Goal: Task Accomplishment & Management: Use online tool/utility

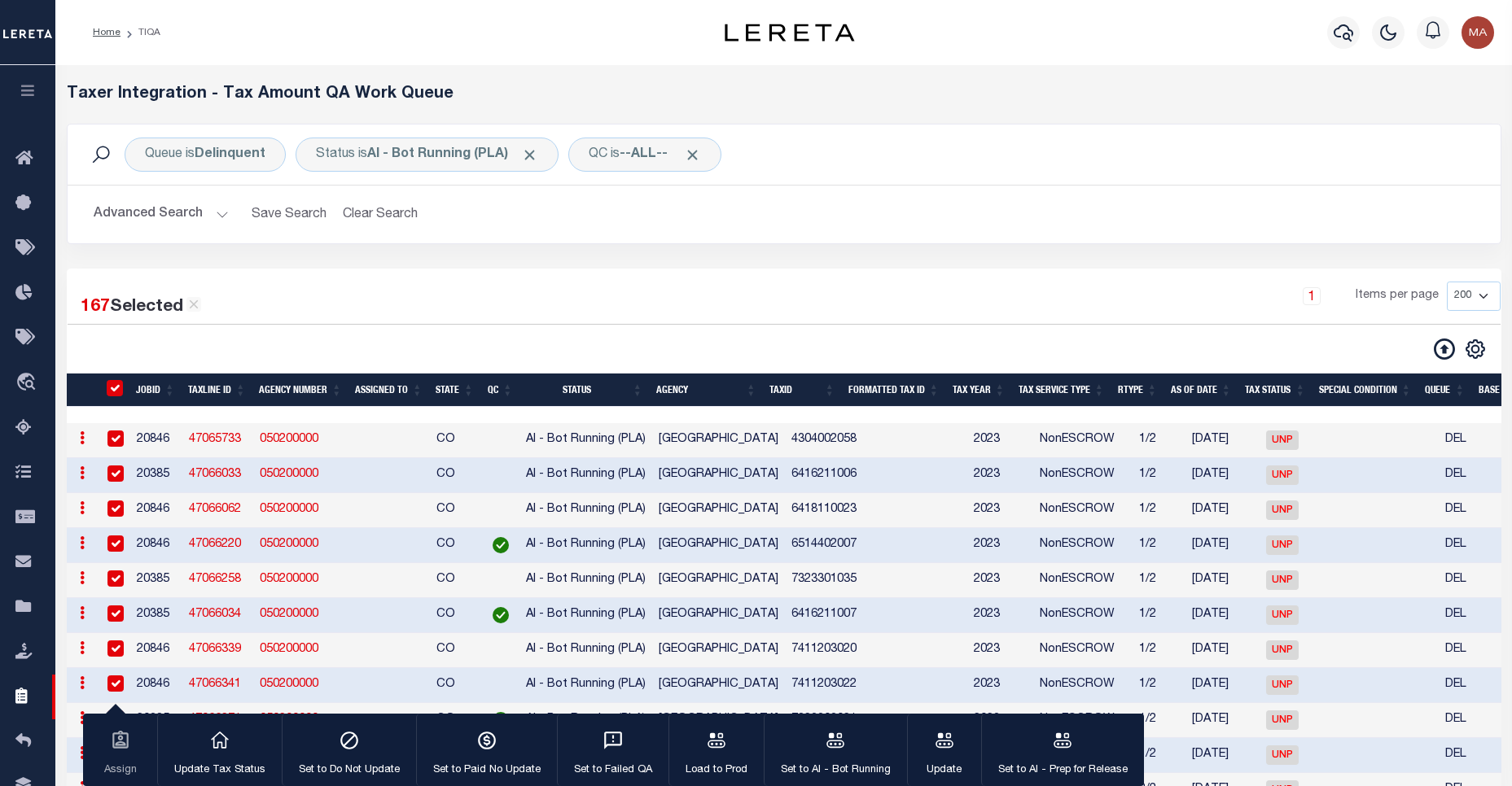
select select "200"
click at [19, 164] on icon at bounding box center [29, 159] width 26 height 20
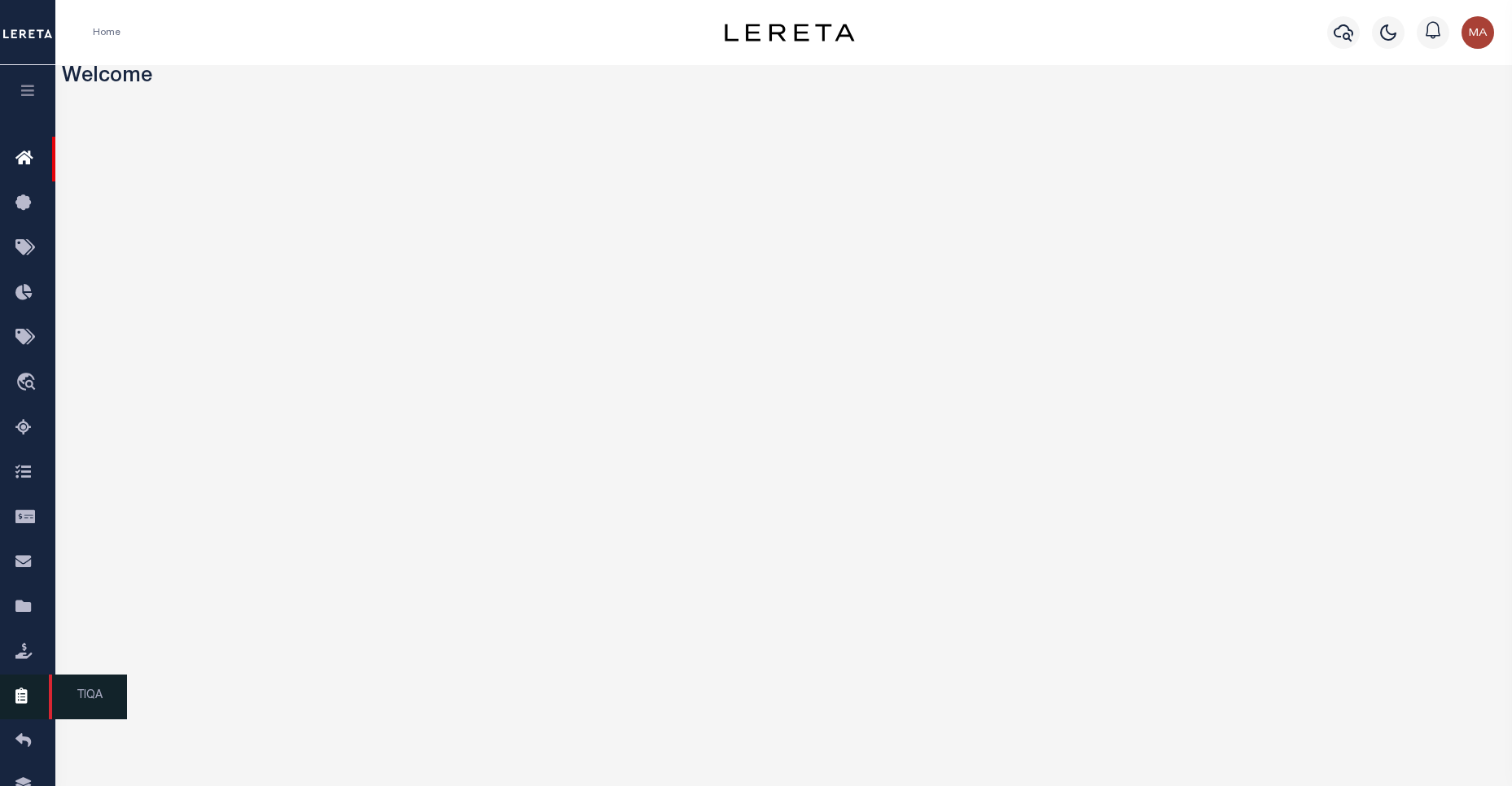
click at [26, 704] on icon at bounding box center [29, 697] width 26 height 20
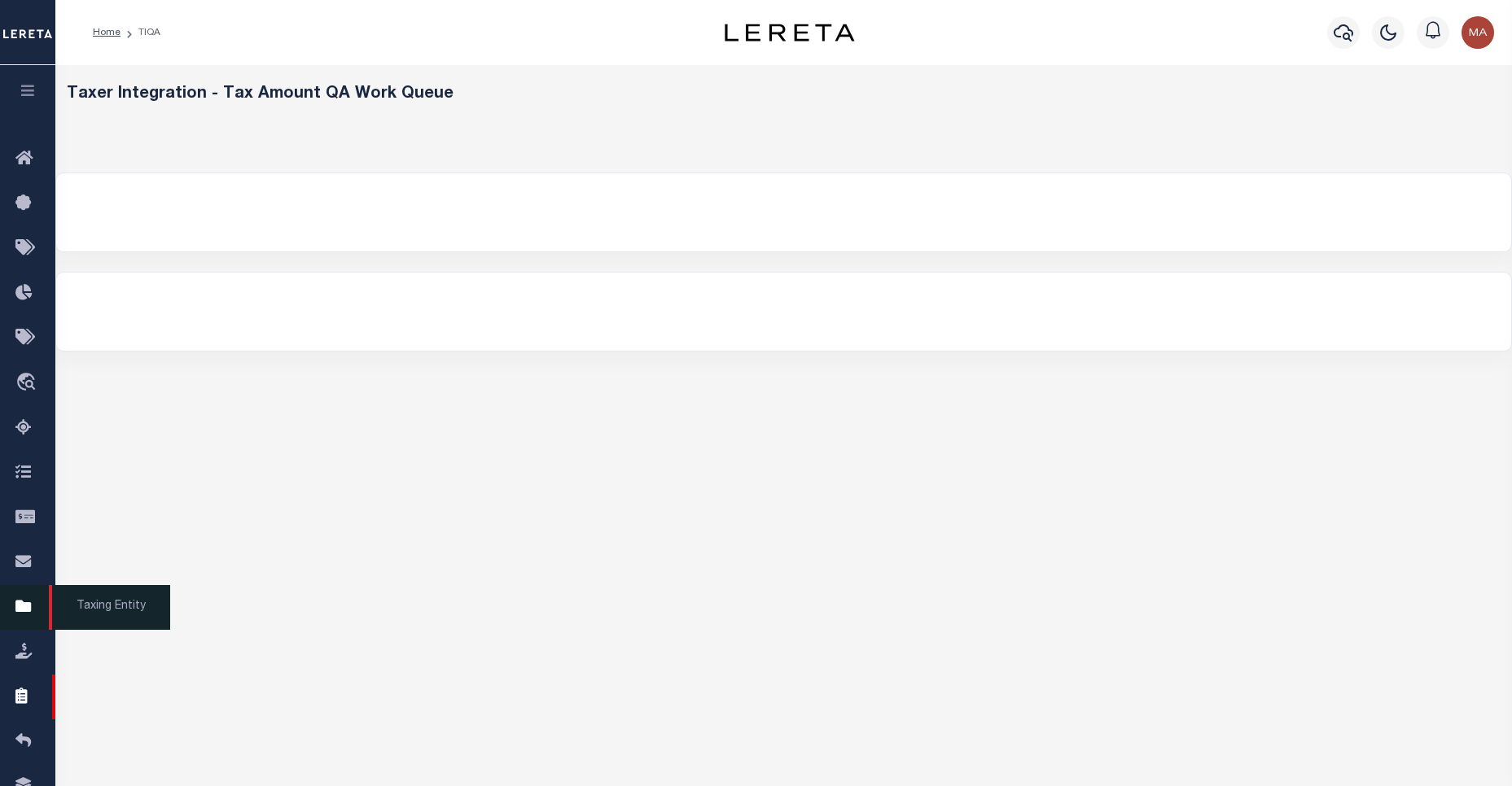
select select "200"
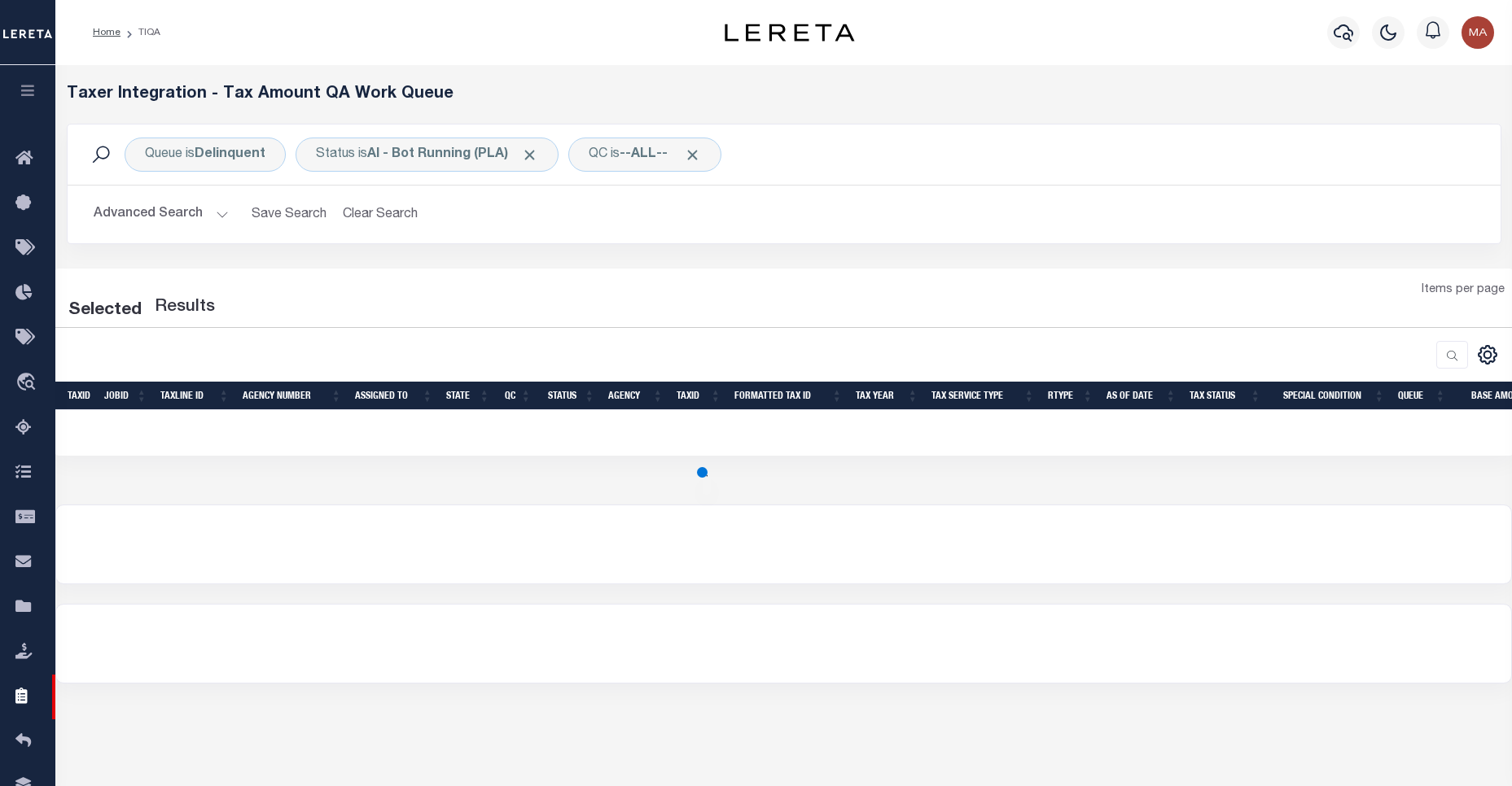
select select "200"
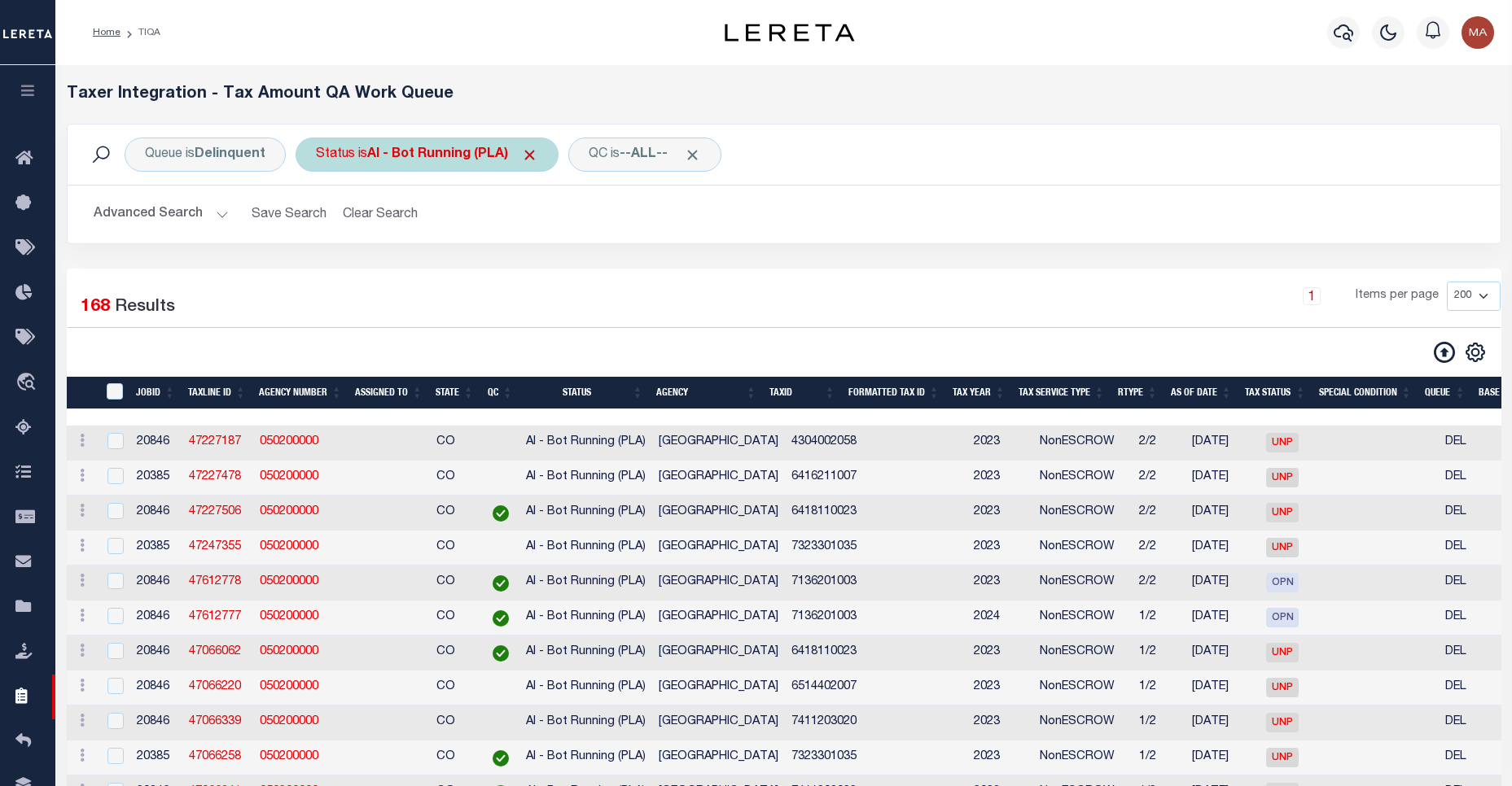
click at [452, 159] on b "AI - Bot Running (PLA)" at bounding box center [453, 154] width 171 height 13
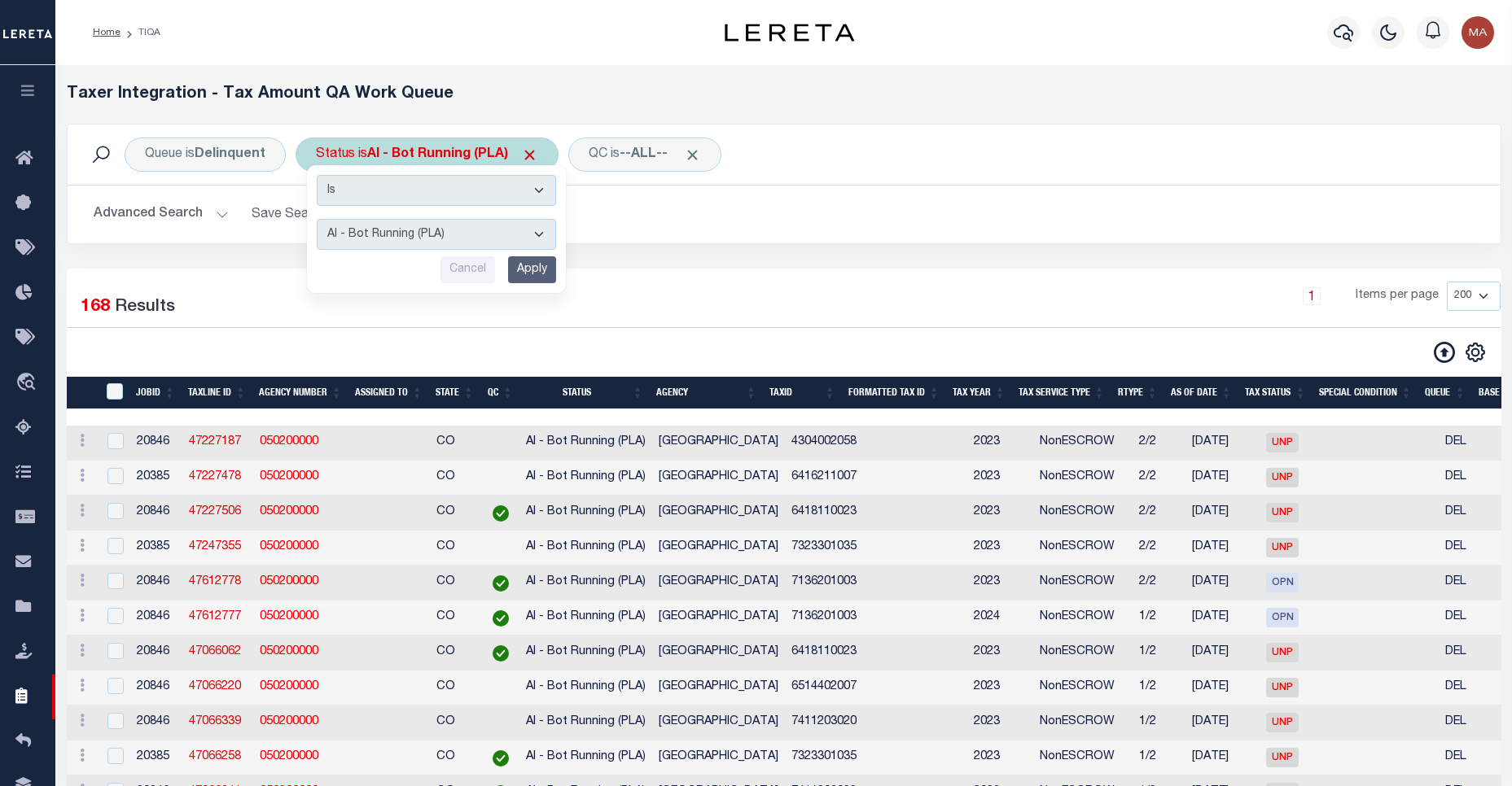
click at [424, 235] on select "AI - Bot Exception (ERR) AI - Bot Running (PLA) AI - Failed QA (FQA) AI - Prep …" at bounding box center [436, 234] width 239 height 31
select select "MZT"
click at [318, 219] on select "AI - Bot Exception (ERR) AI - Bot Running (PLA) AI - Failed QA (FQA) AI - Prep …" at bounding box center [436, 234] width 239 height 31
click at [528, 267] on input "Apply" at bounding box center [532, 270] width 48 height 26
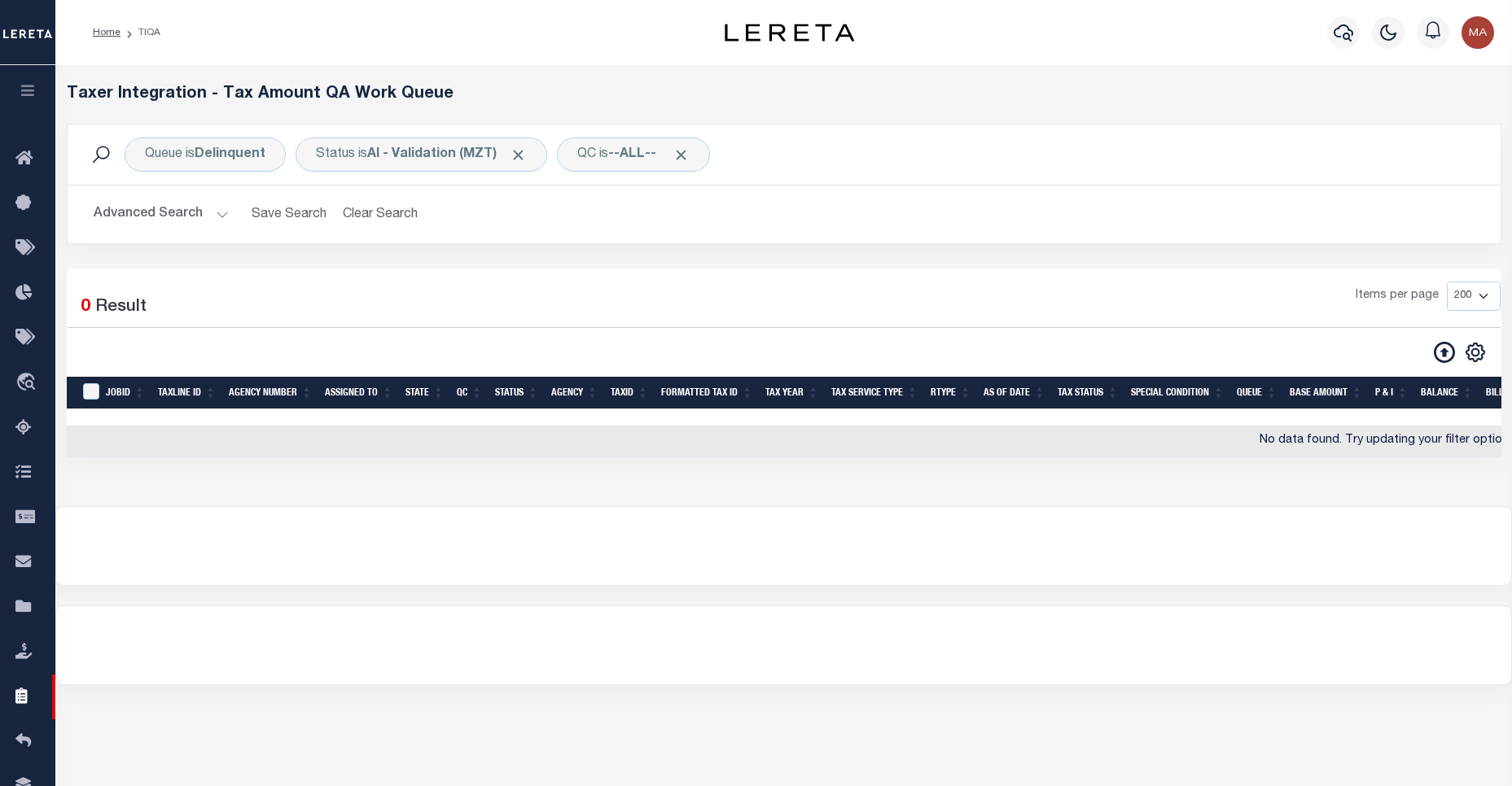
click at [216, 215] on button "Advanced Search" at bounding box center [161, 214] width 135 height 32
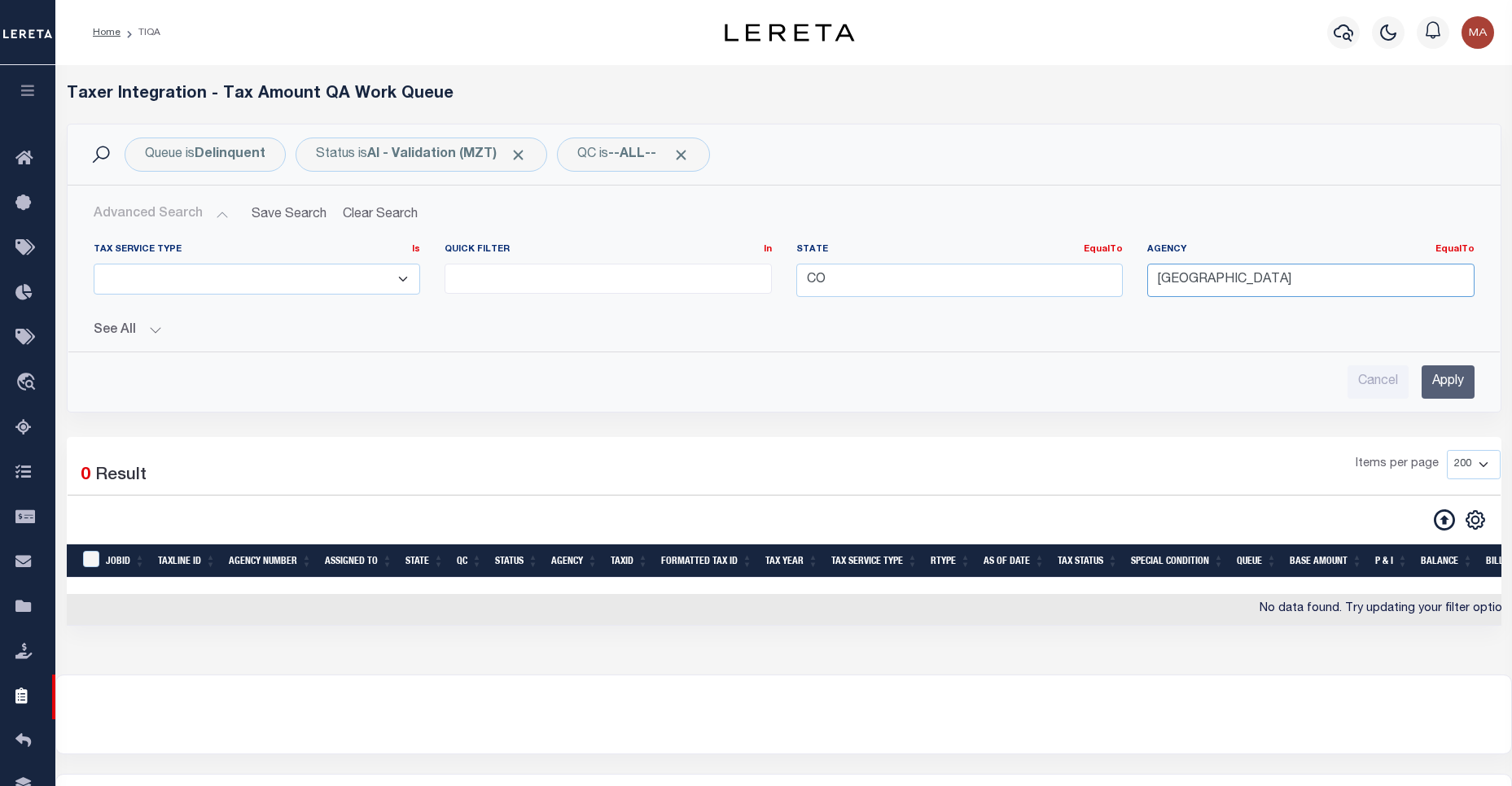
drag, startPoint x: 1429, startPoint y: 268, endPoint x: 993, endPoint y: 285, distance: 436.3
click at [993, 285] on div "Tax Service Type Is Is Contains ESCROW NonESCROW Quick Filter In In View Only L…" at bounding box center [784, 277] width 1405 height 67
click at [1440, 369] on input "Apply" at bounding box center [1448, 382] width 53 height 34
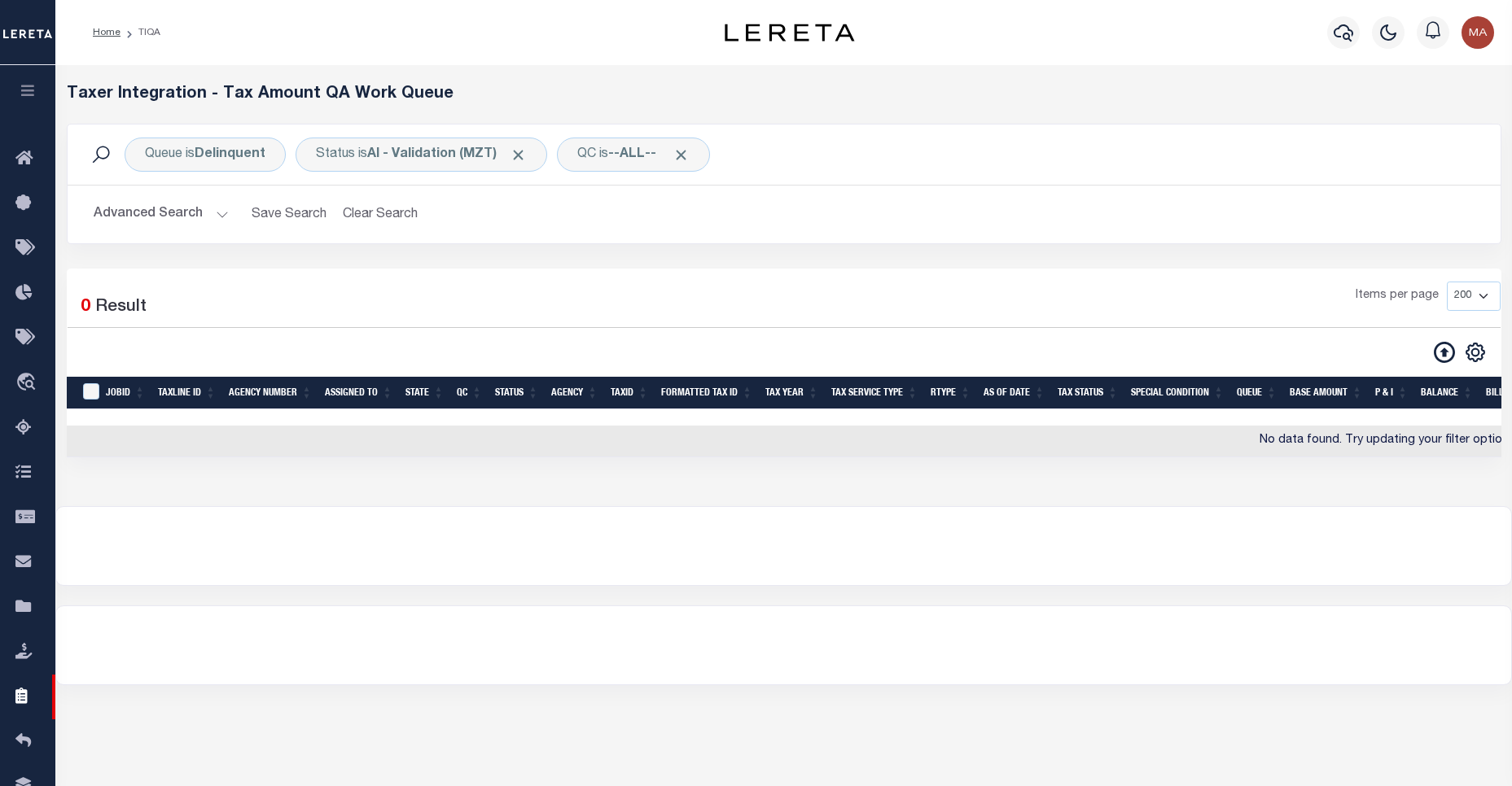
click at [200, 215] on button "Advanced Search" at bounding box center [161, 214] width 135 height 32
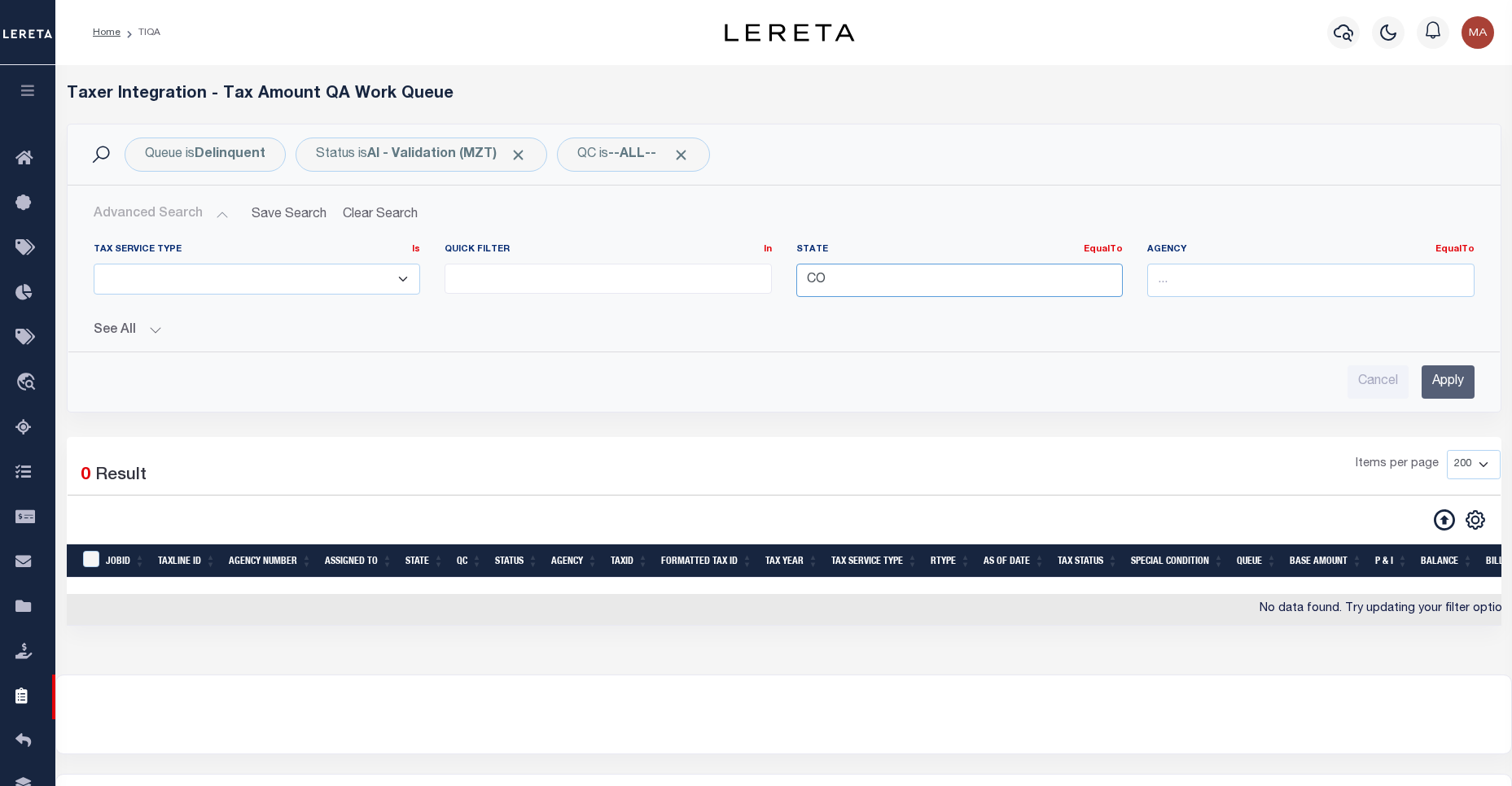
click at [1067, 296] on input "CO" at bounding box center [959, 281] width 327 height 34
drag, startPoint x: 1032, startPoint y: 282, endPoint x: 692, endPoint y: 288, distance: 340.1
click at [692, 288] on div "Tax Service Type Is Is Contains ESCROW NonESCROW Quick Filter In In View Only L…" at bounding box center [784, 277] width 1405 height 67
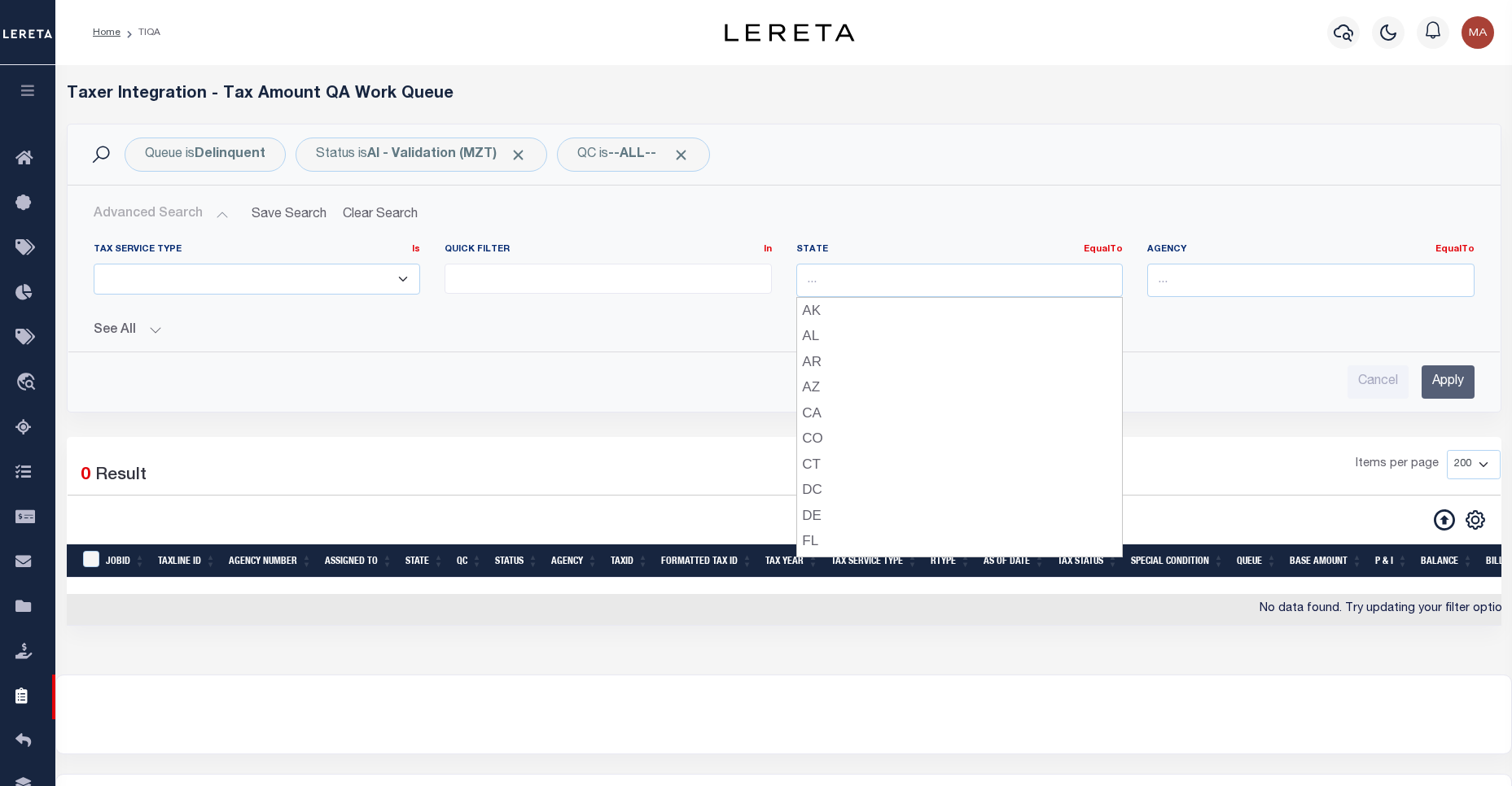
click at [1448, 372] on input "Apply" at bounding box center [1448, 382] width 53 height 34
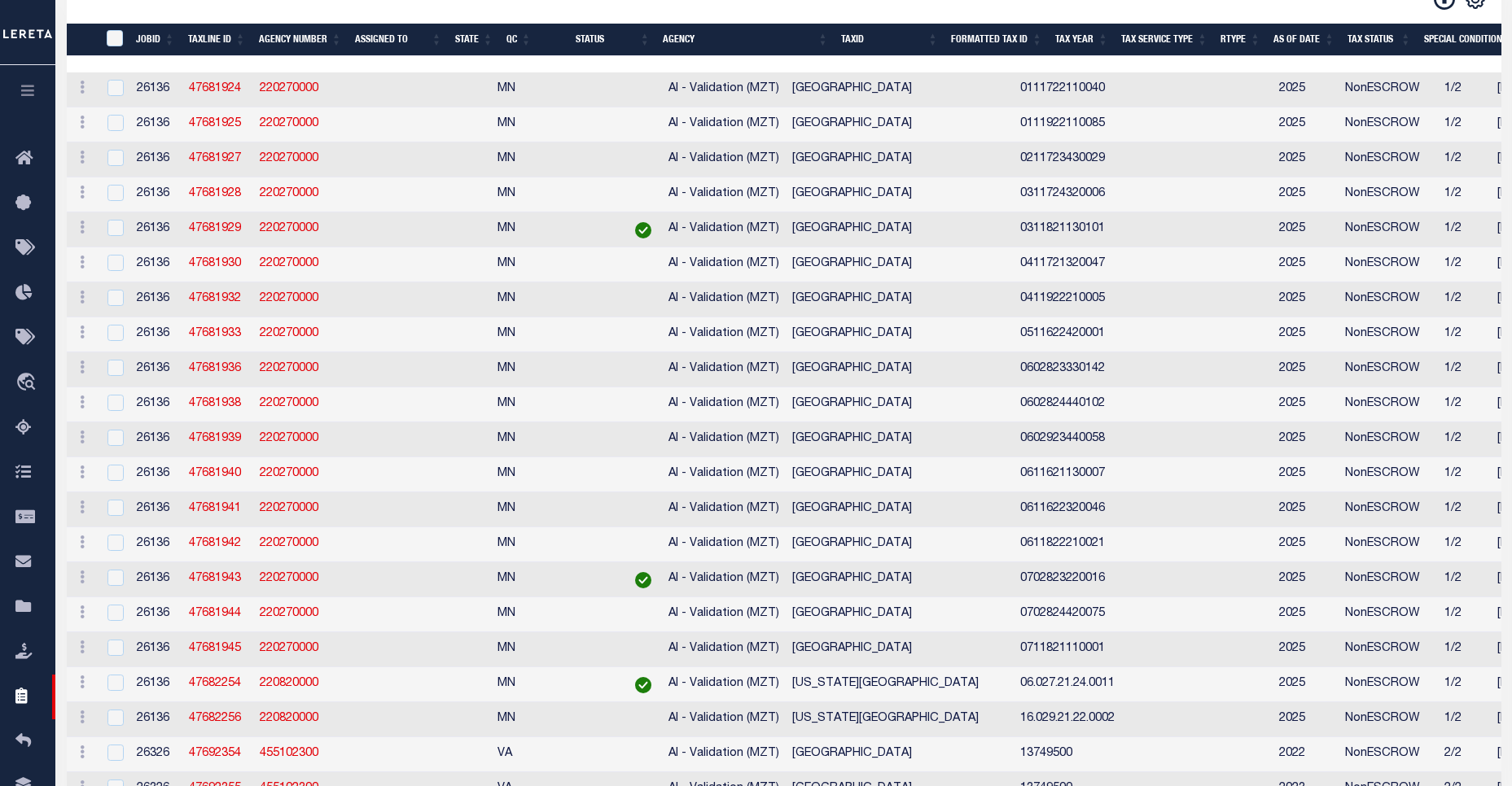
scroll to position [0, 1695]
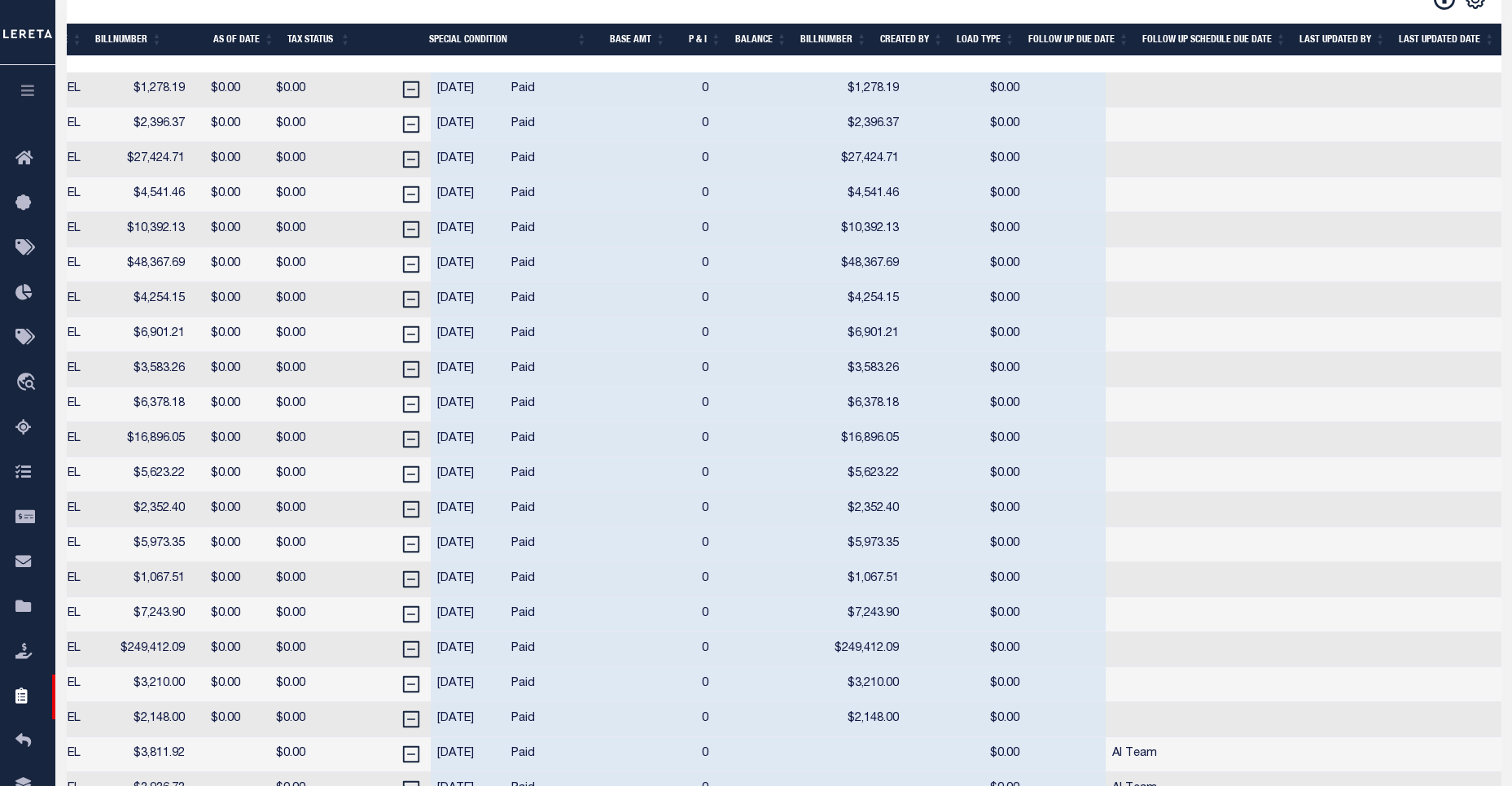
drag, startPoint x: 1074, startPoint y: 498, endPoint x: 1273, endPoint y: 505, distance: 199.1
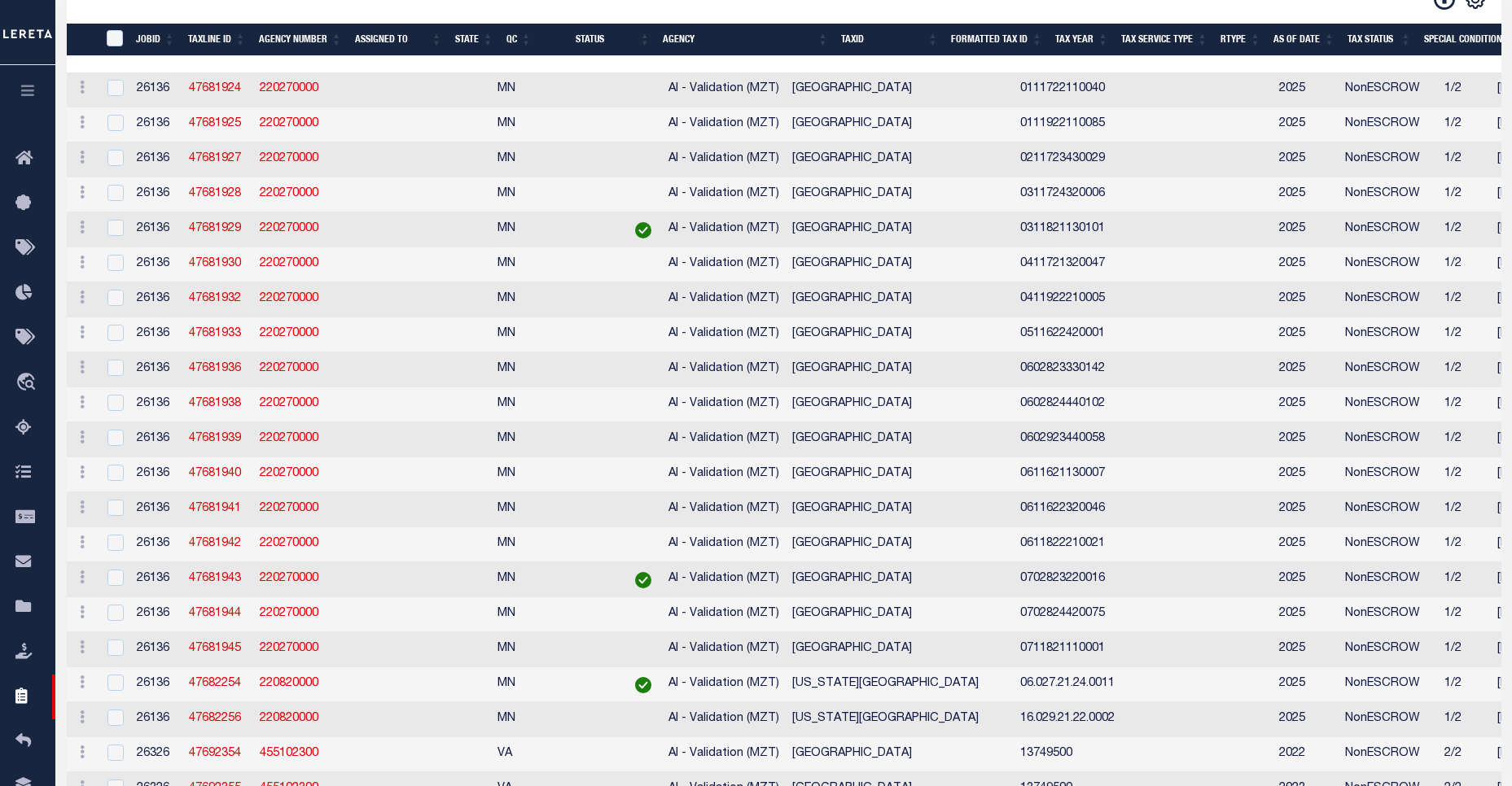
drag, startPoint x: 1228, startPoint y: 503, endPoint x: 712, endPoint y: 474, distance: 516.8
drag, startPoint x: 712, startPoint y: 473, endPoint x: 804, endPoint y: 464, distance: 92.4
drag, startPoint x: 687, startPoint y: 351, endPoint x: 402, endPoint y: 362, distance: 285.2
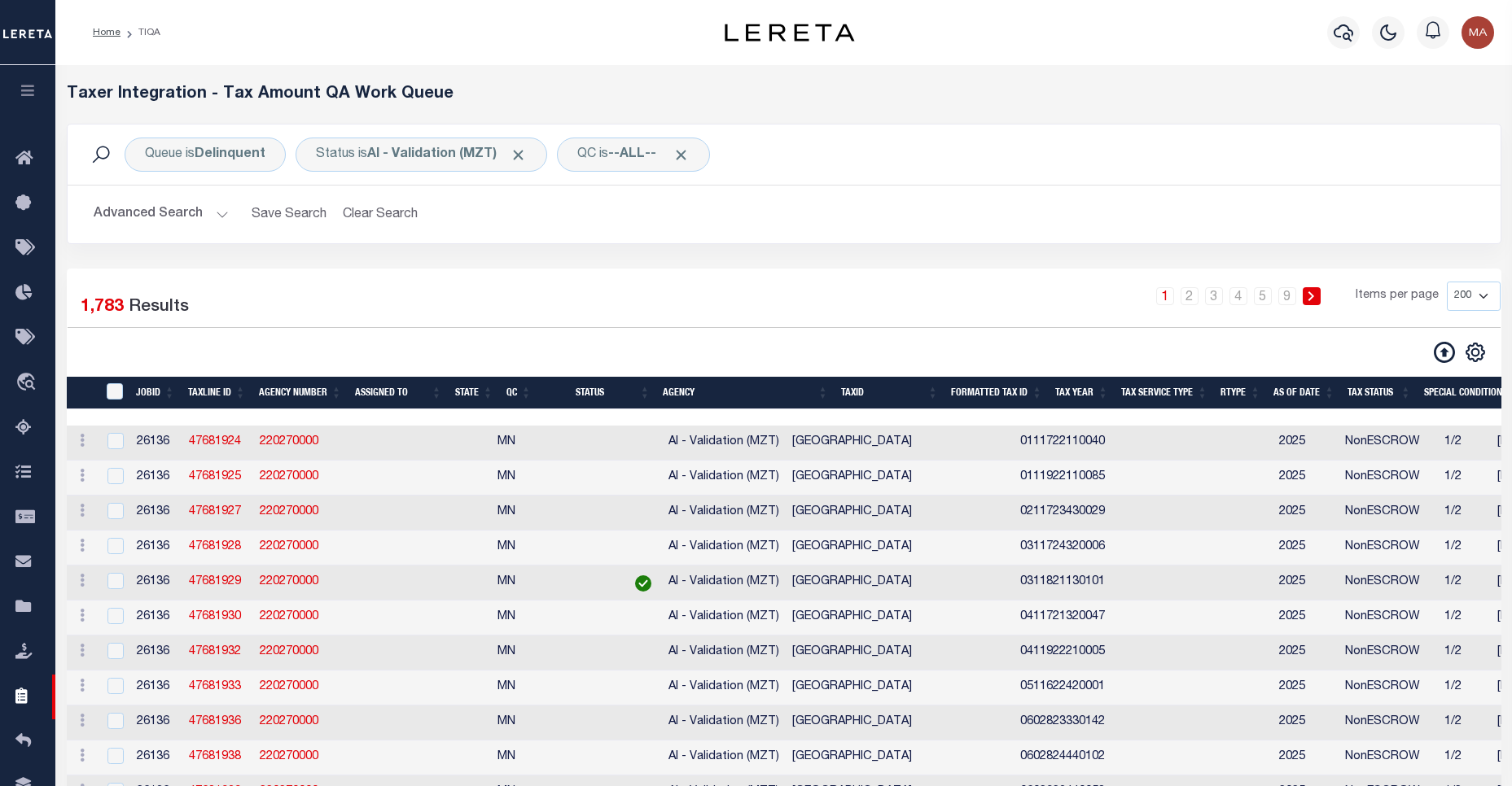
click at [1313, 396] on th "As Of Date" at bounding box center [1304, 393] width 74 height 34
click at [1474, 296] on select "10 25 50 100 200 500 1000 2000" at bounding box center [1473, 296] width 54 height 29
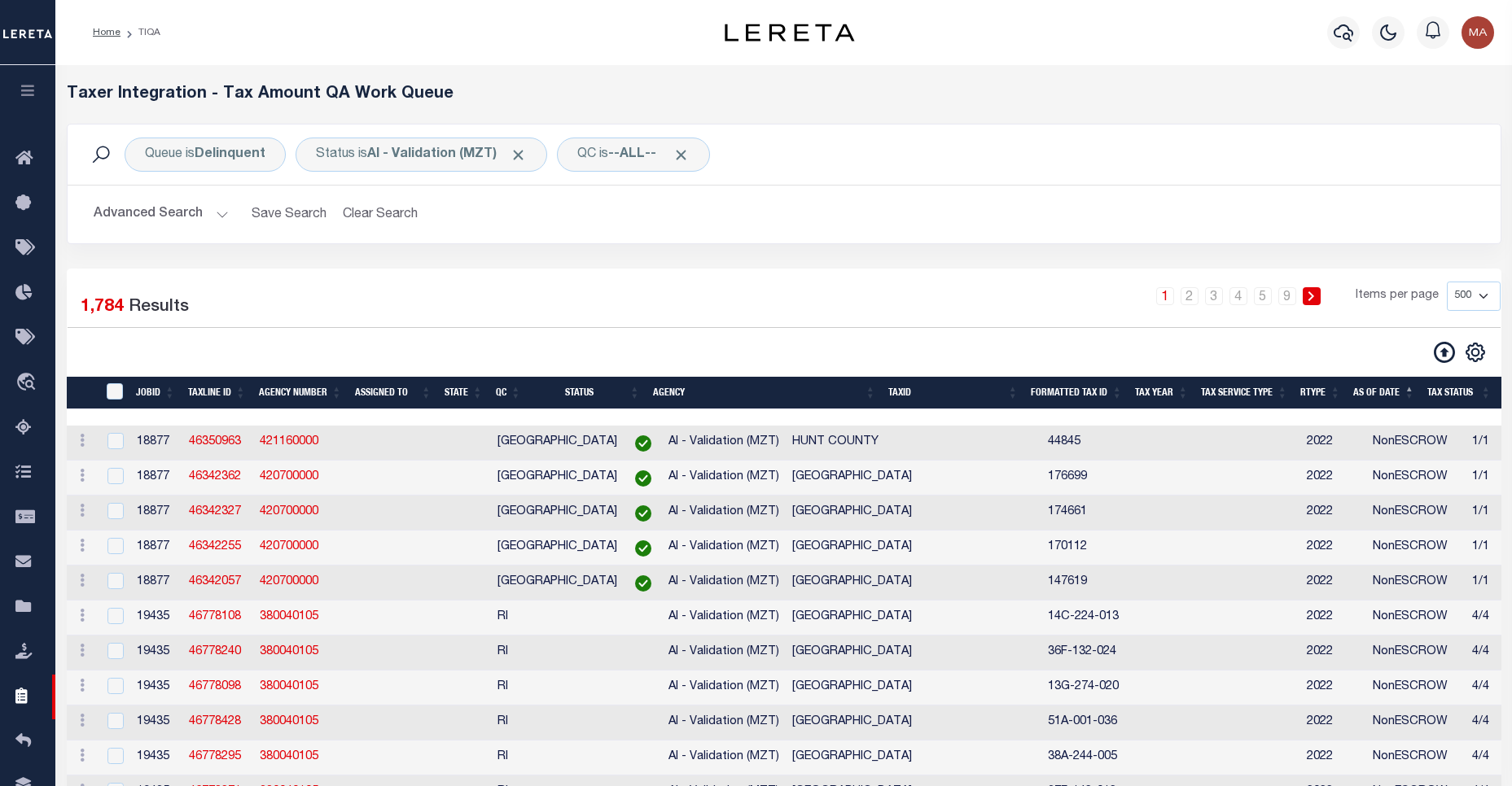
click at [1447, 281] on select "10 25 50 100 200 500 1000 2000" at bounding box center [1473, 296] width 54 height 29
click at [1420, 282] on div "Items per page 10 25 50 100 200 500 1000 2000" at bounding box center [1428, 296] width 145 height 29
click at [1458, 297] on select "10 25 50 100 200 500 1000 2000" at bounding box center [1473, 296] width 54 height 29
select select "50"
click at [1447, 281] on select "10 25 50 100 200 500 1000 2000" at bounding box center [1473, 296] width 54 height 29
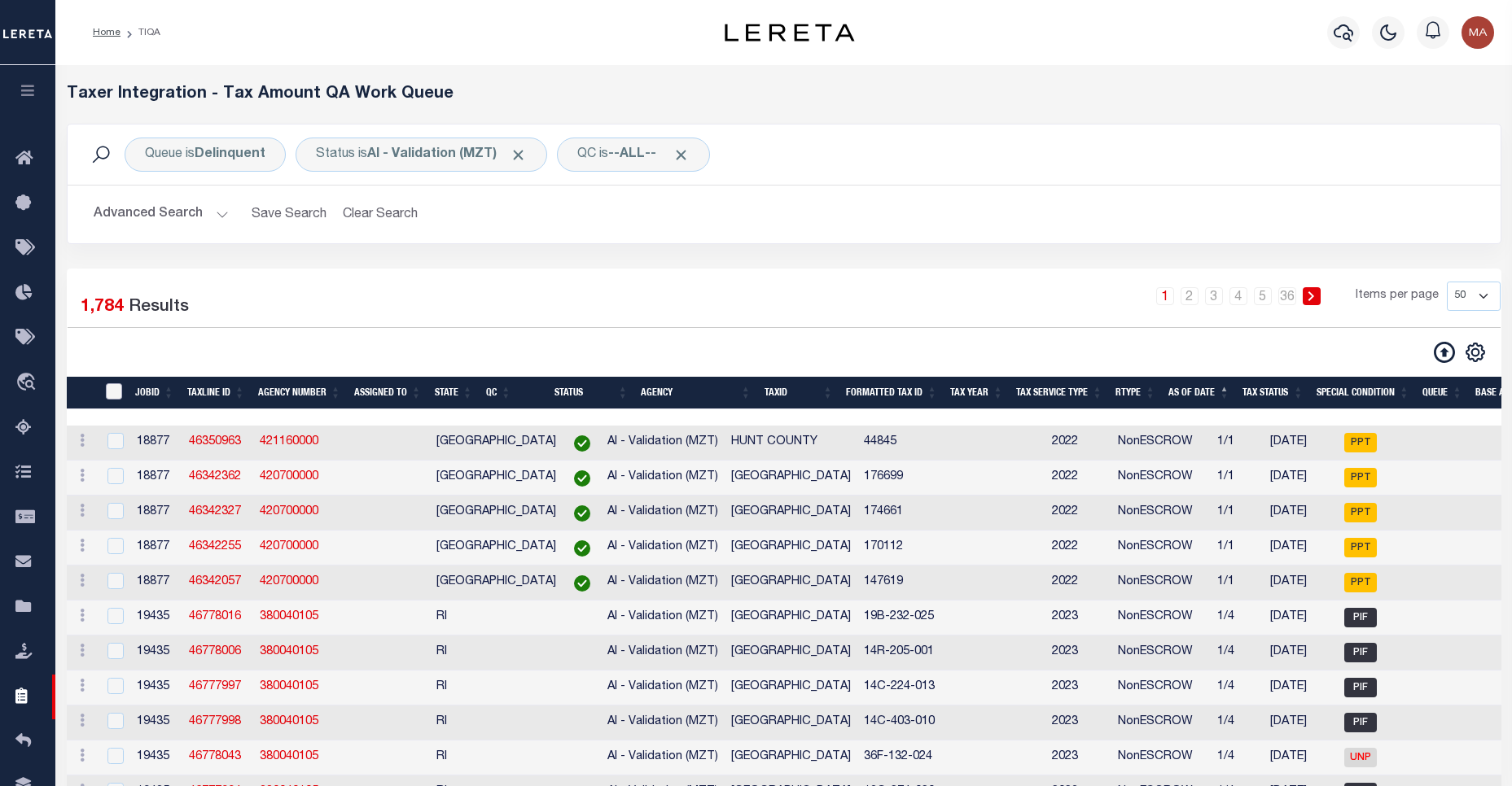
click at [121, 399] on input "TaxID" at bounding box center [114, 392] width 16 height 16
checkbox input "true"
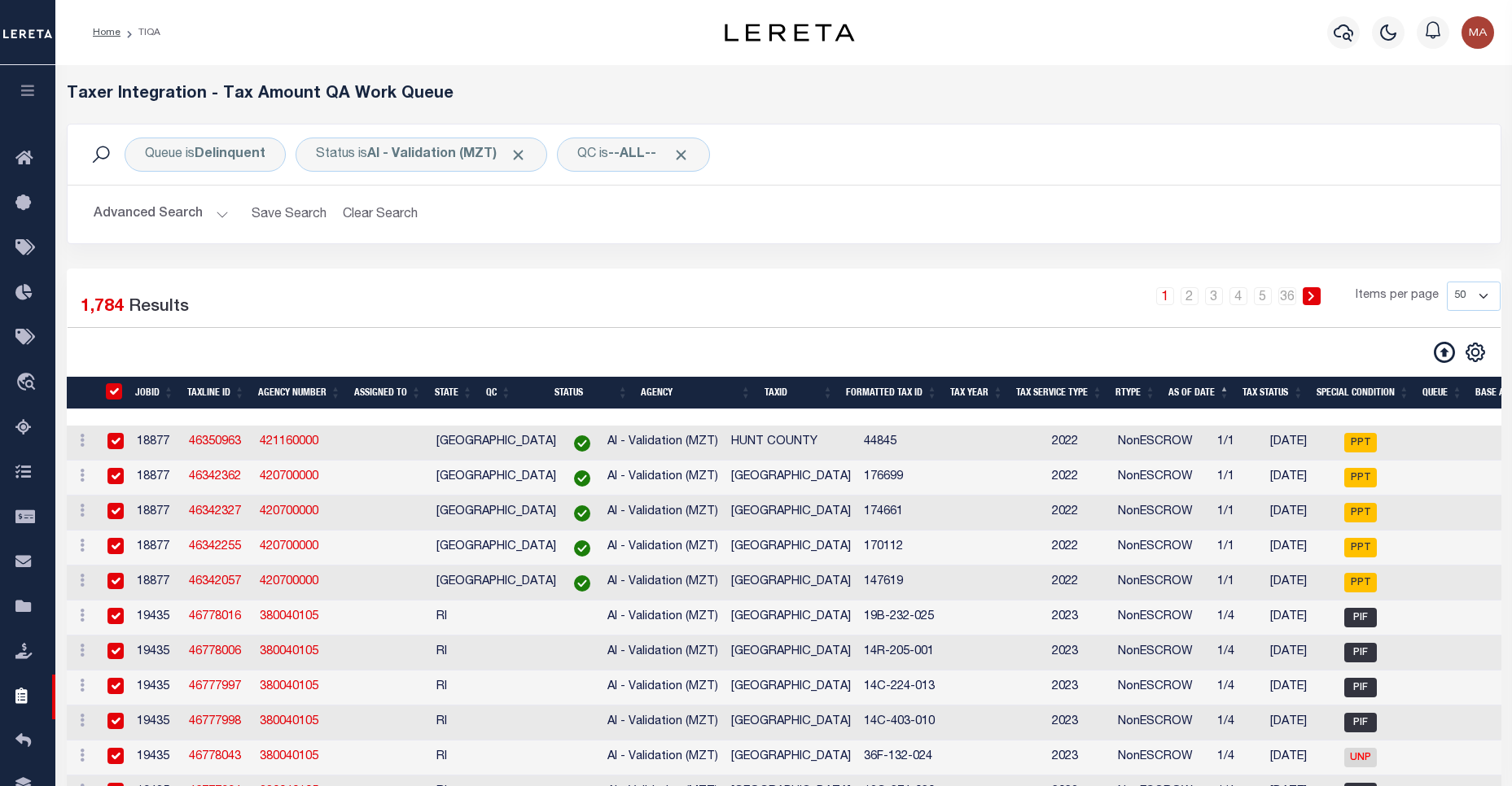
checkbox input "true"
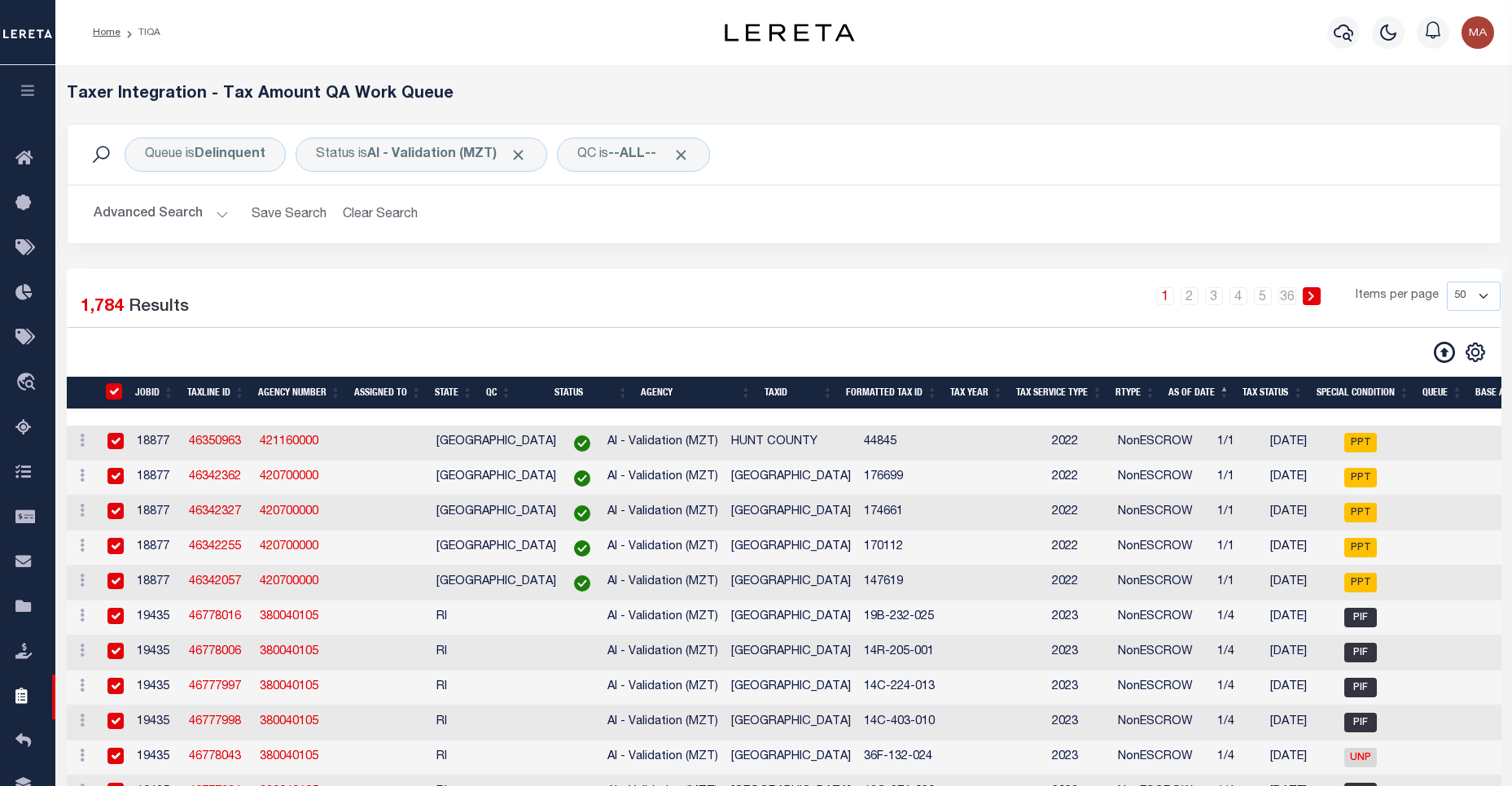
checkbox input "true"
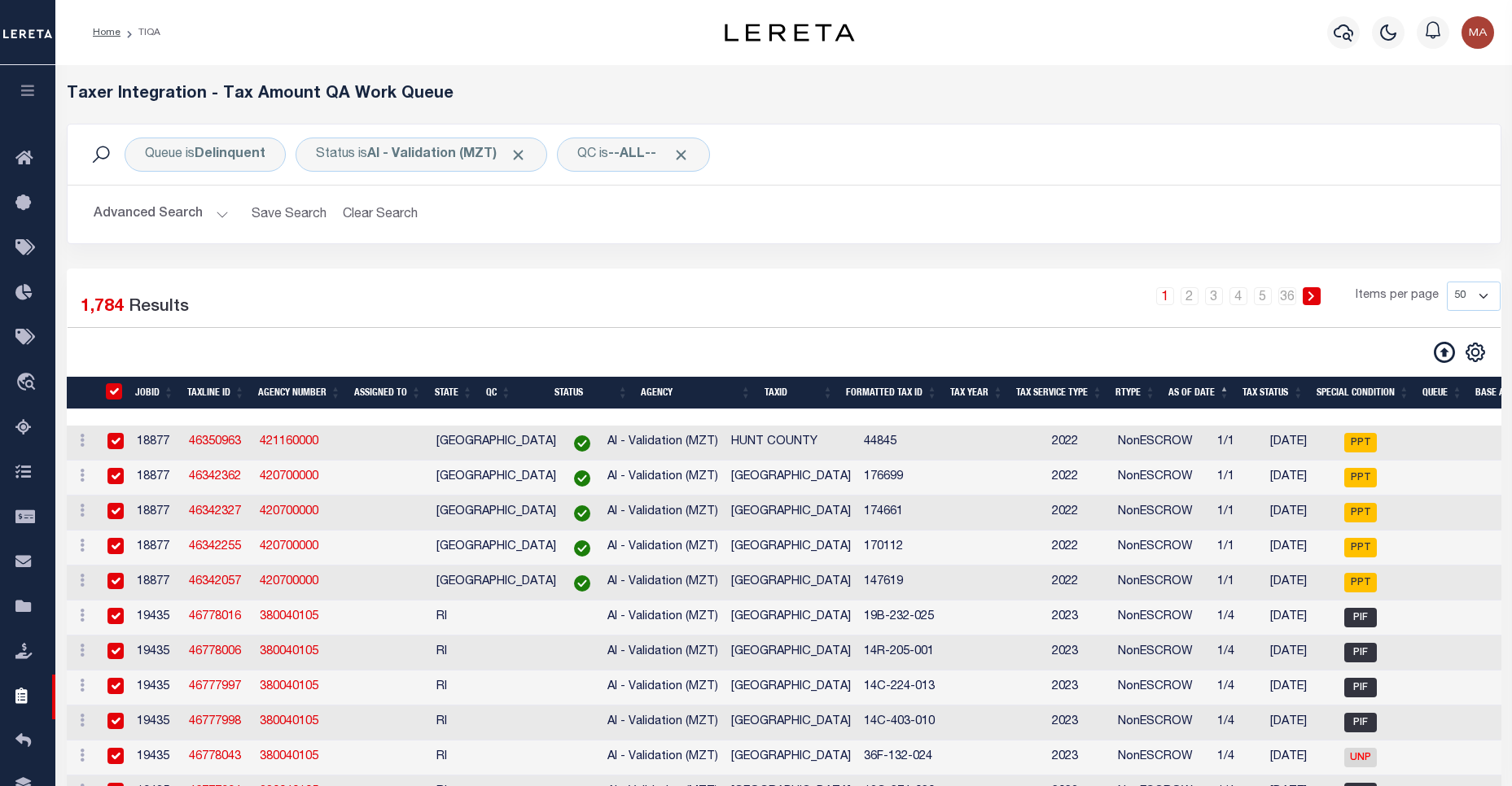
checkbox input "true"
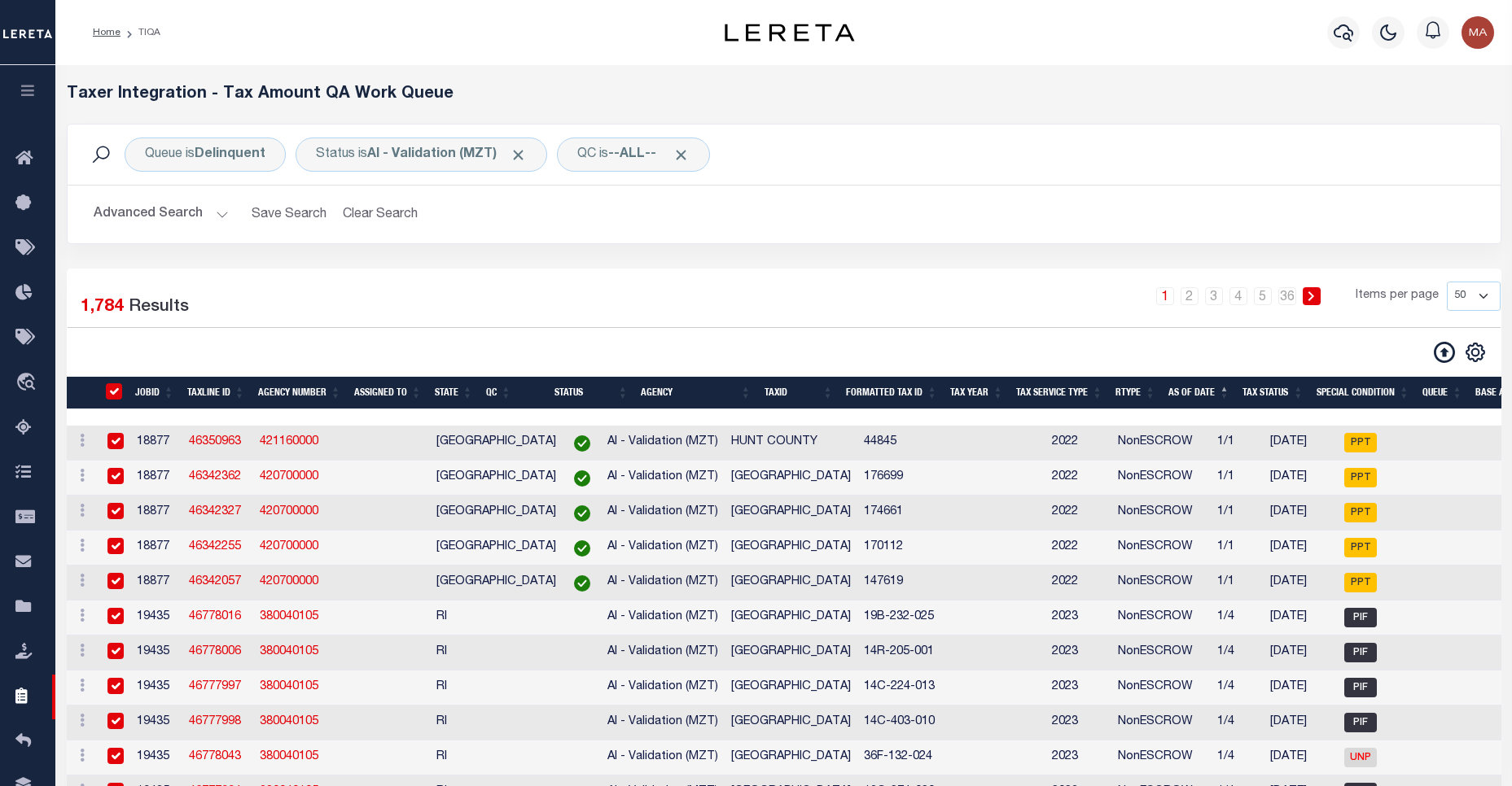
checkbox input "true"
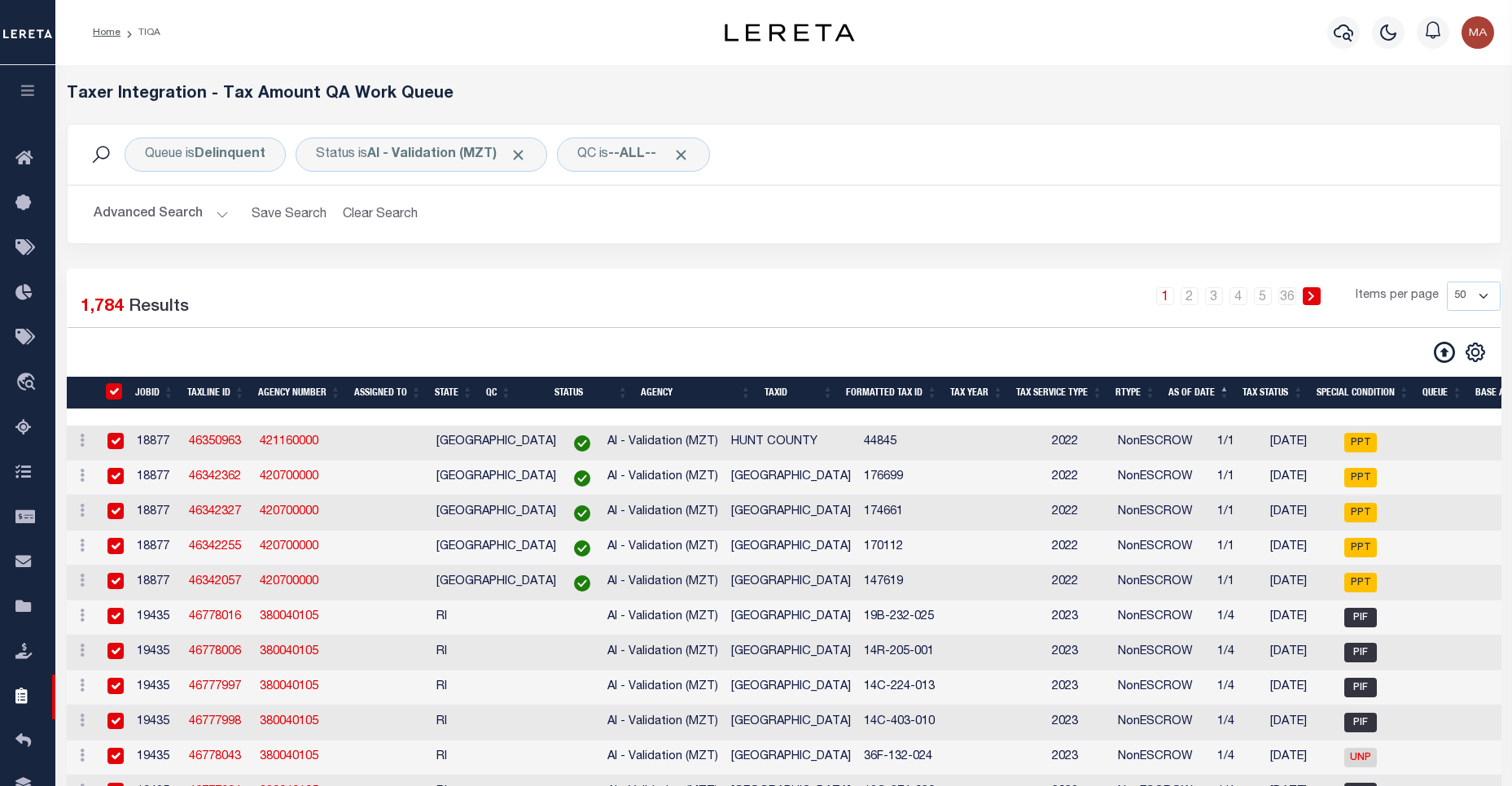
checkbox input "true"
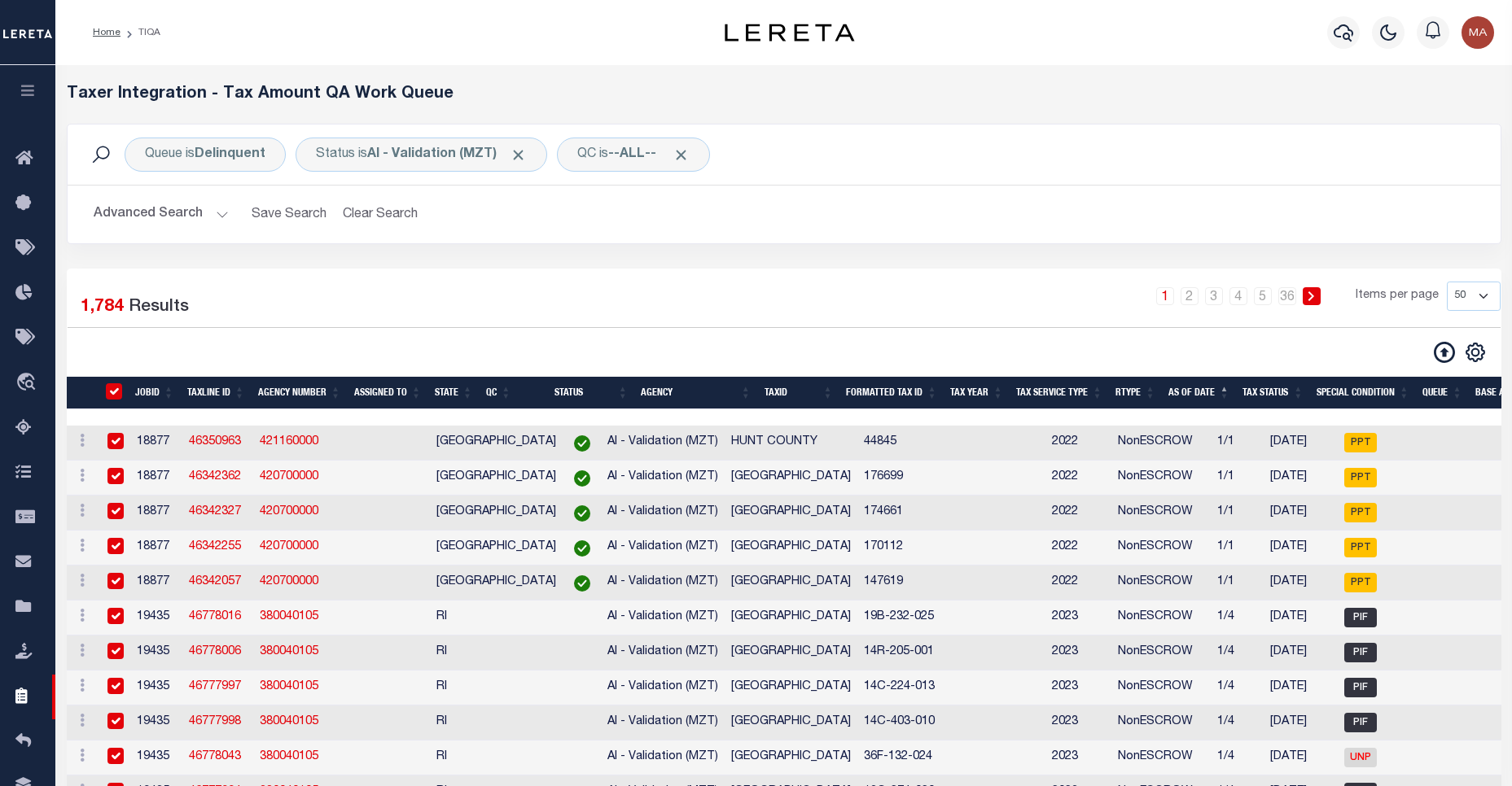
checkbox input "true"
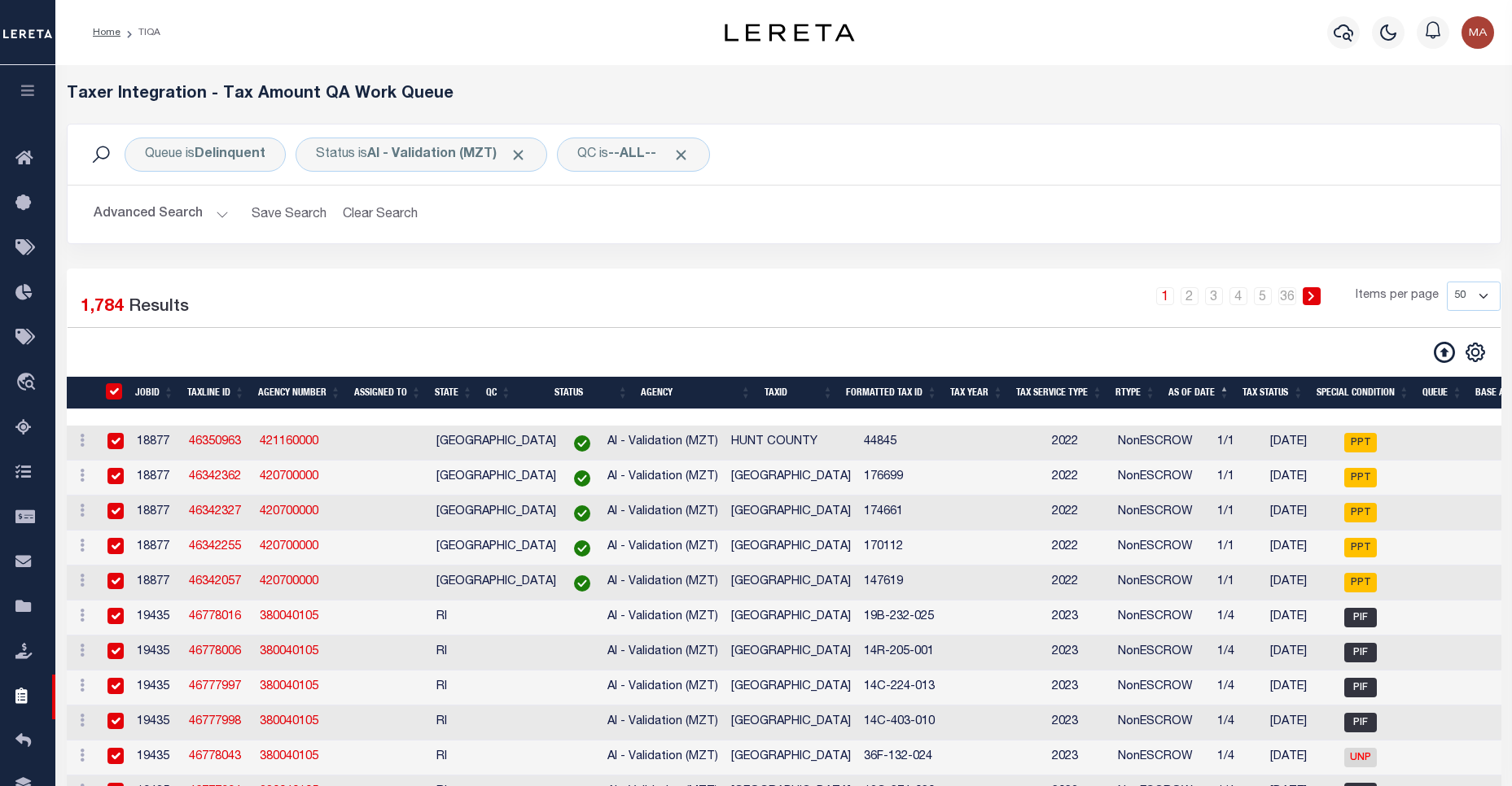
checkbox input "true"
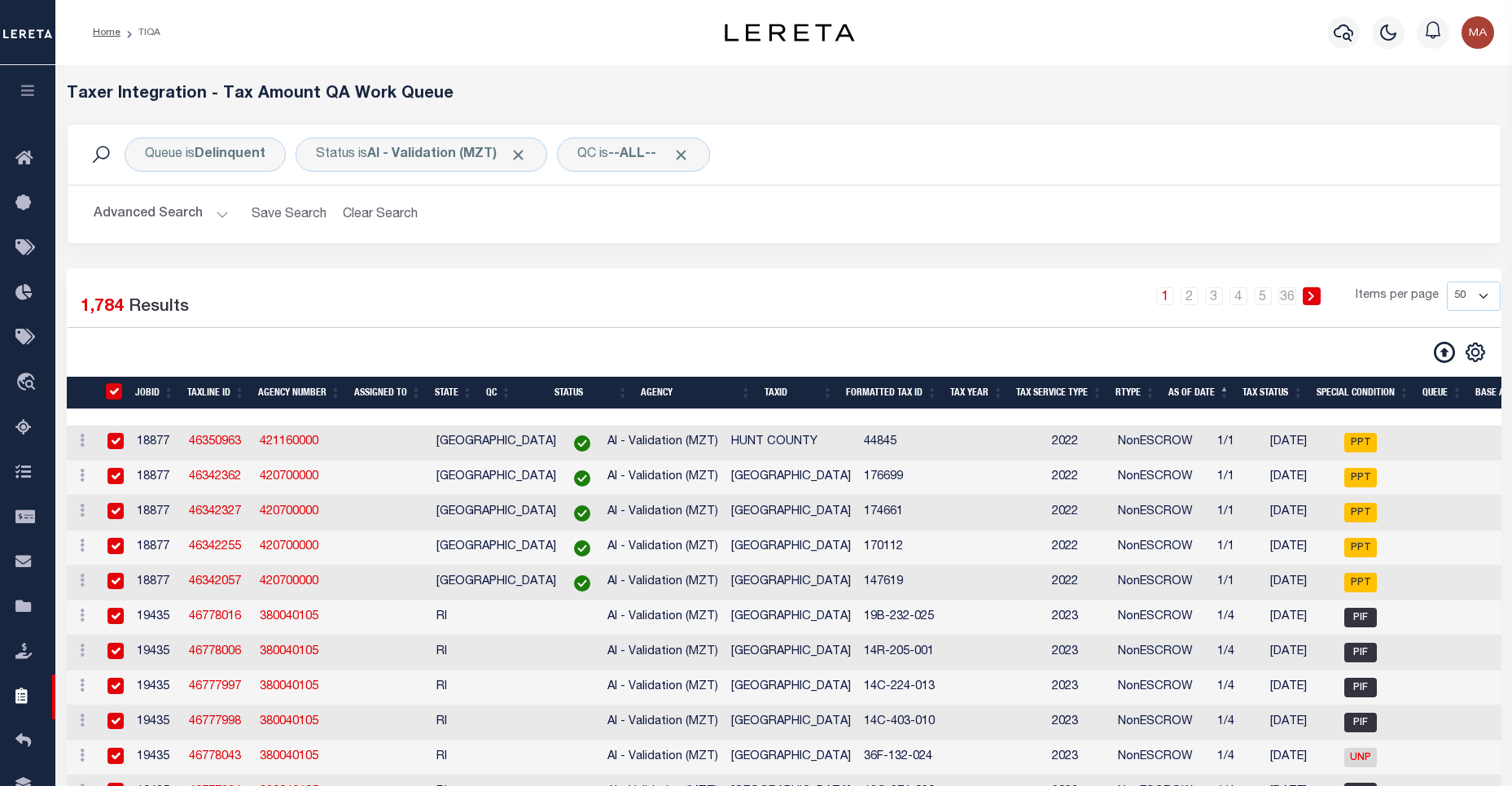
checkbox input "true"
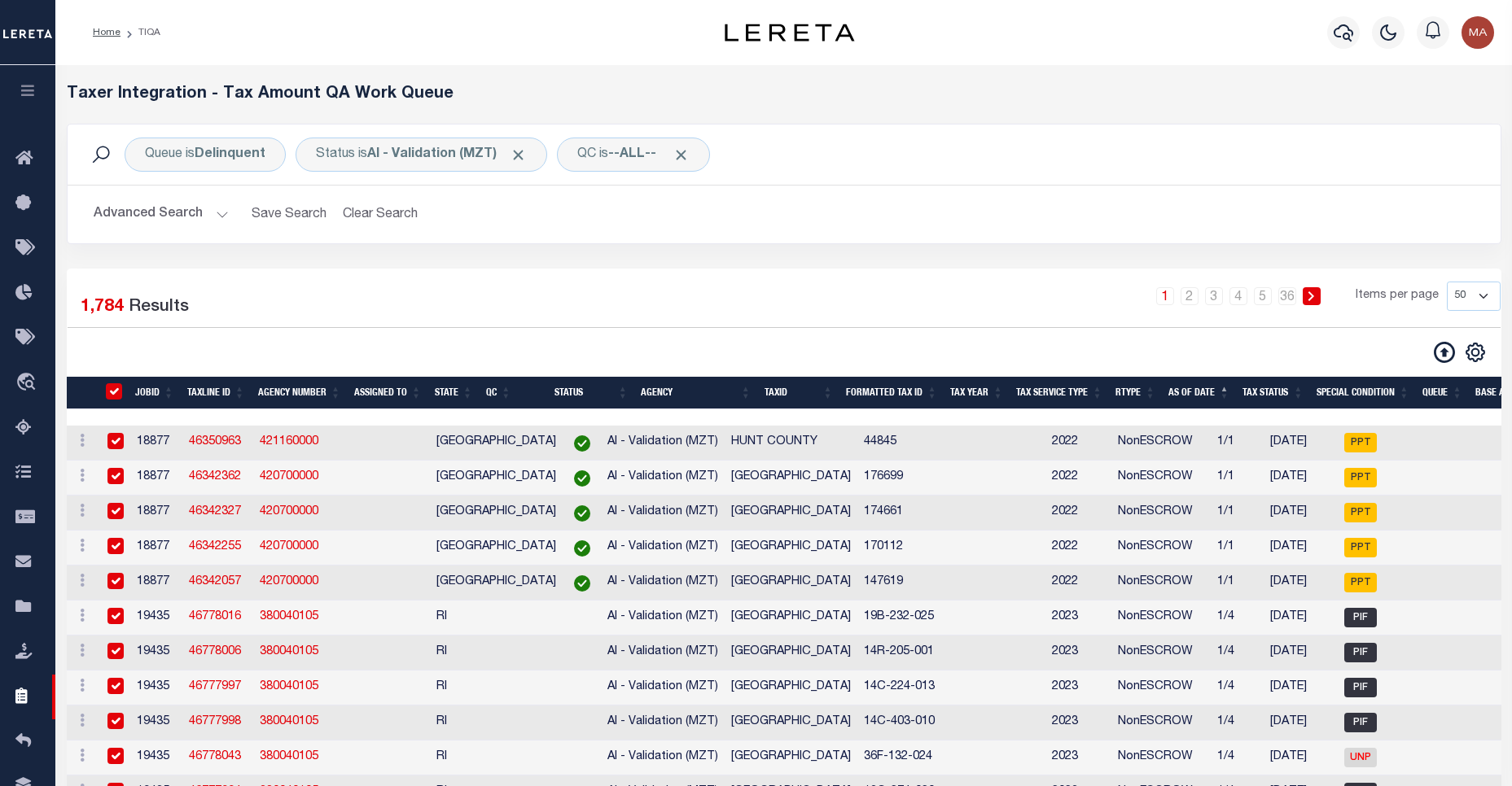
checkbox input "true"
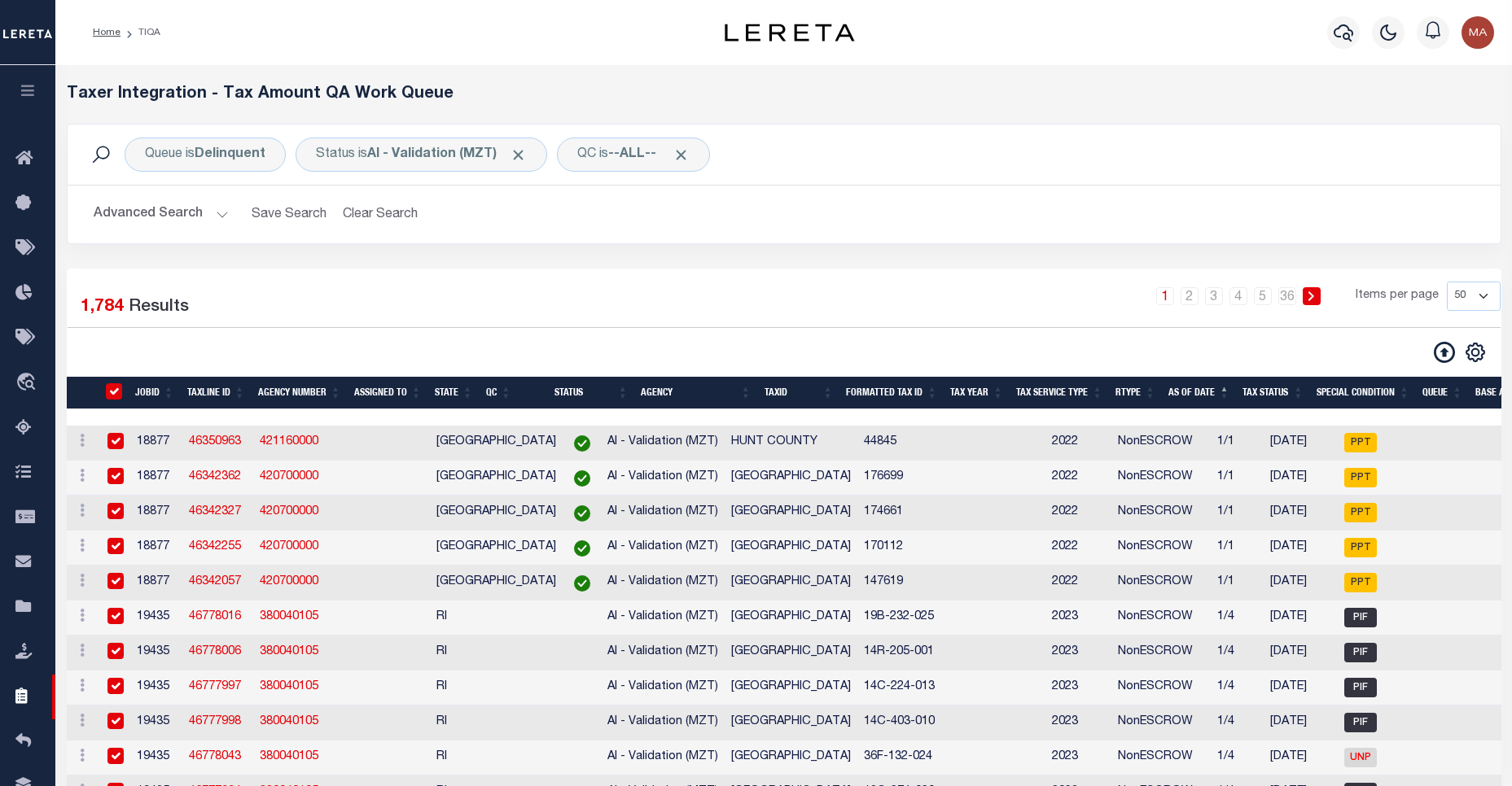
checkbox input "true"
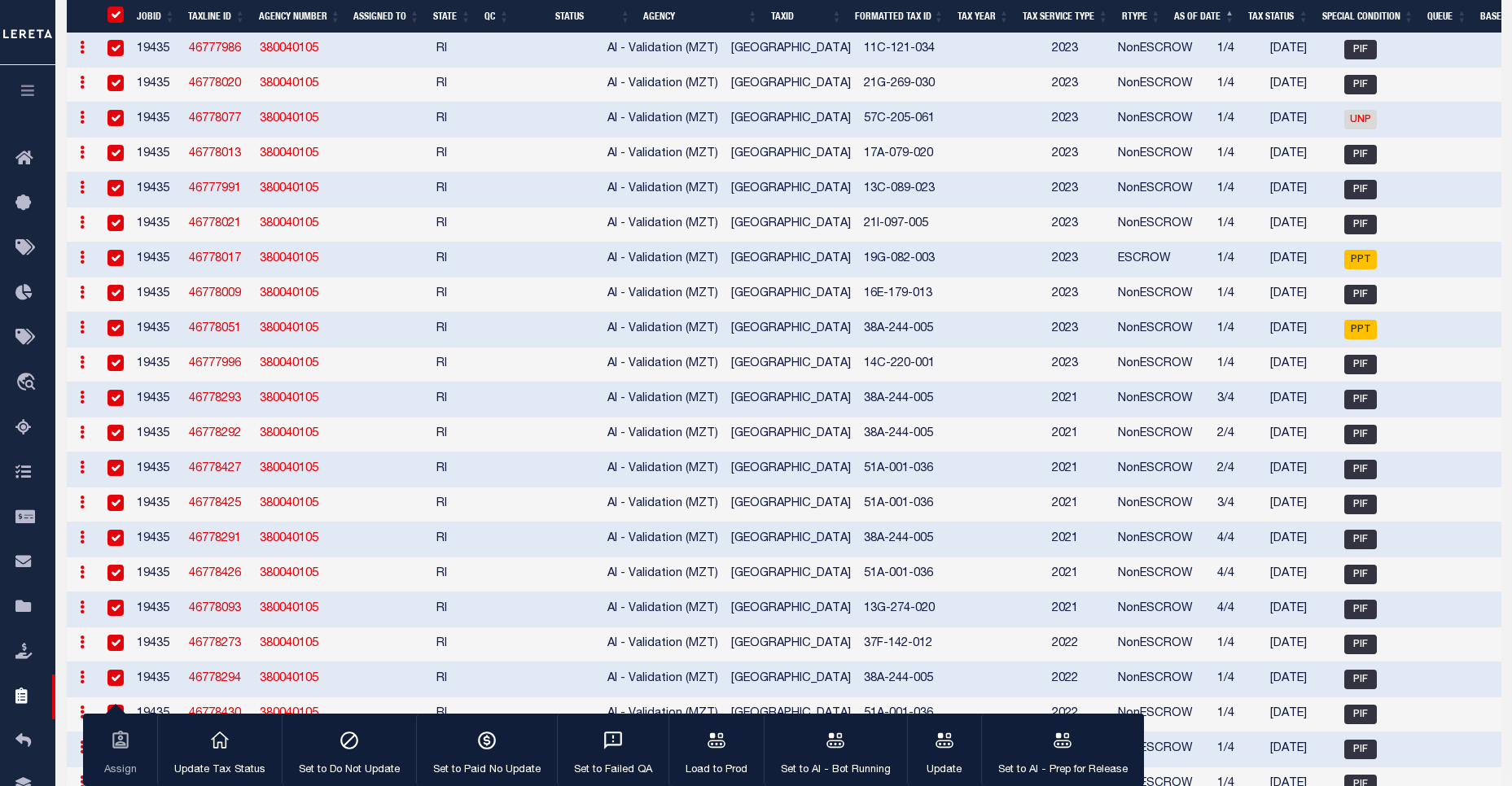
scroll to position [1678, 0]
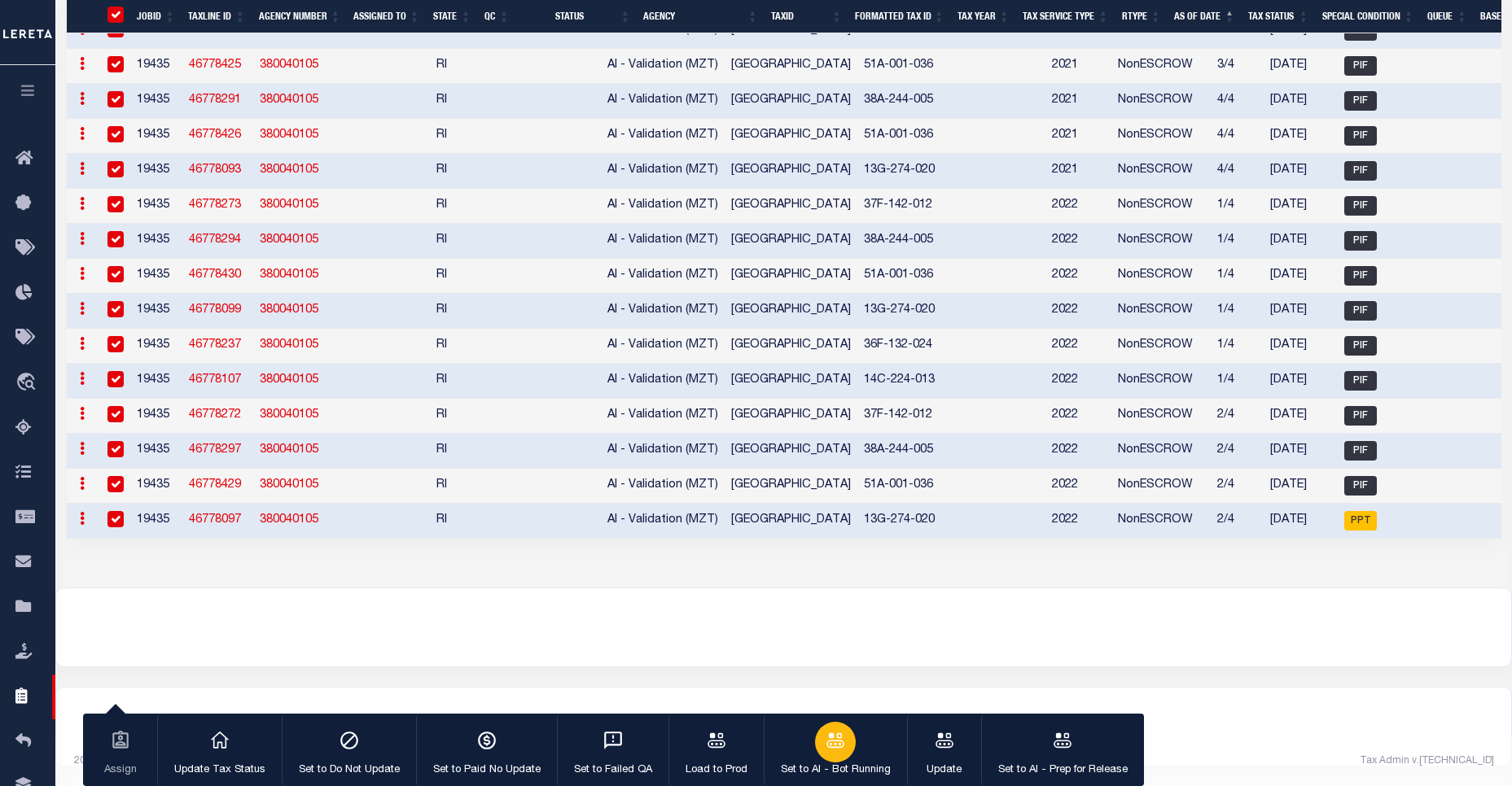
click at [789, 745] on button "Set to AI - Bot Running" at bounding box center [835, 750] width 143 height 73
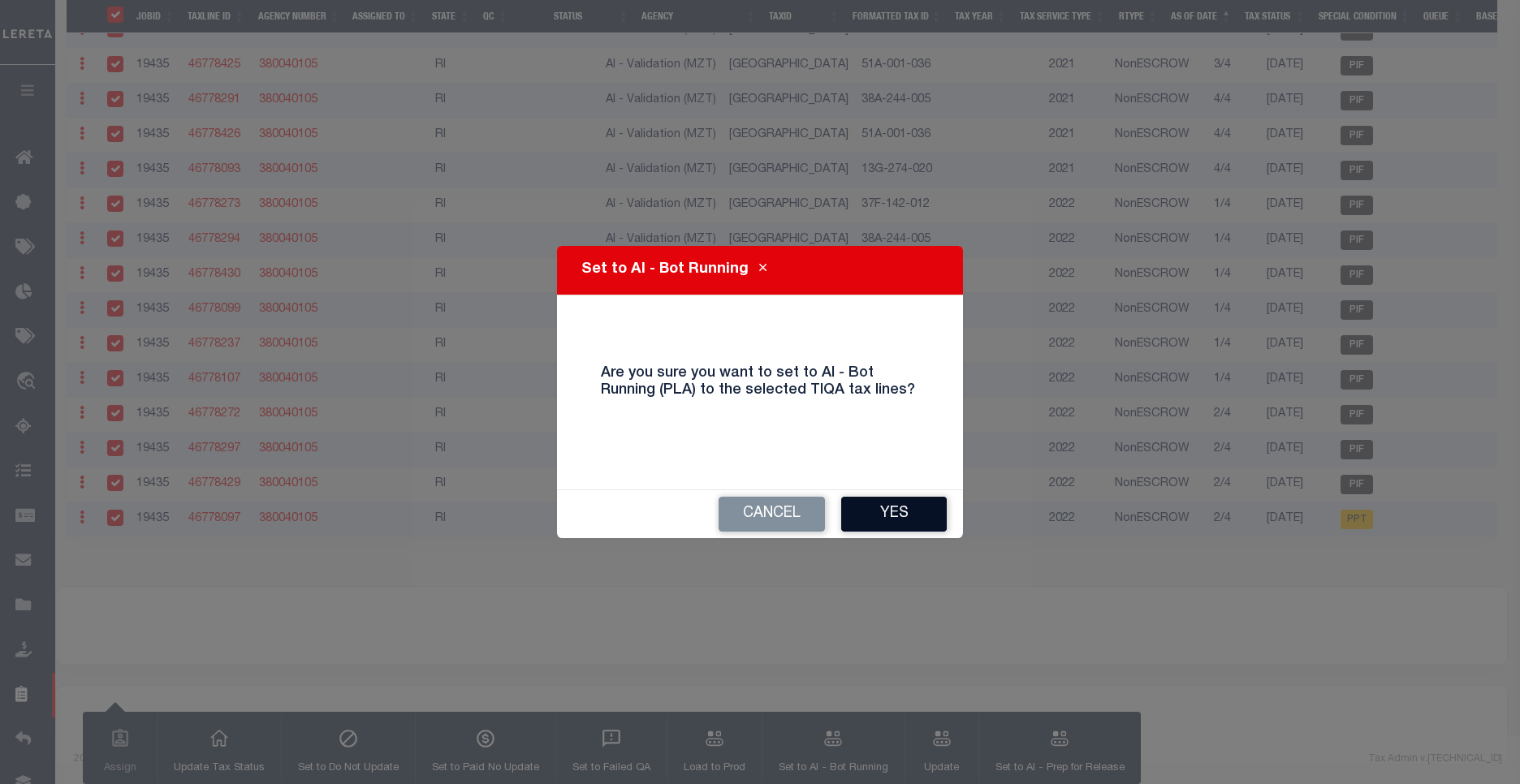
click at [868, 509] on button "Yes" at bounding box center [894, 515] width 106 height 35
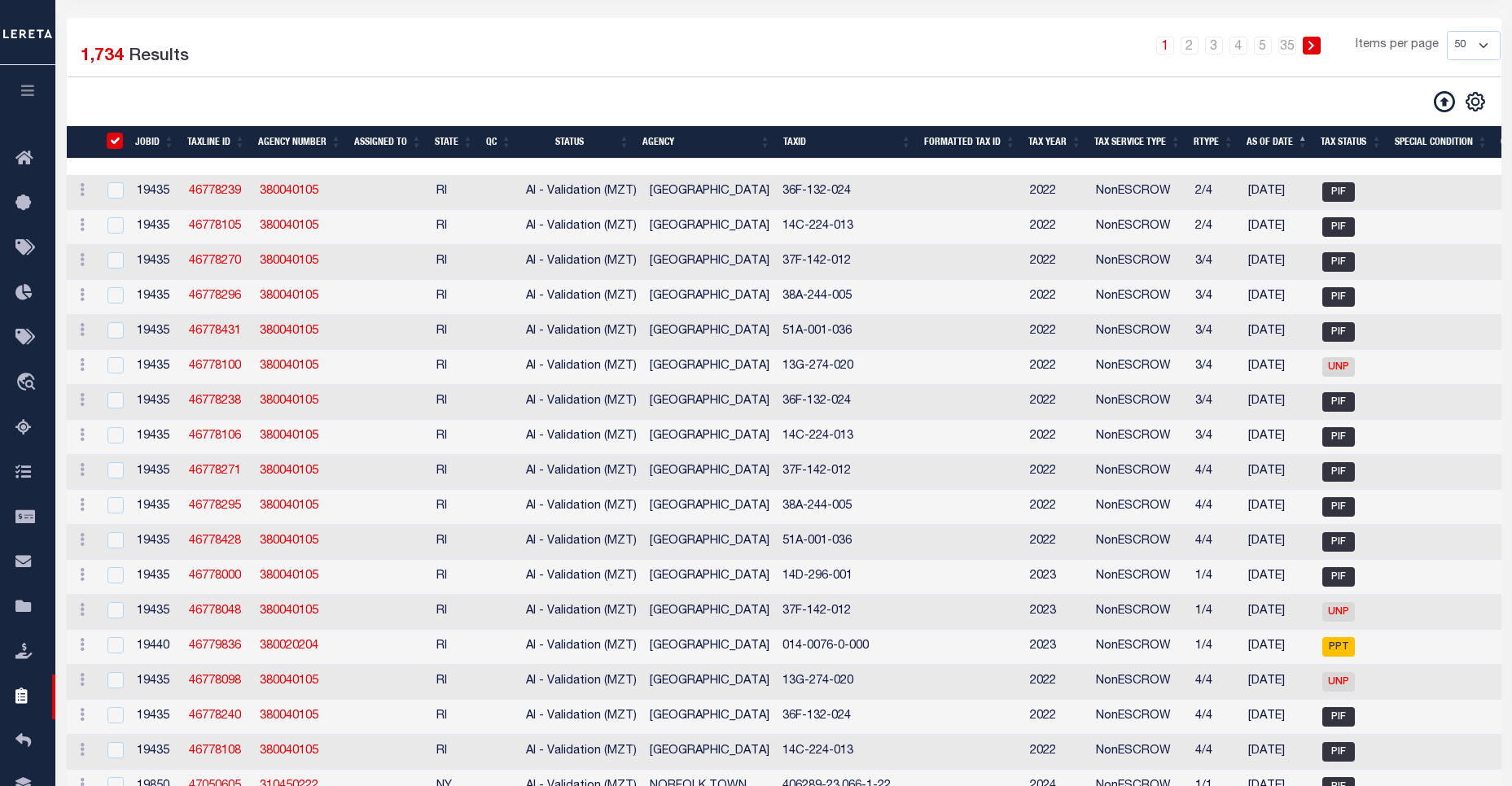
scroll to position [0, 0]
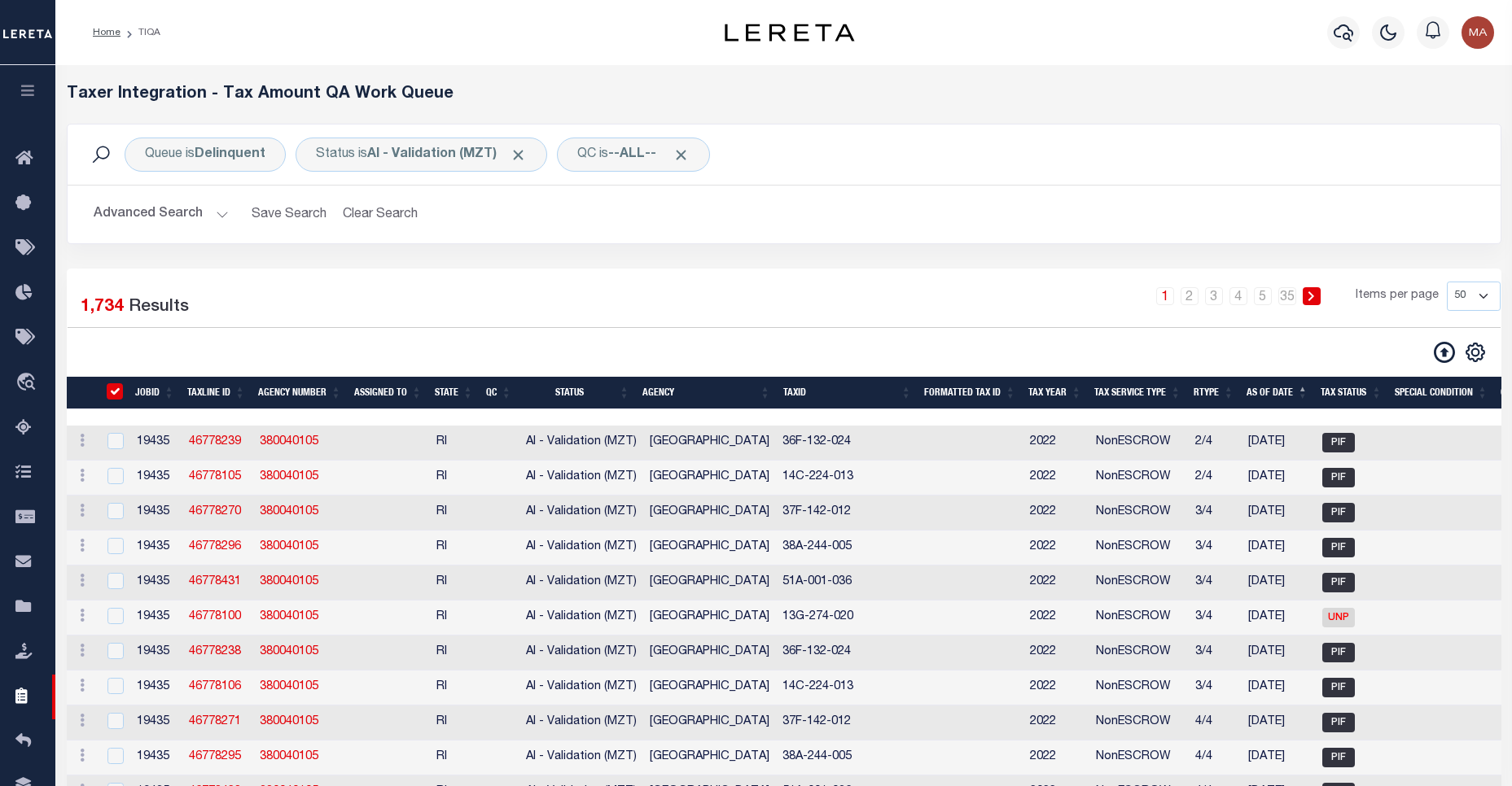
click at [115, 393] on input "TaxID" at bounding box center [115, 392] width 16 height 16
checkbox input "true"
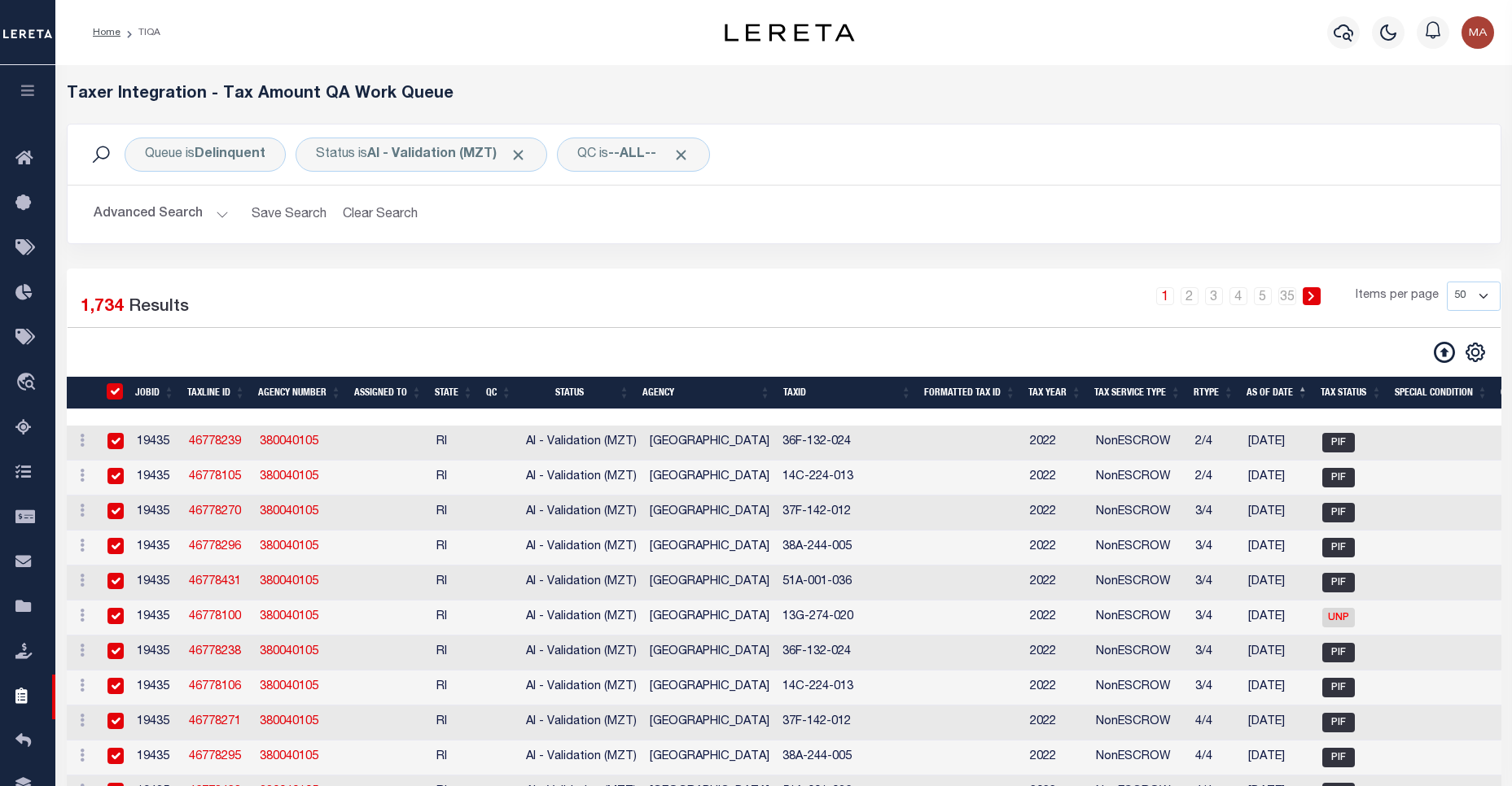
checkbox input "true"
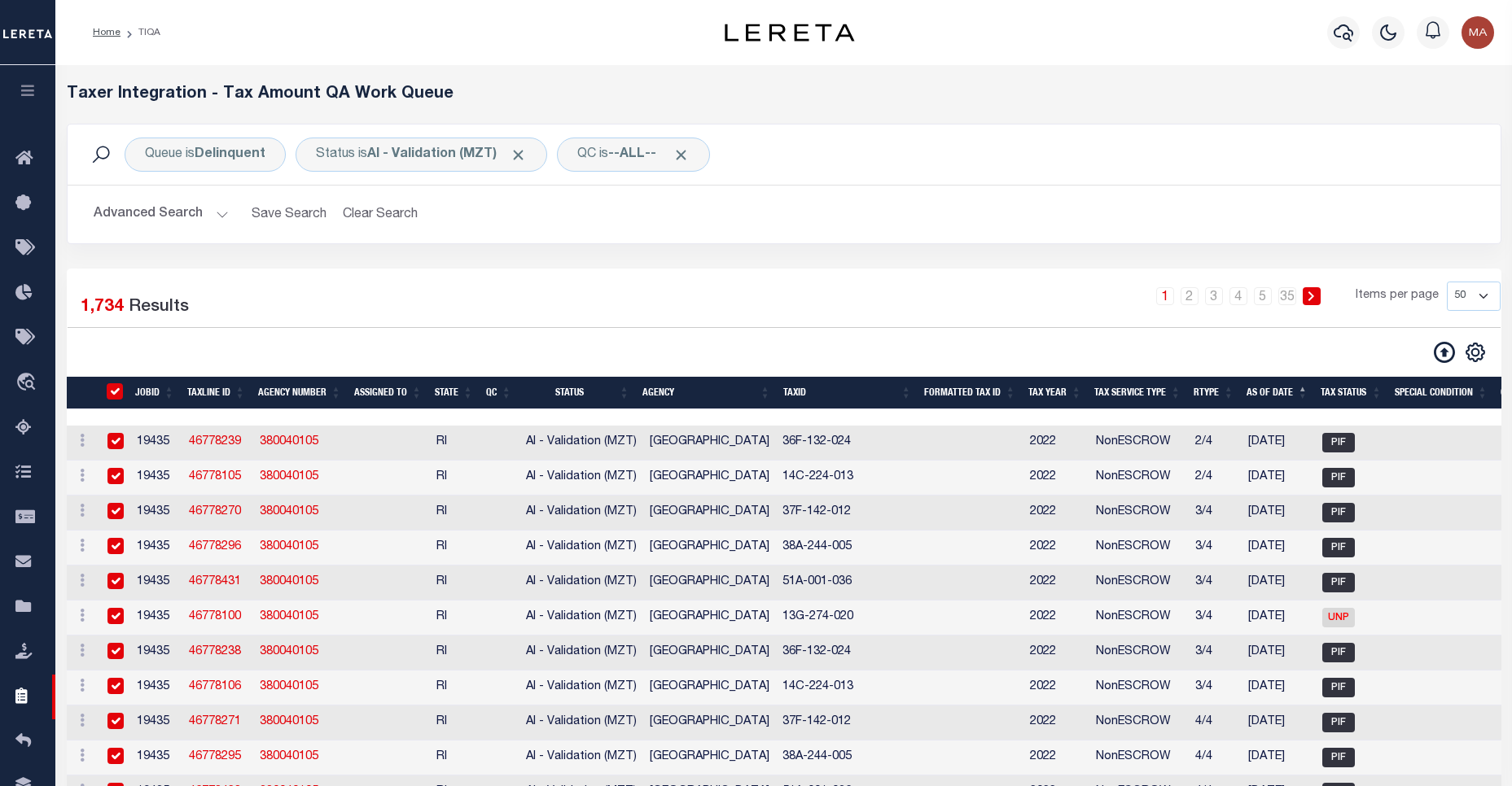
checkbox input "true"
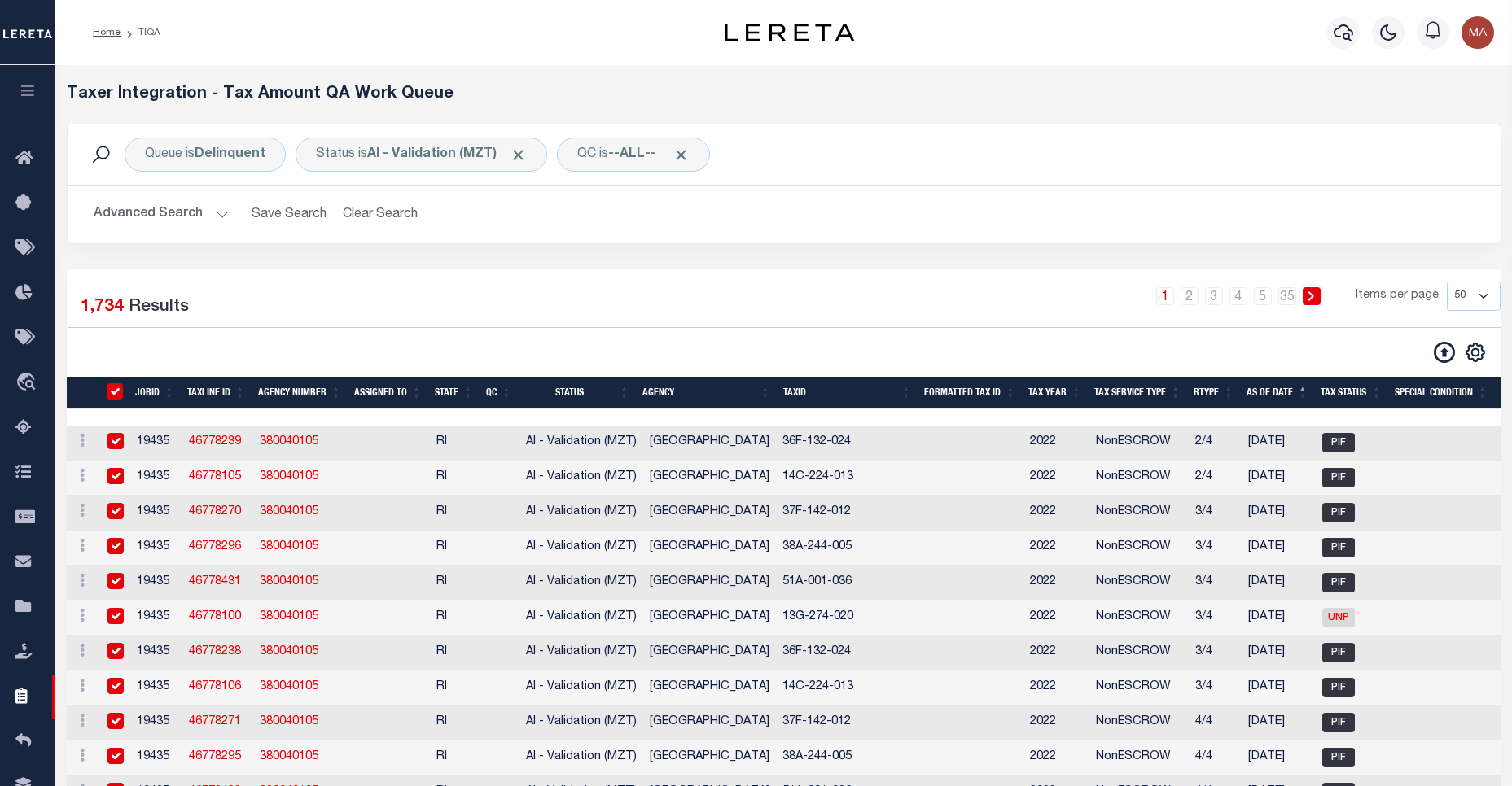
checkbox input "true"
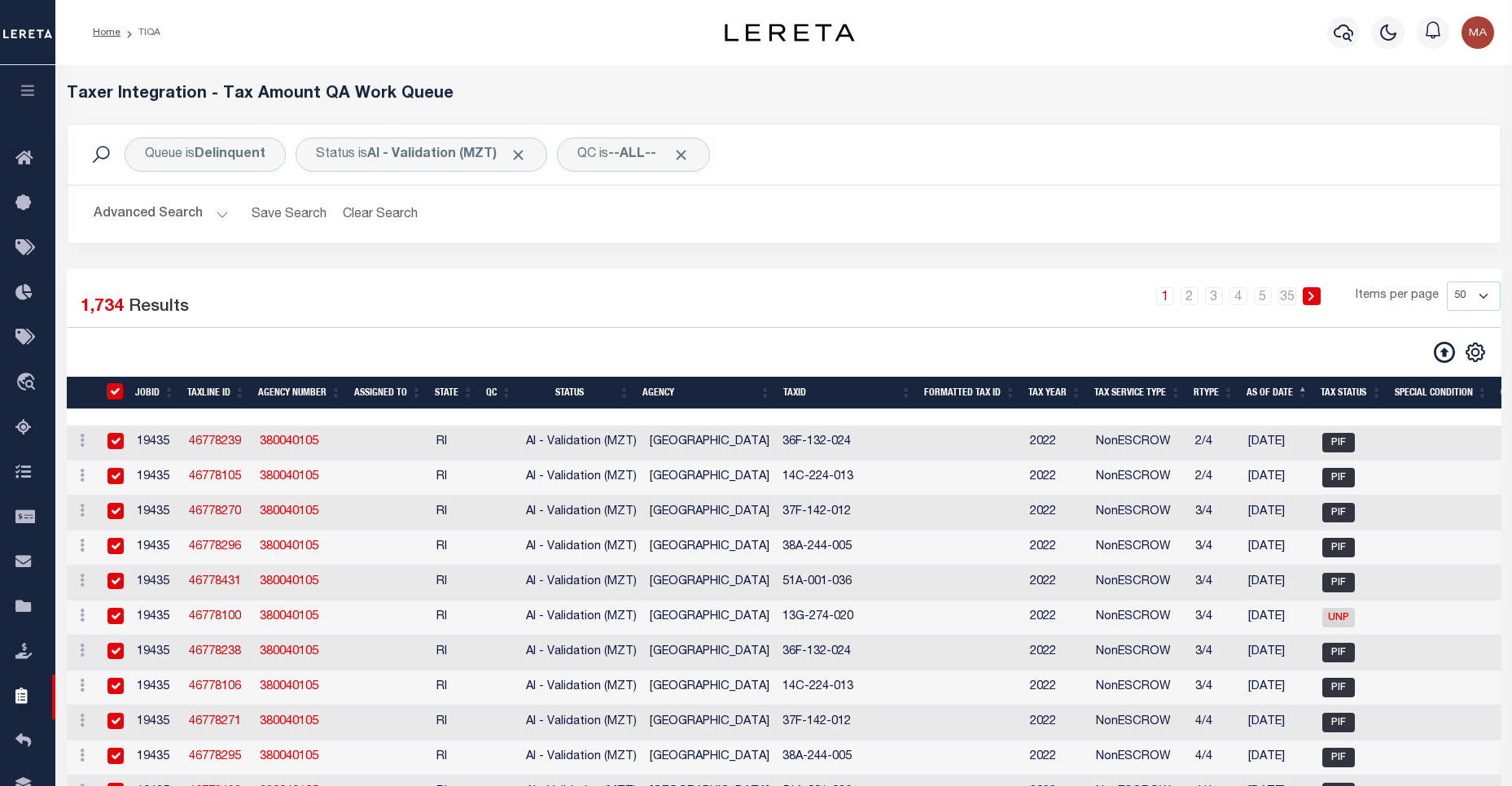
checkbox input "true"
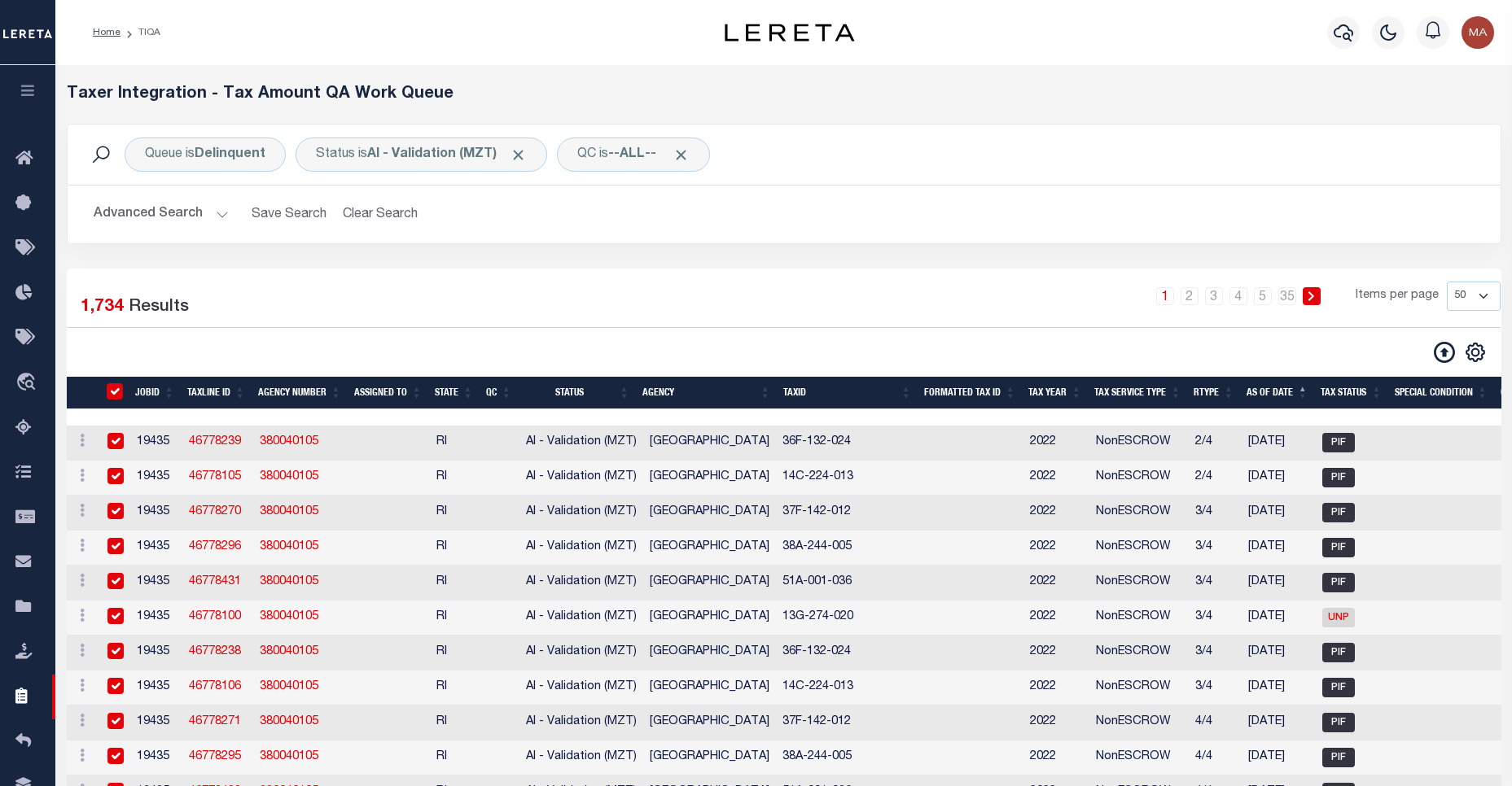
checkbox input "true"
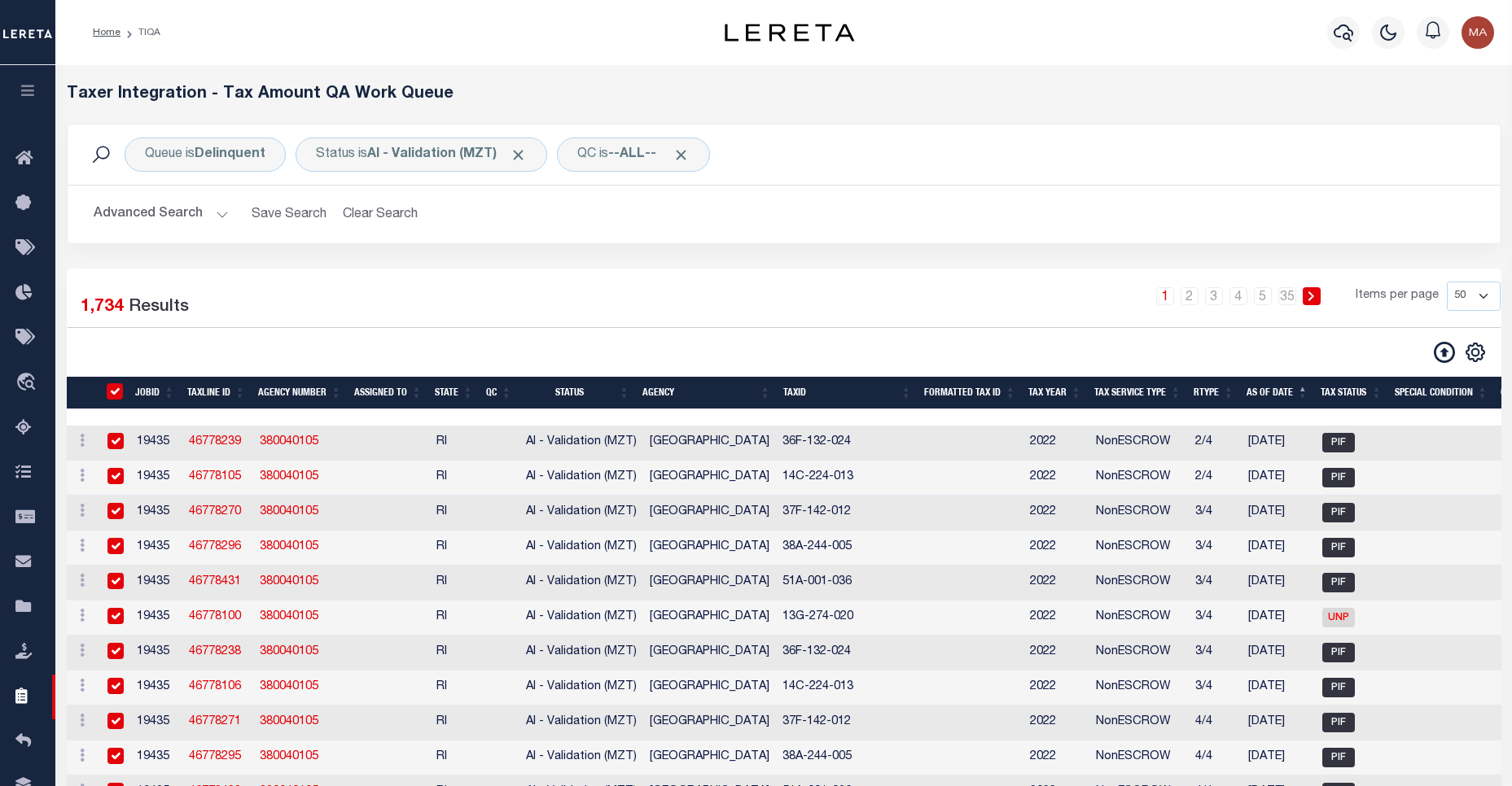
checkbox input "true"
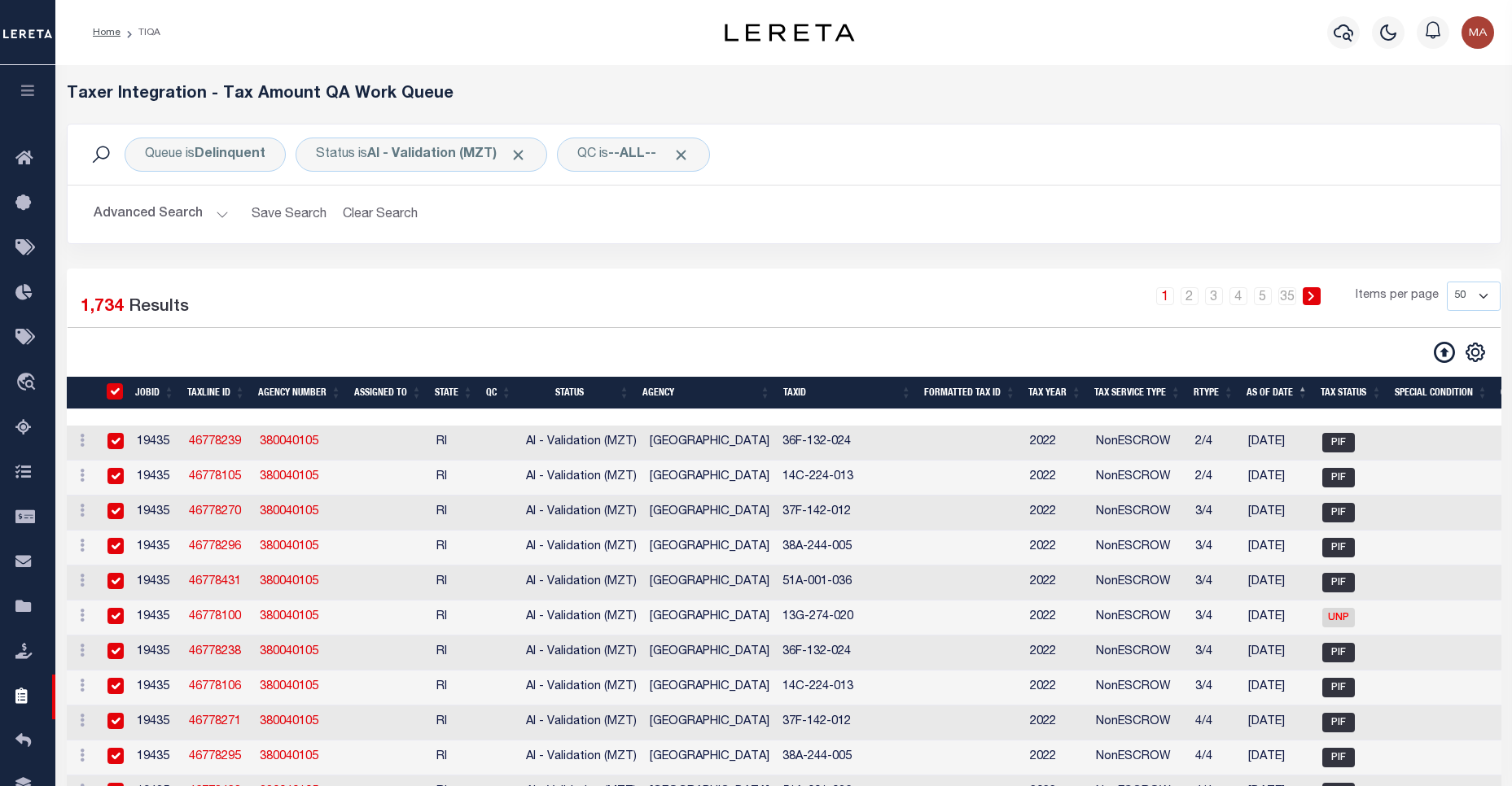
checkbox input "true"
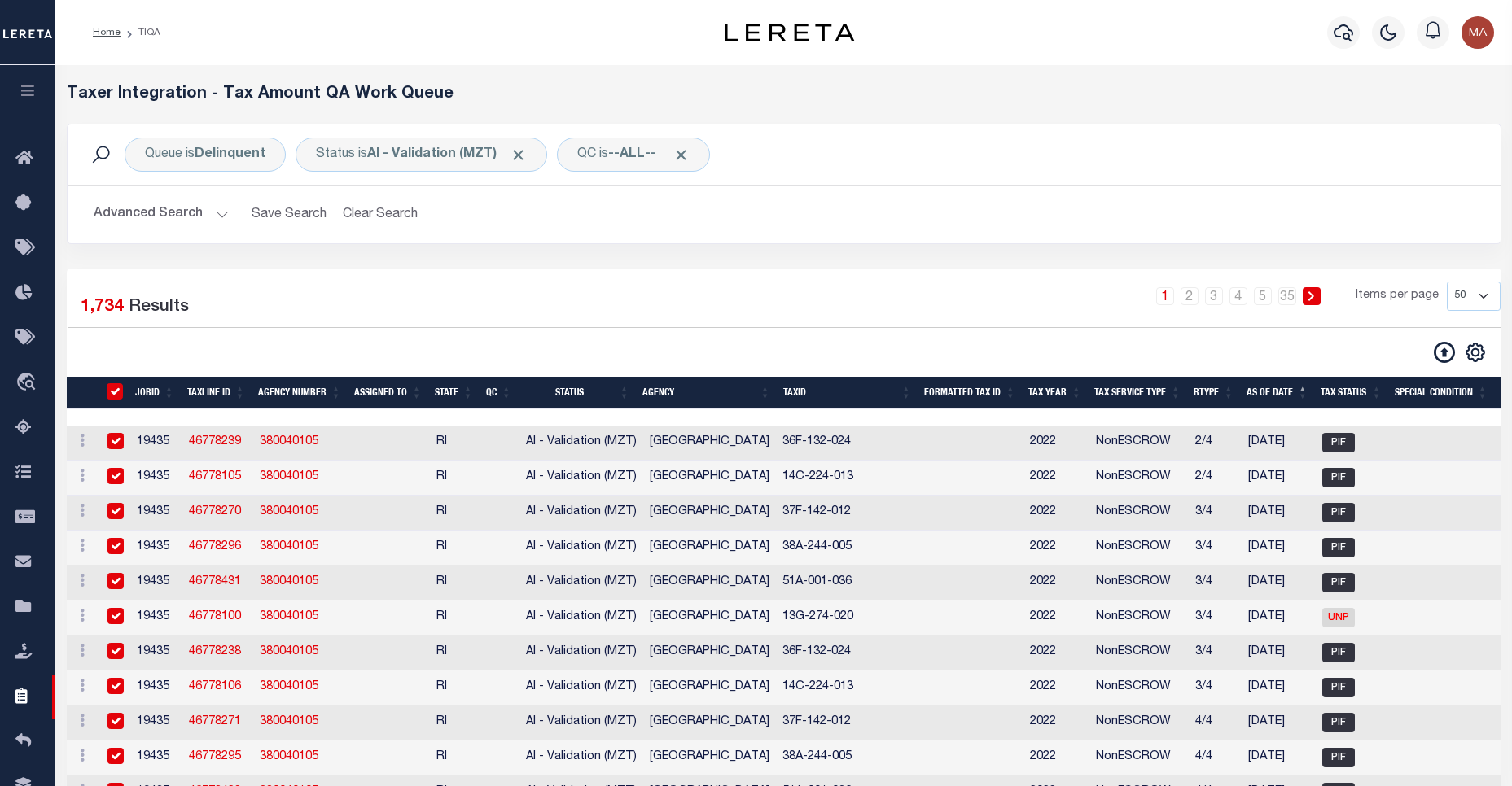
checkbox input "true"
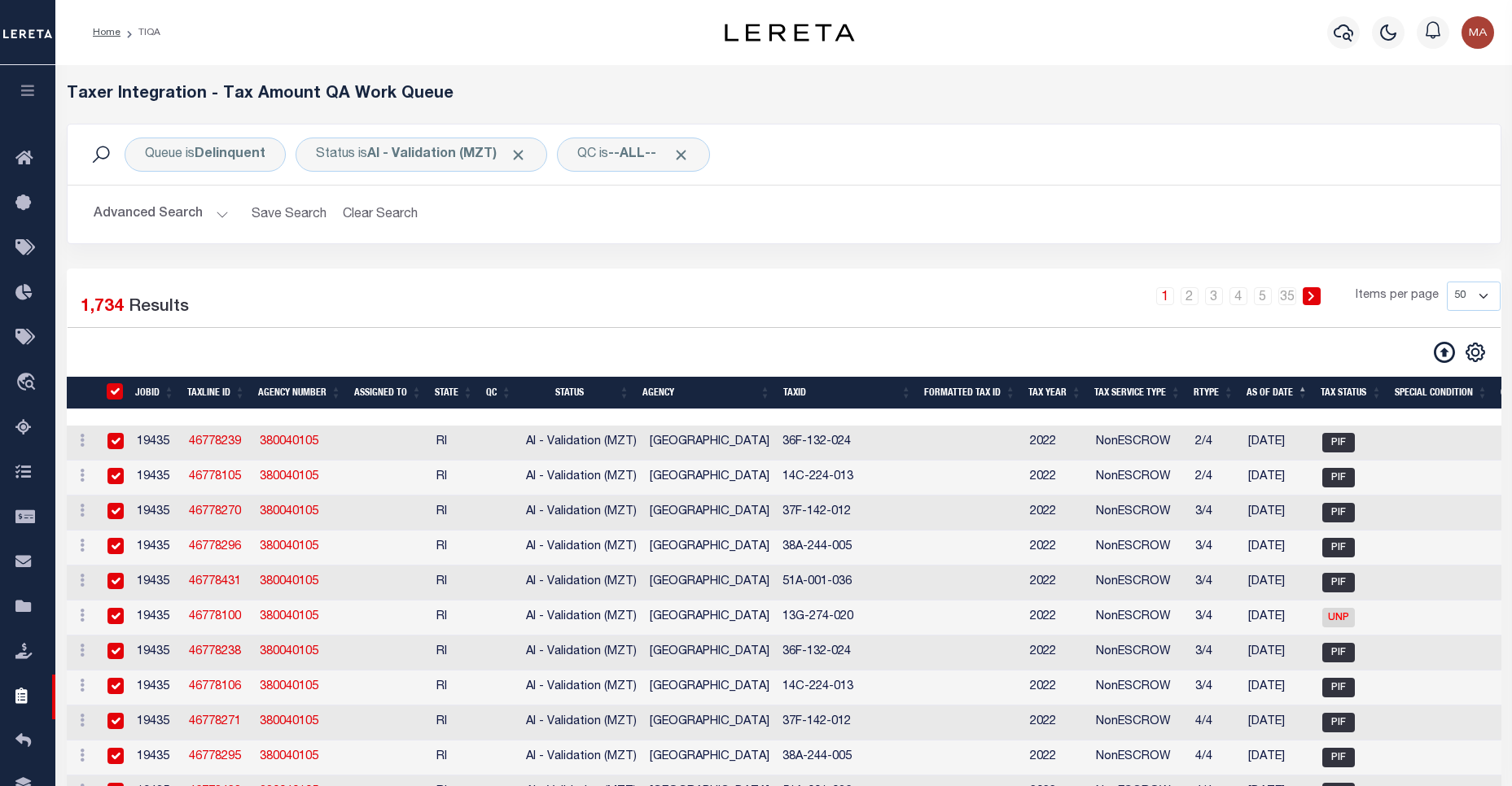
checkbox input "true"
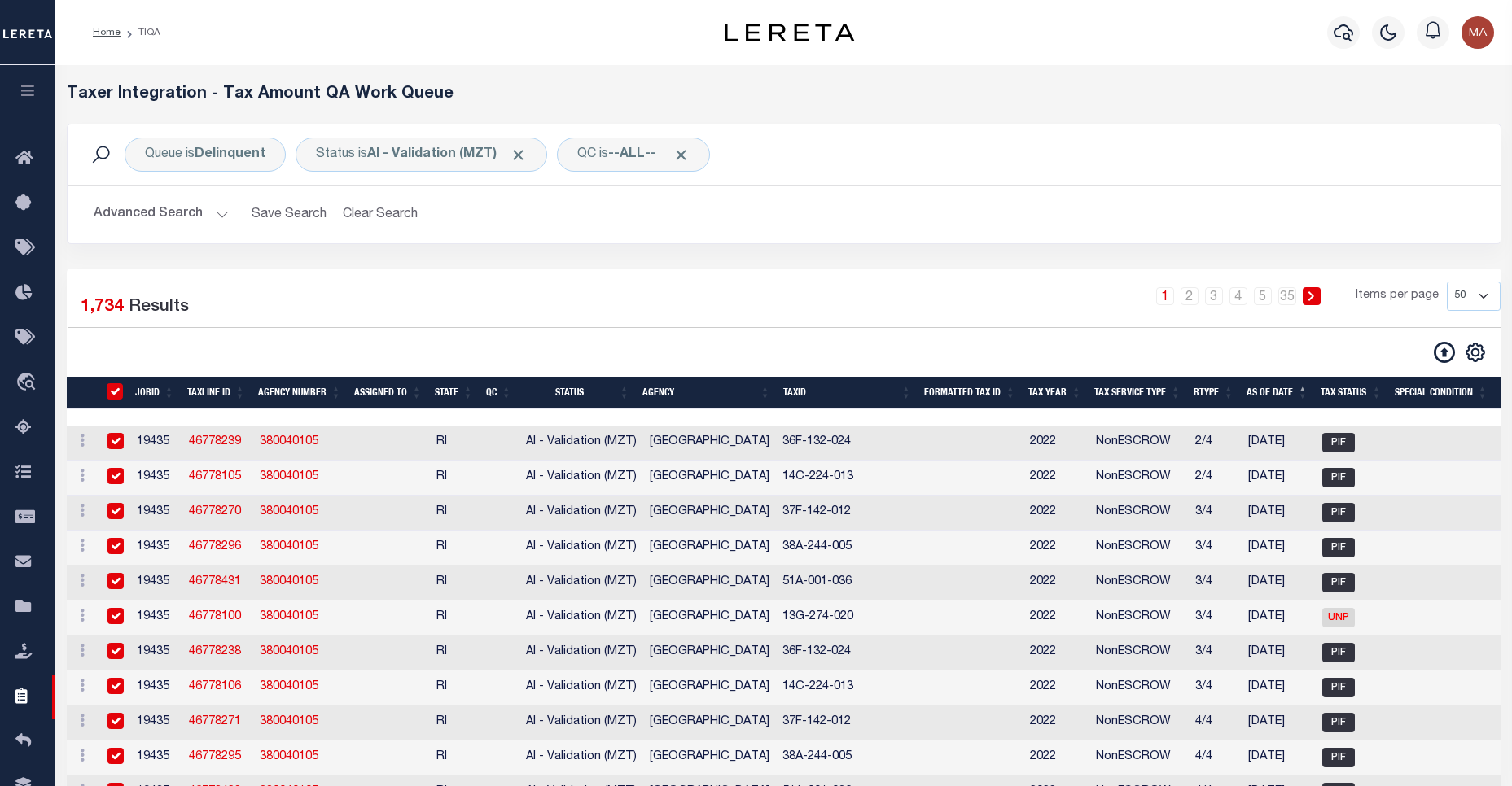
checkbox input "true"
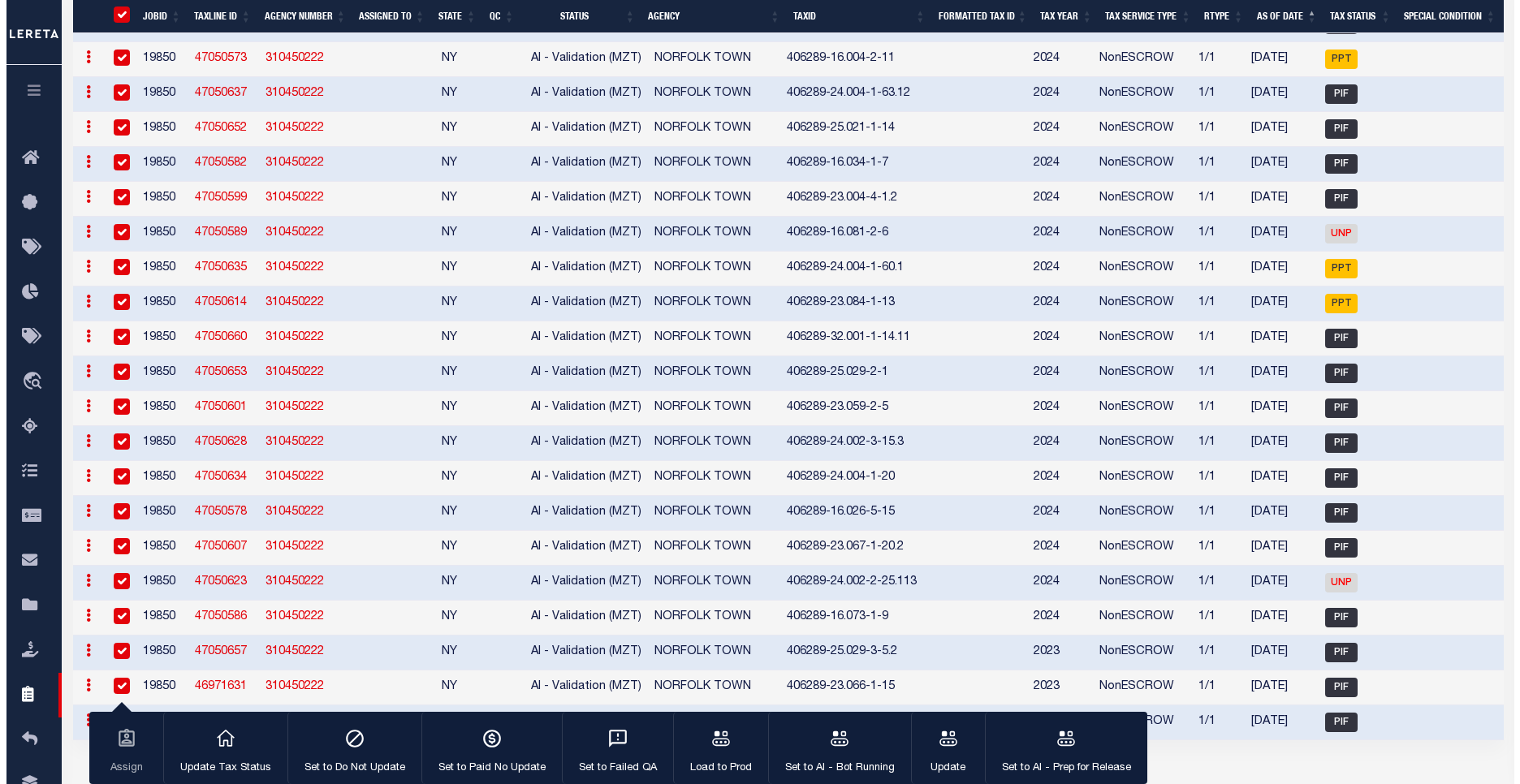
scroll to position [1674, 0]
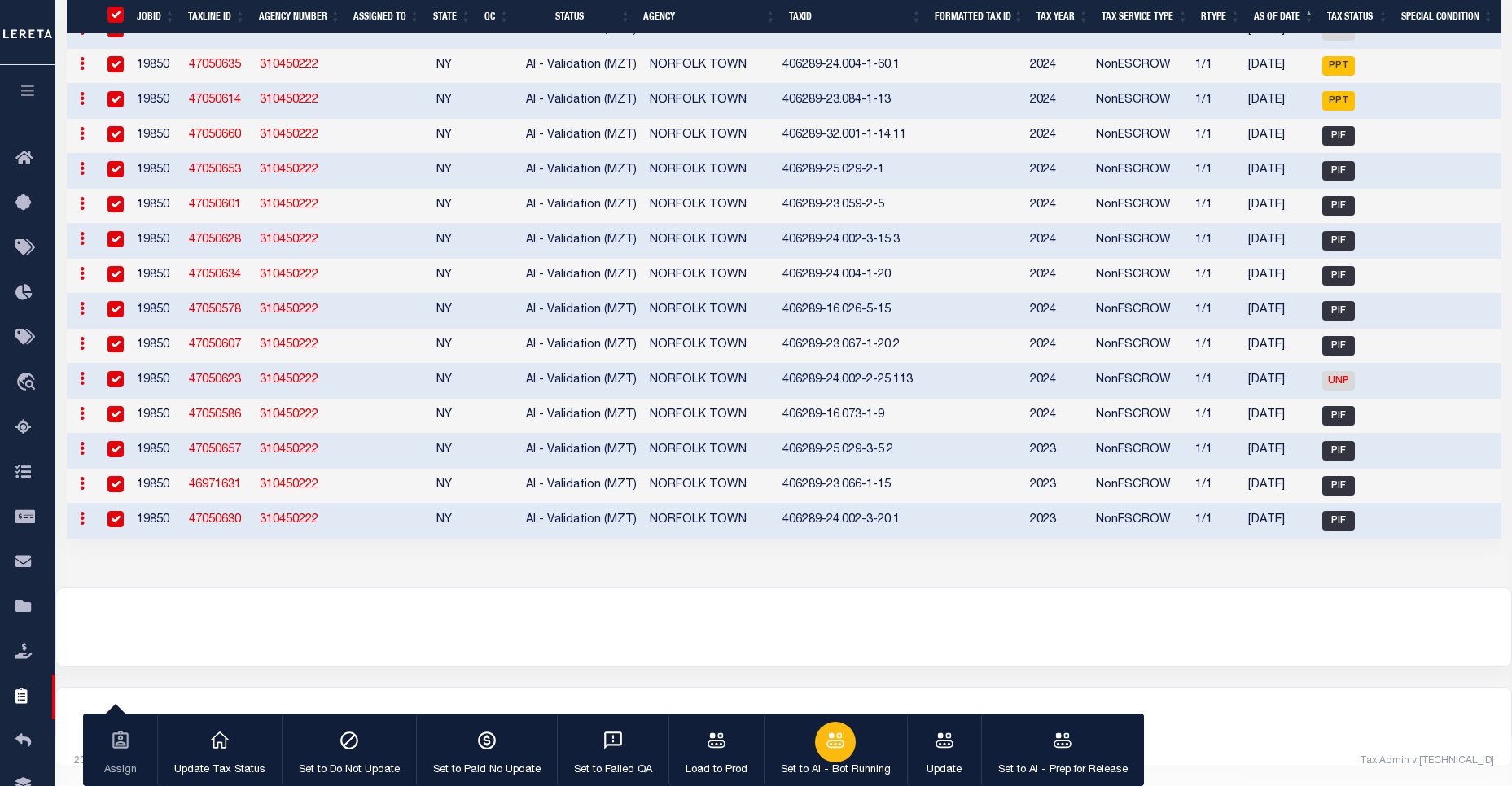
click at [821, 750] on div "button" at bounding box center [835, 742] width 41 height 41
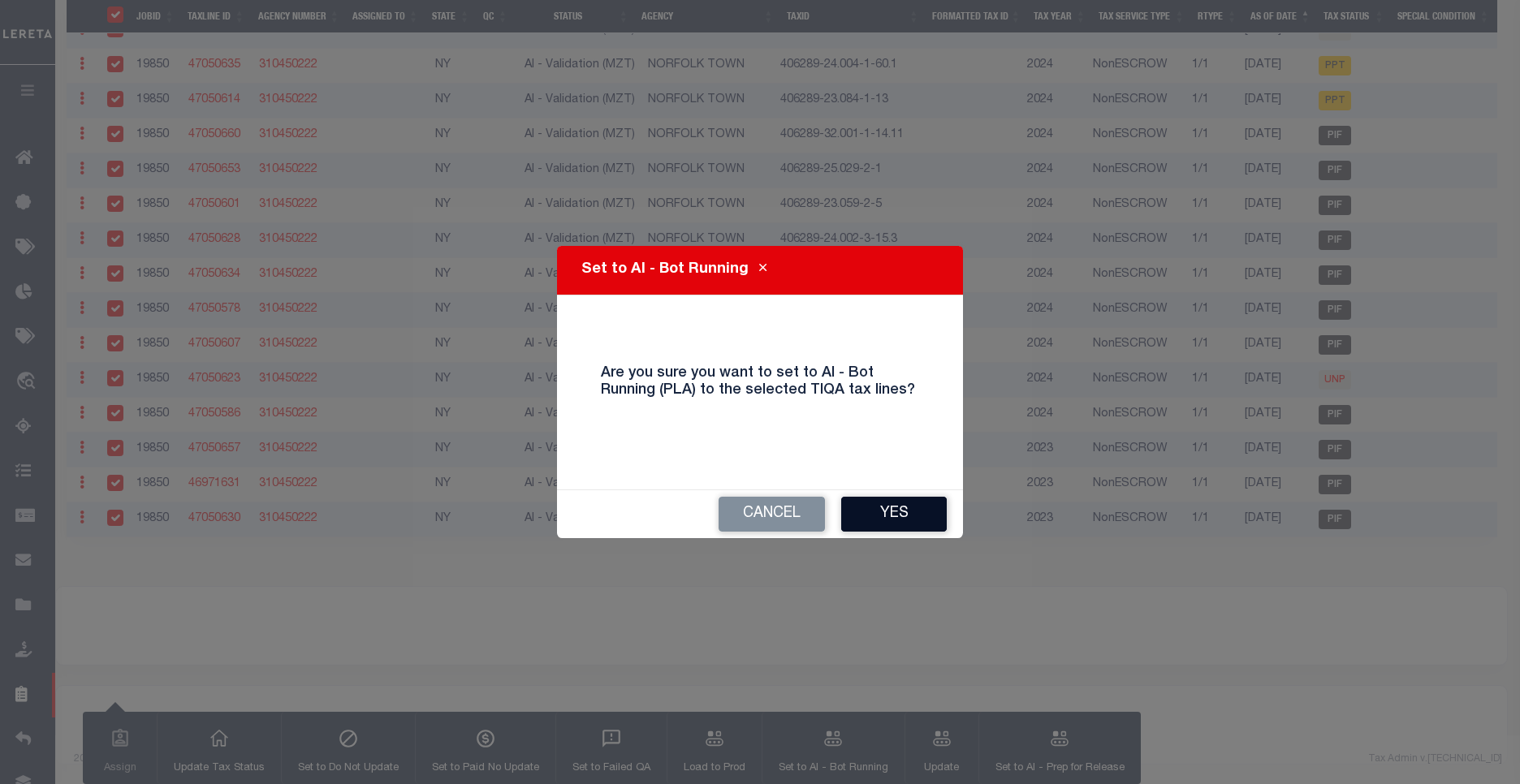
click at [855, 508] on button "Yes" at bounding box center [894, 515] width 106 height 35
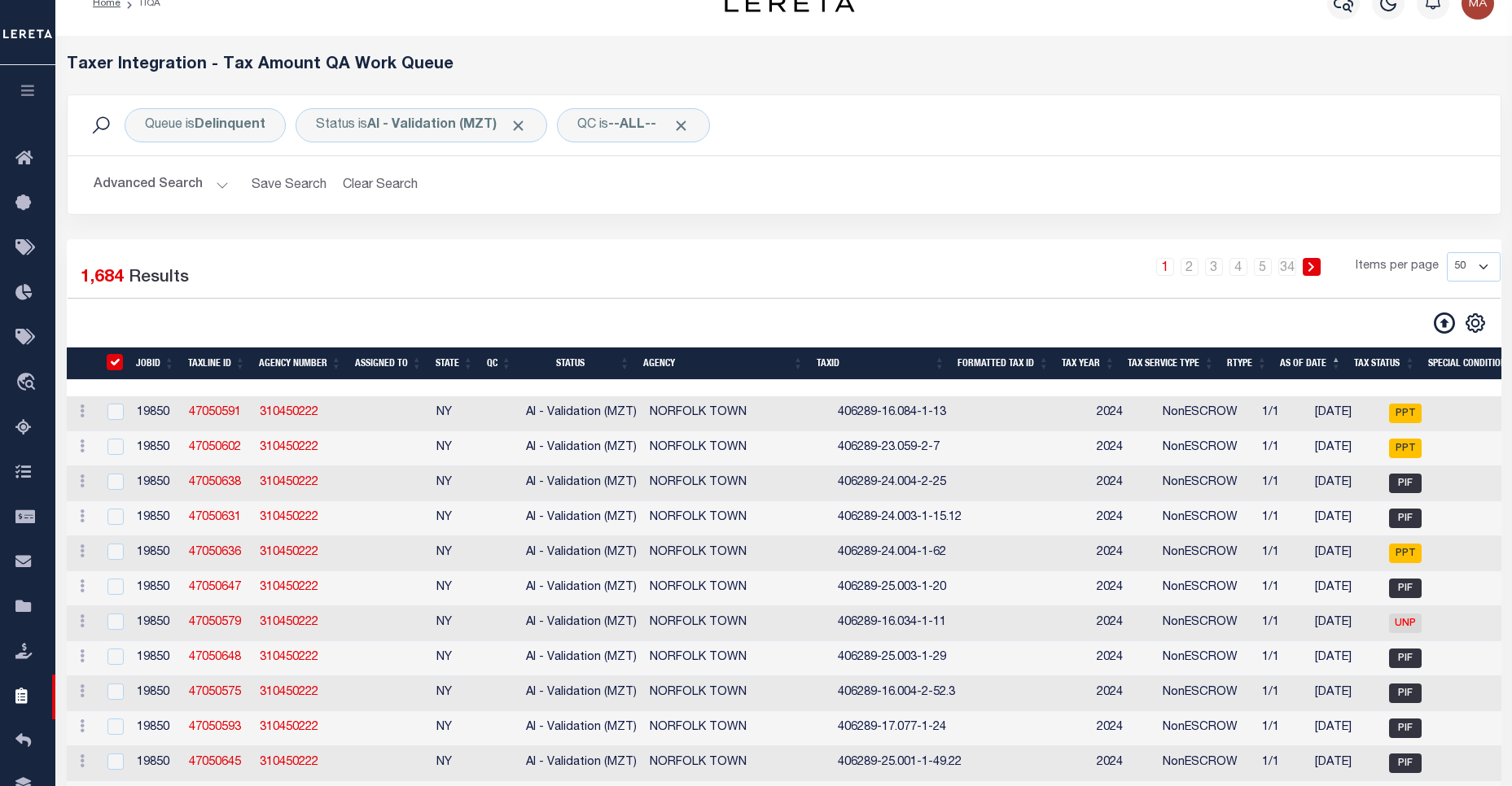
scroll to position [0, 0]
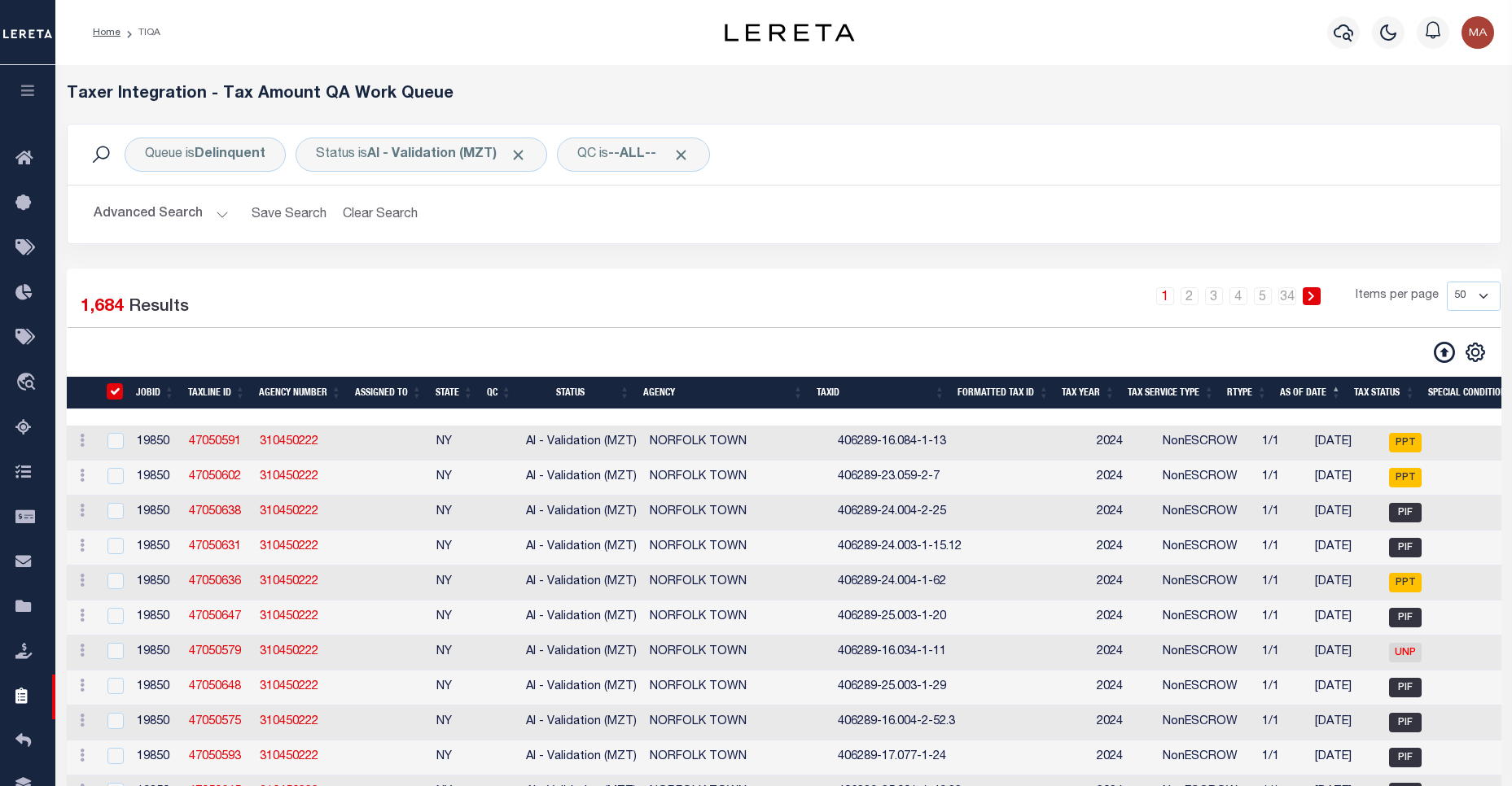
click at [118, 395] on input "TaxID" at bounding box center [115, 392] width 16 height 16
checkbox input "true"
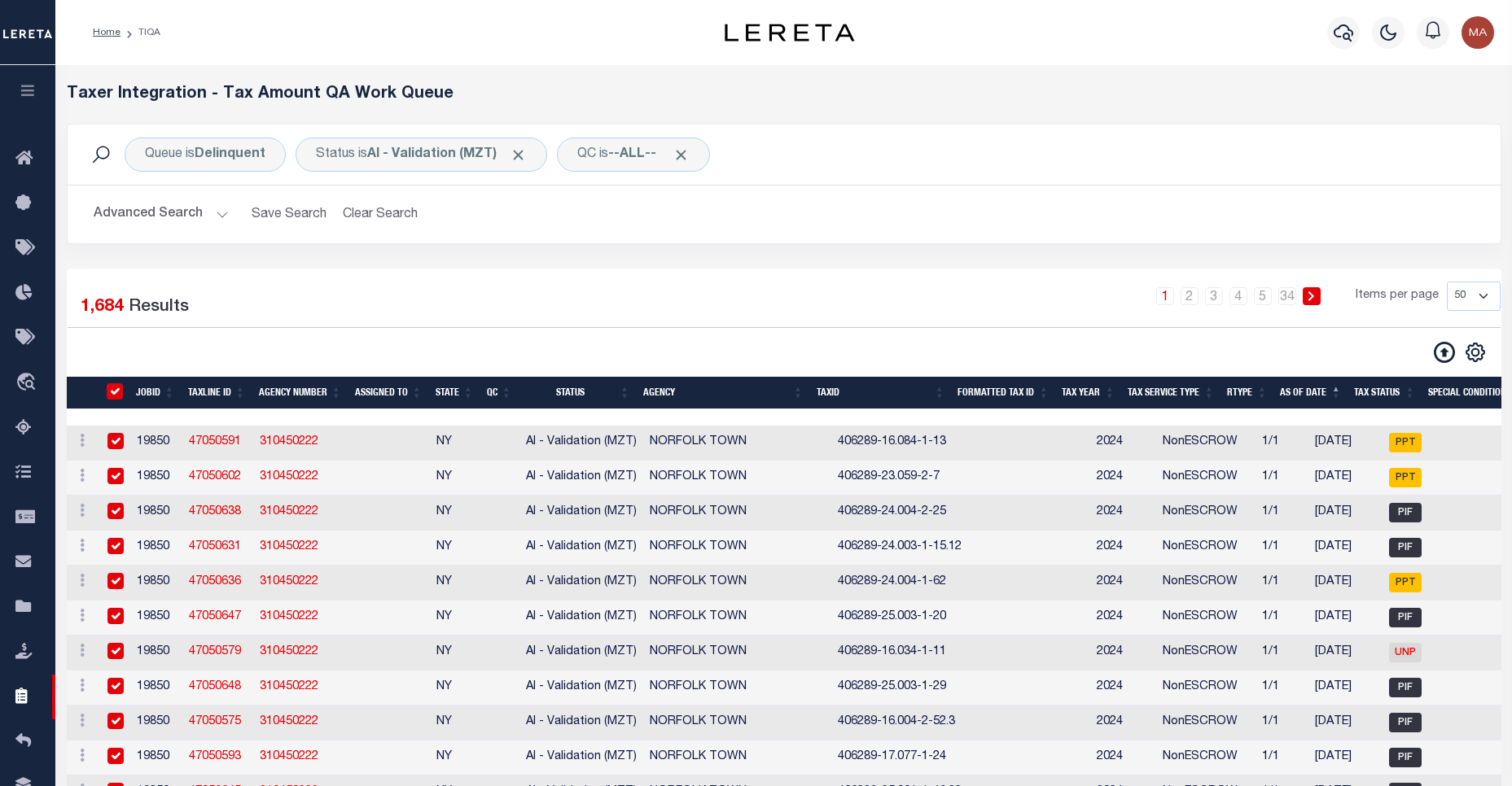
checkbox input "true"
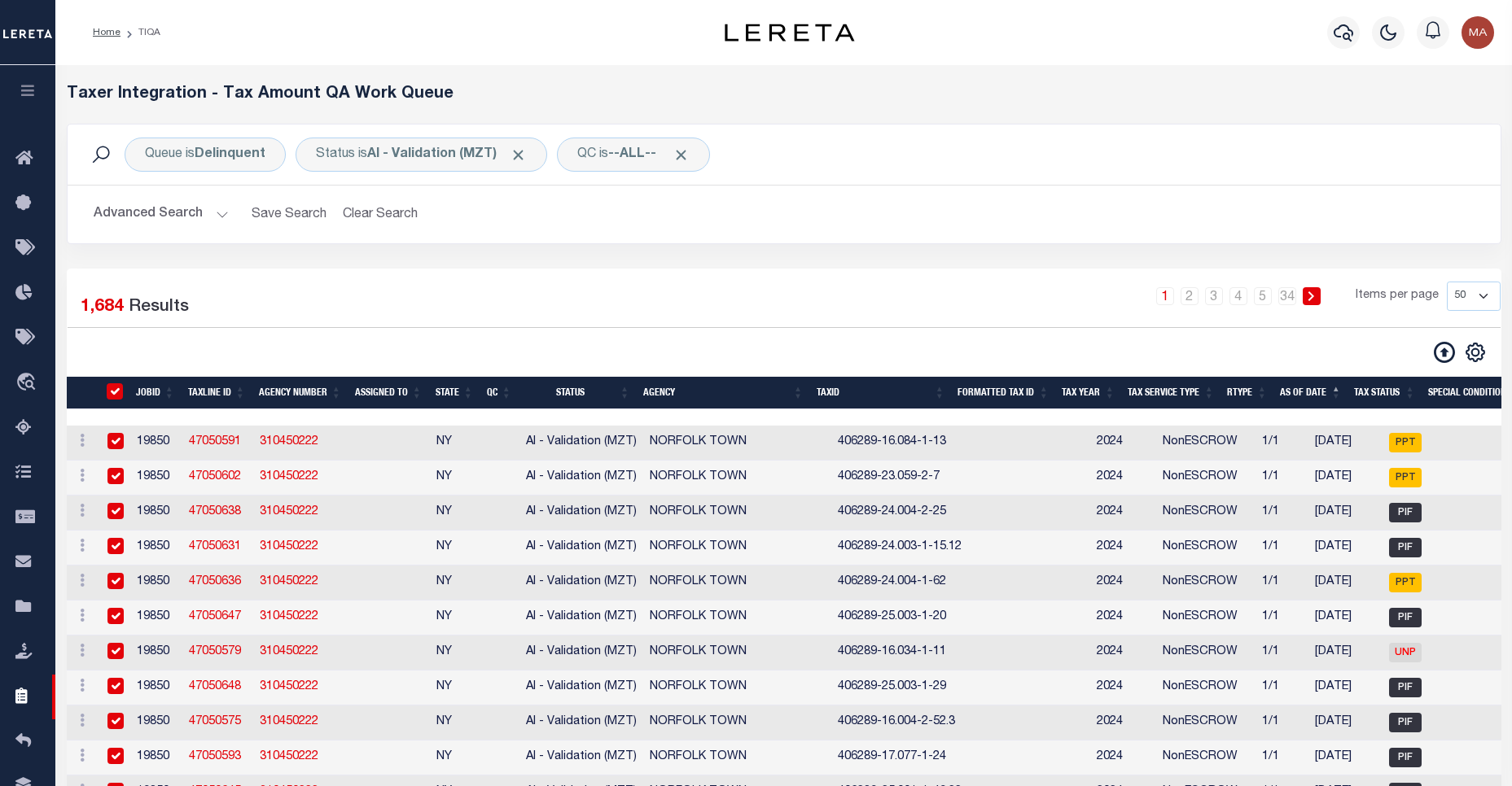
checkbox input "true"
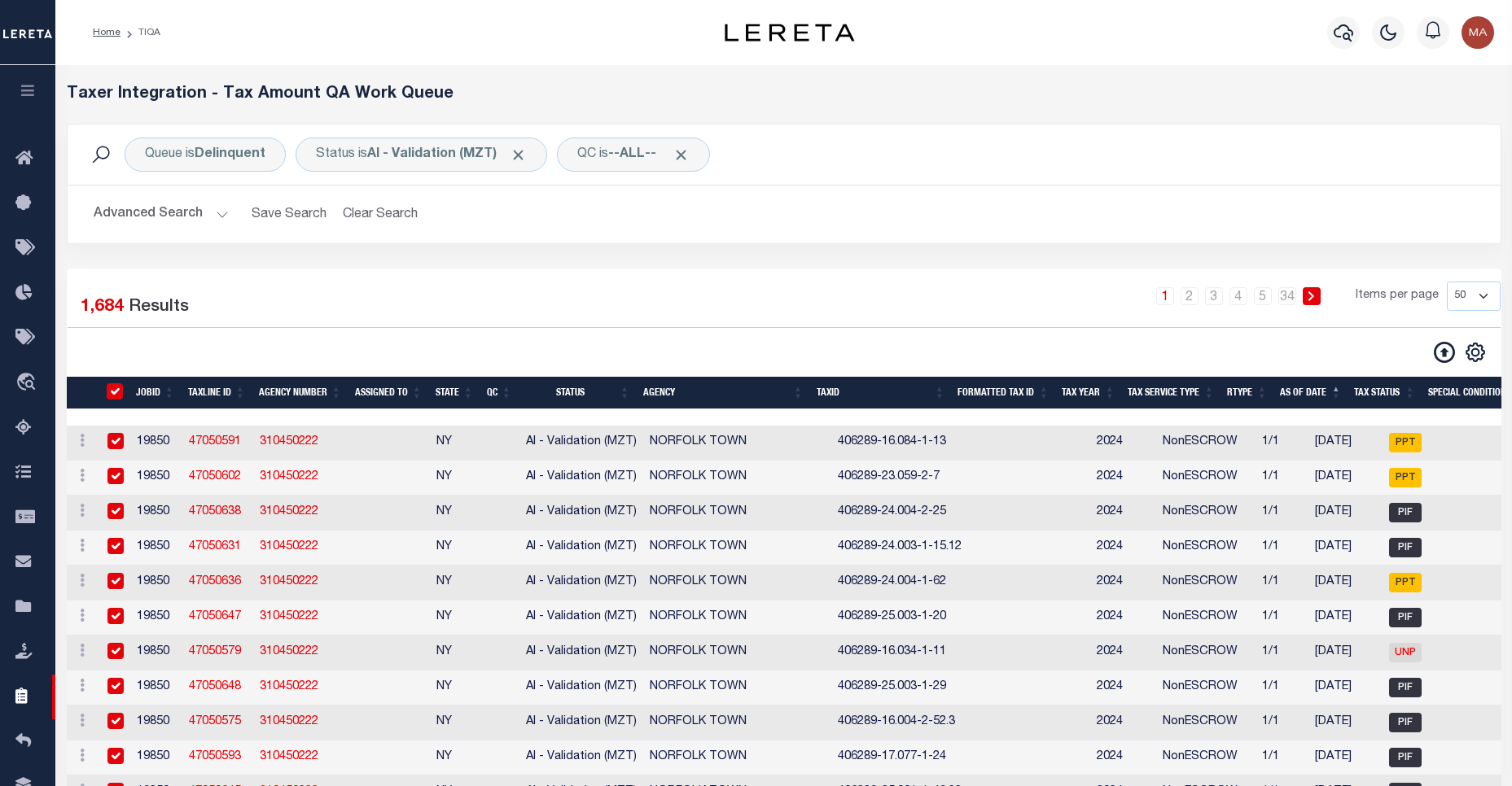
checkbox input "true"
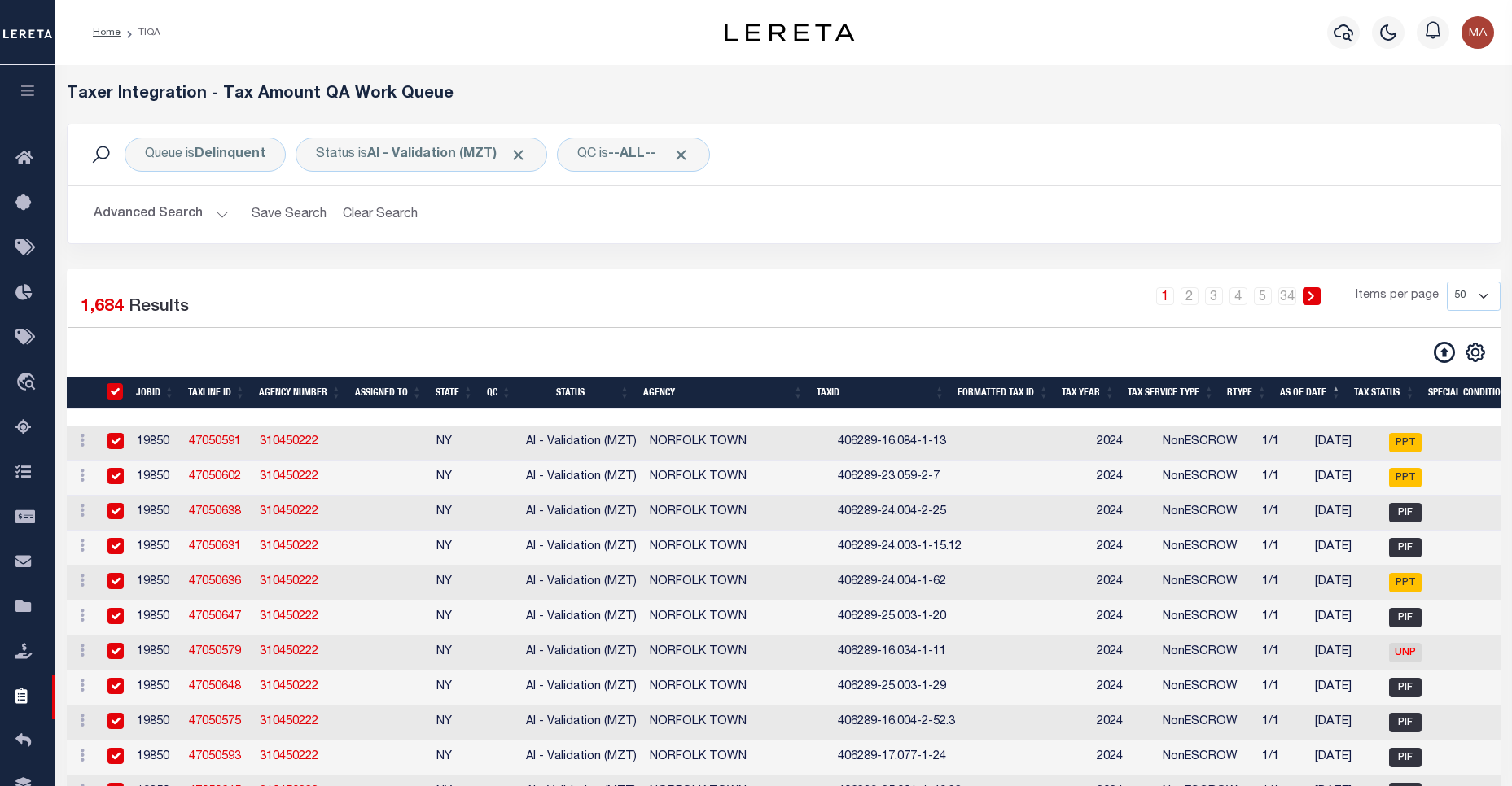
checkbox input "true"
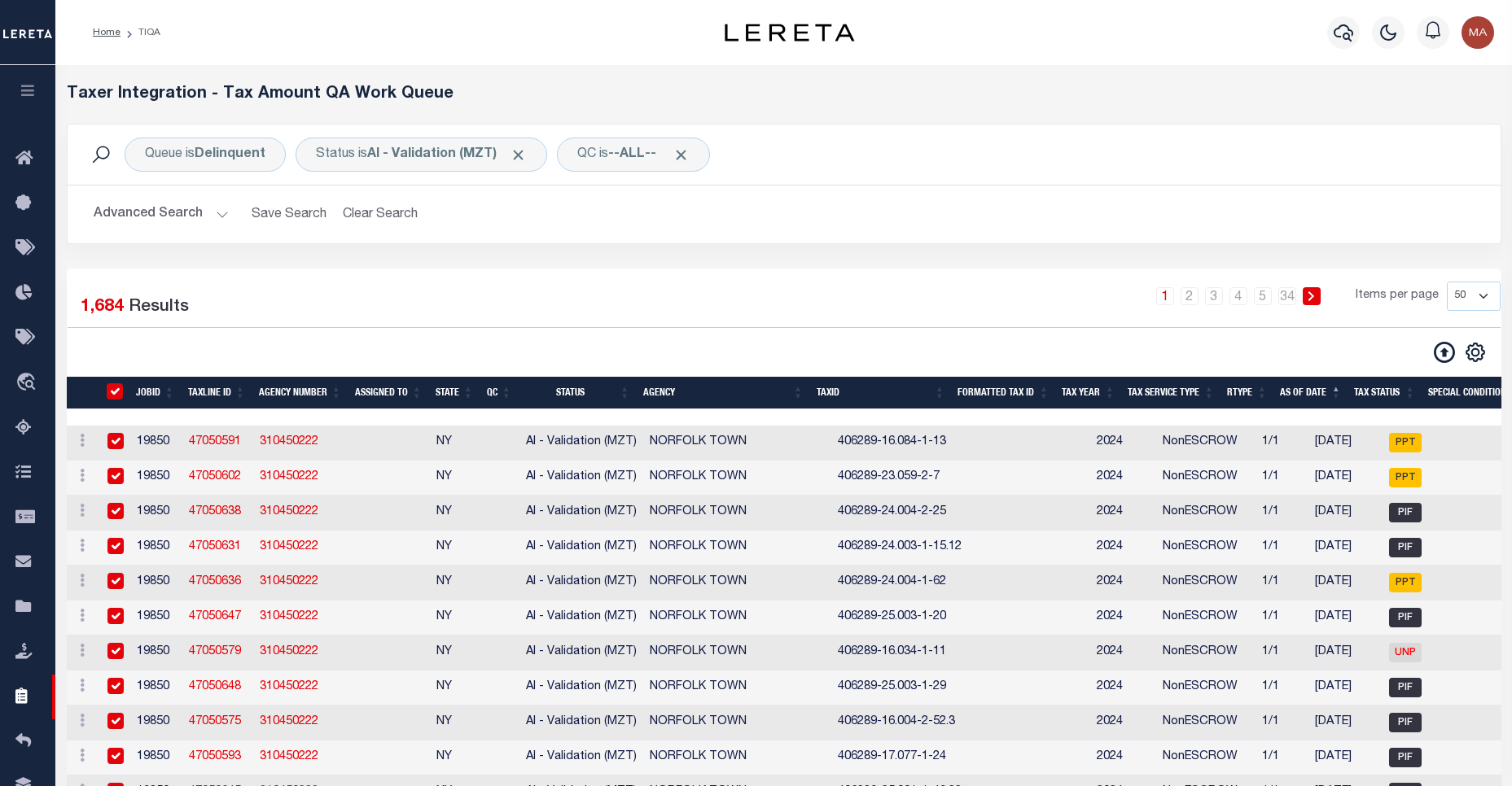
checkbox input "true"
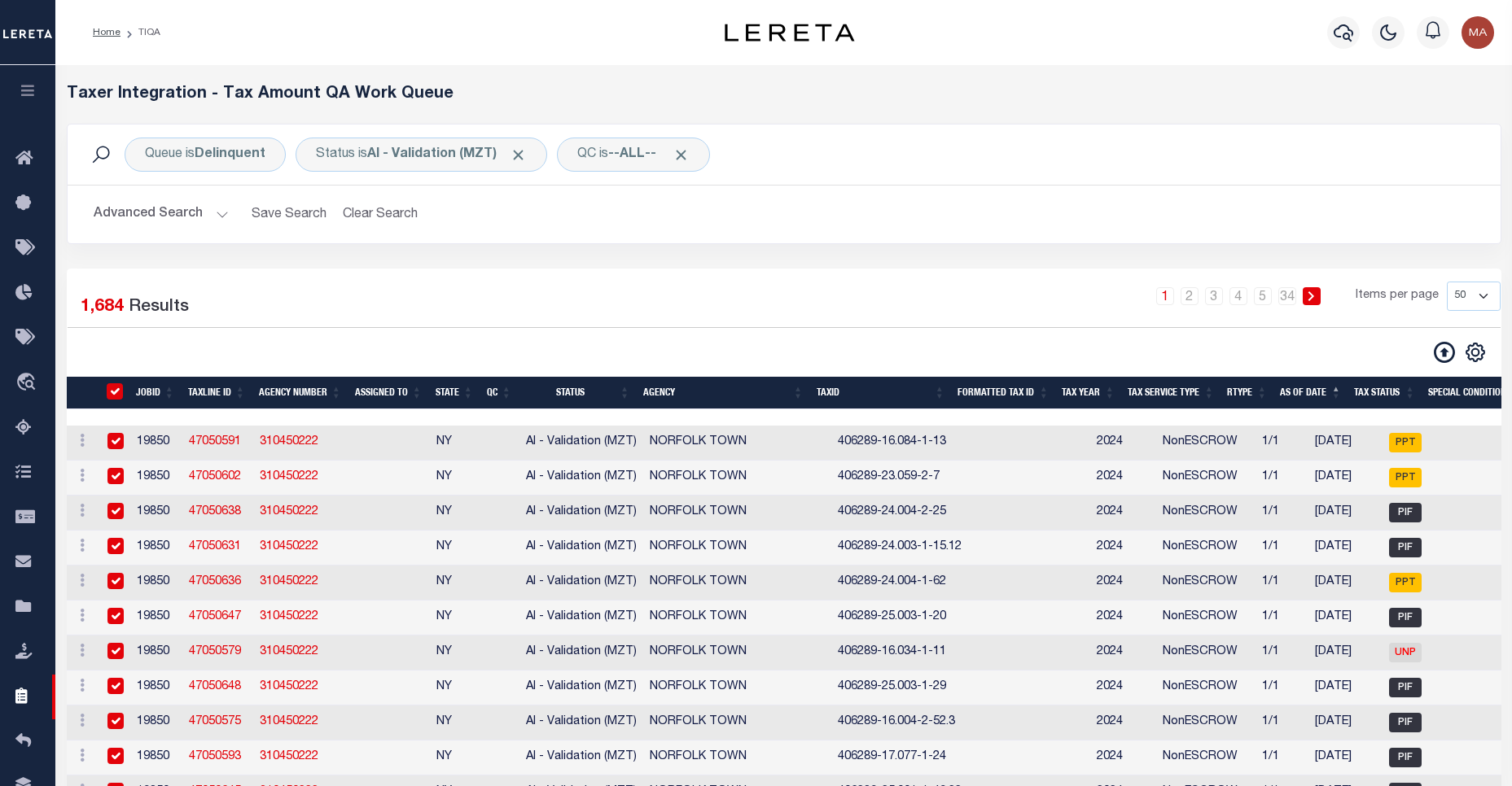
checkbox input "true"
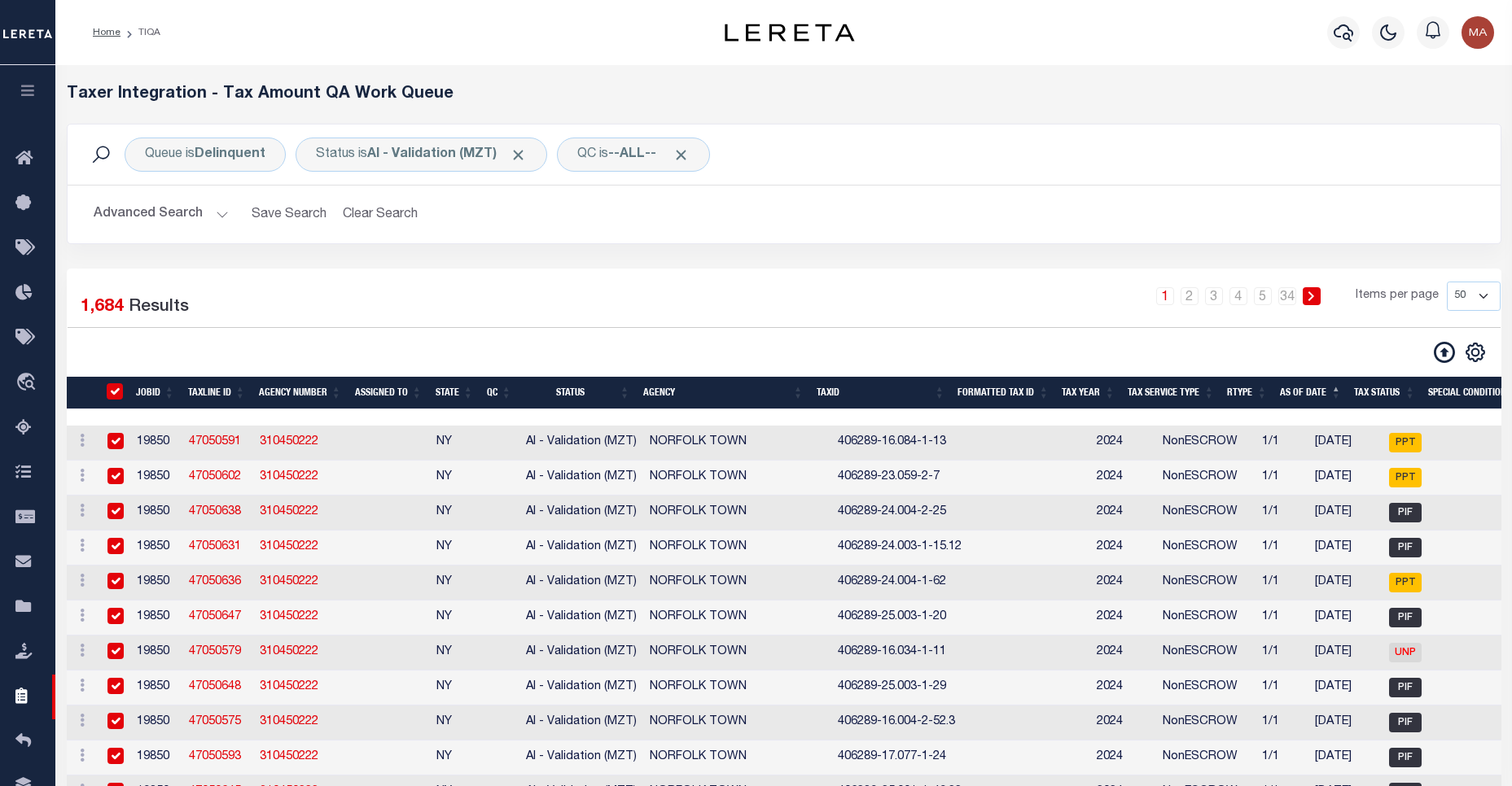
checkbox input "true"
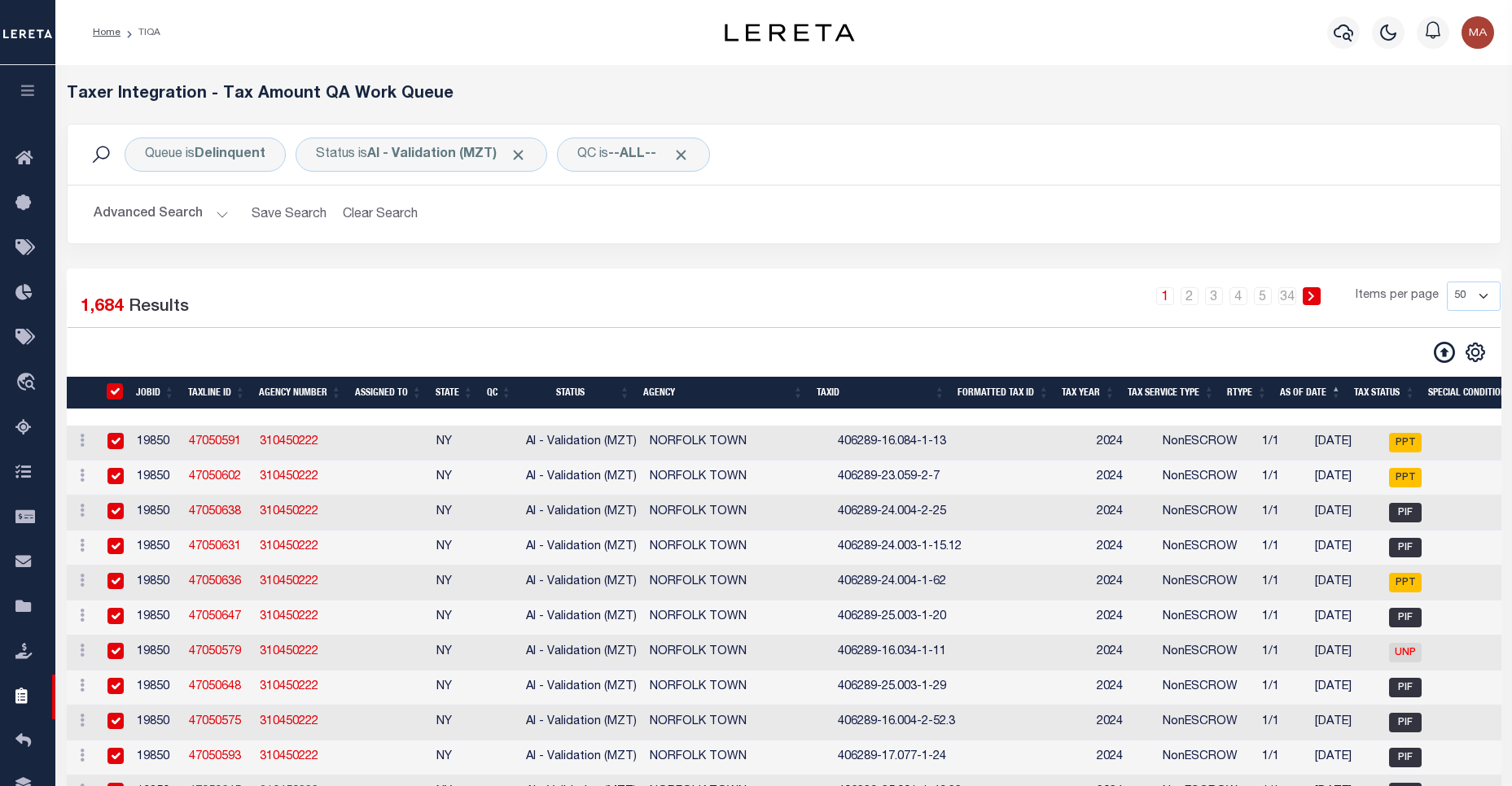
checkbox input "true"
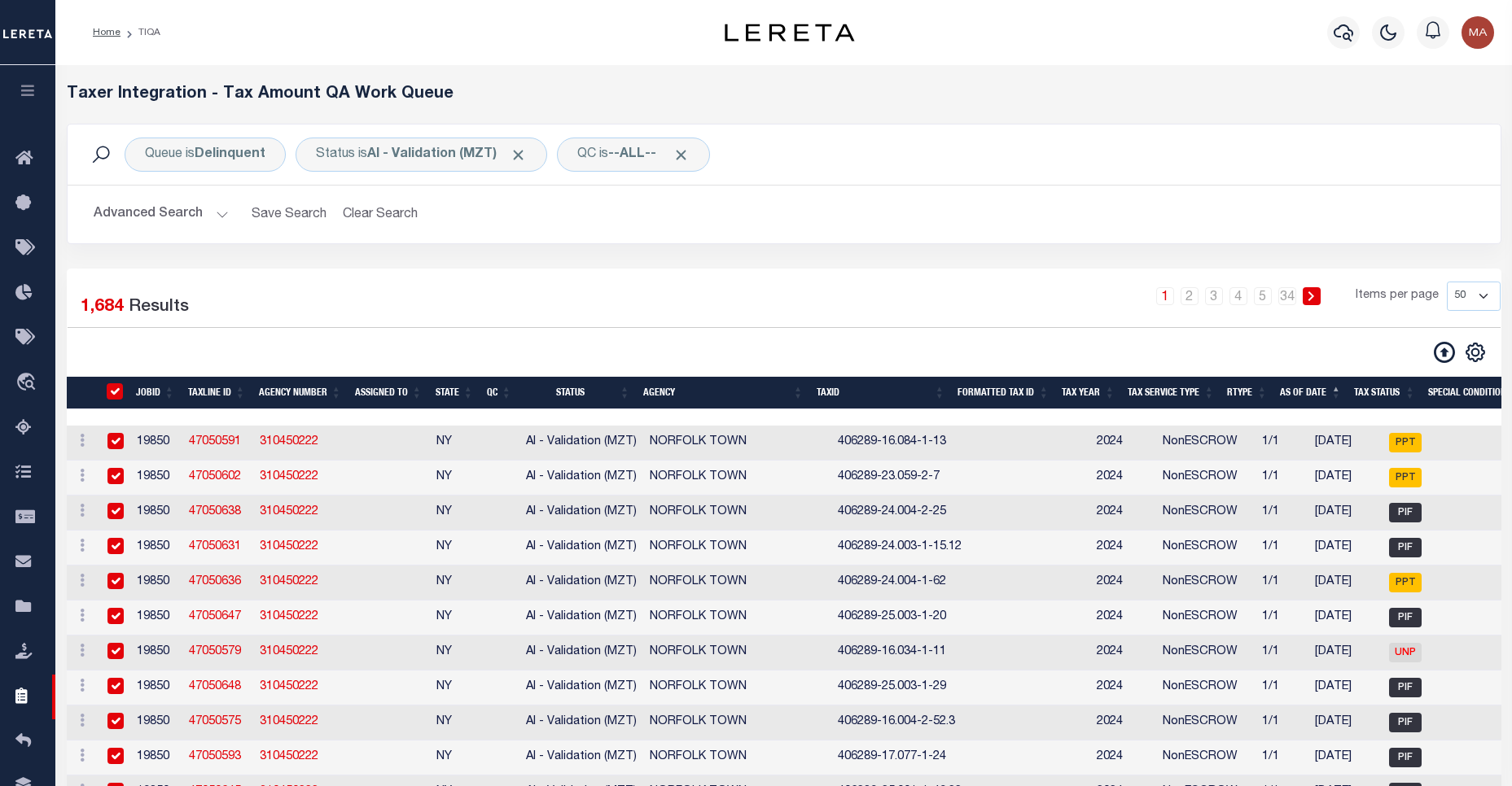
checkbox input "true"
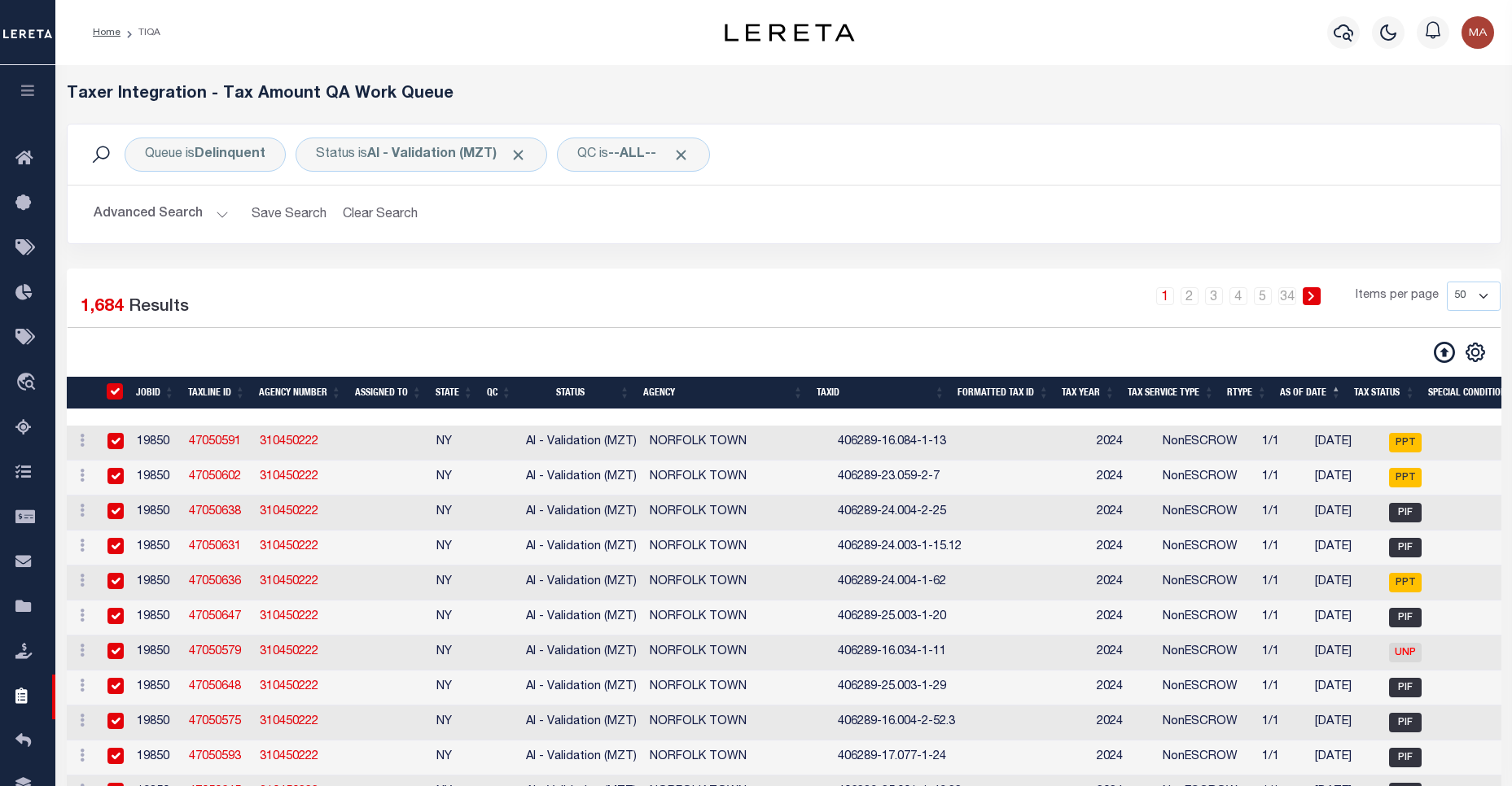
checkbox input "true"
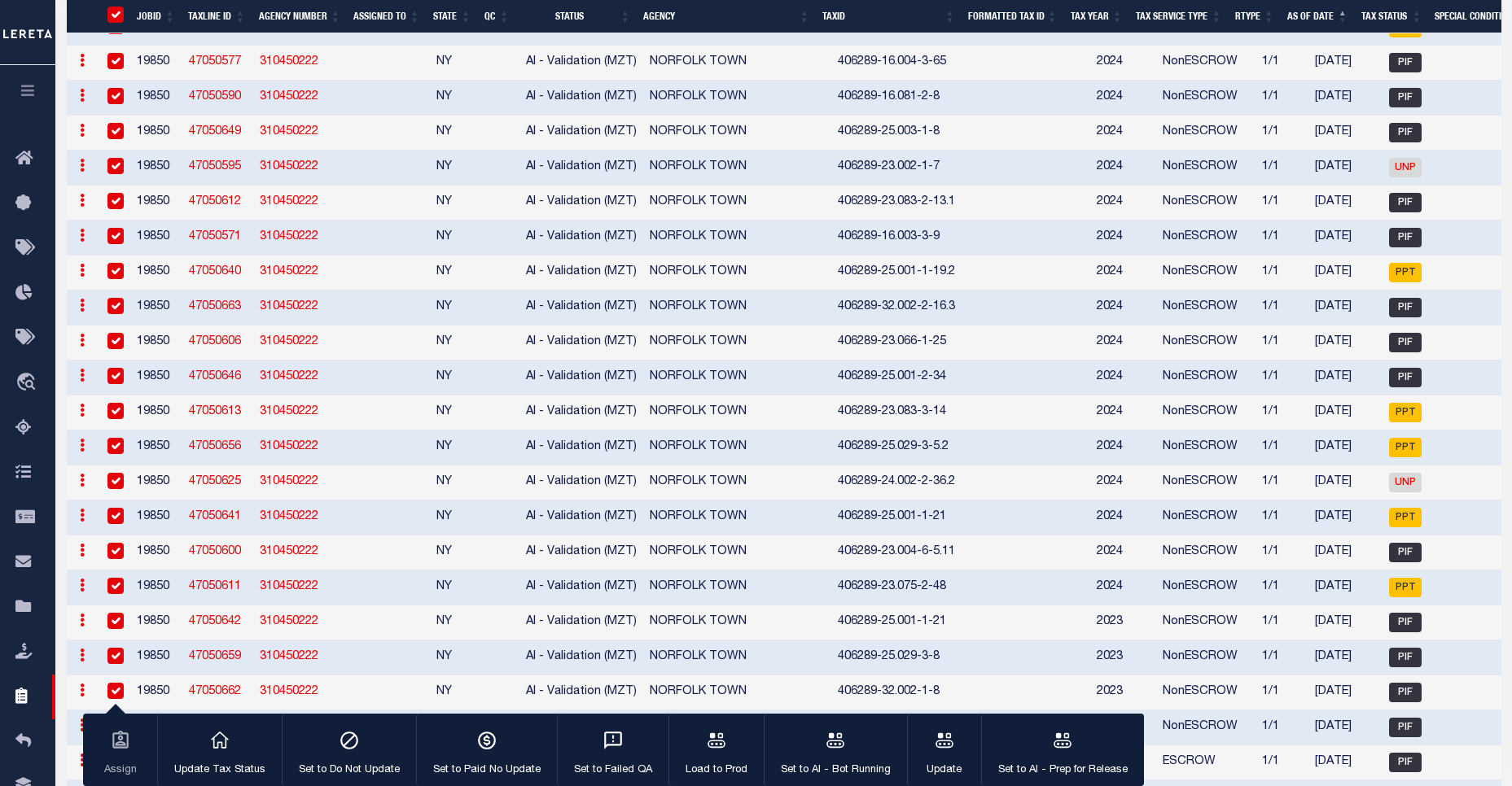
scroll to position [1532, 0]
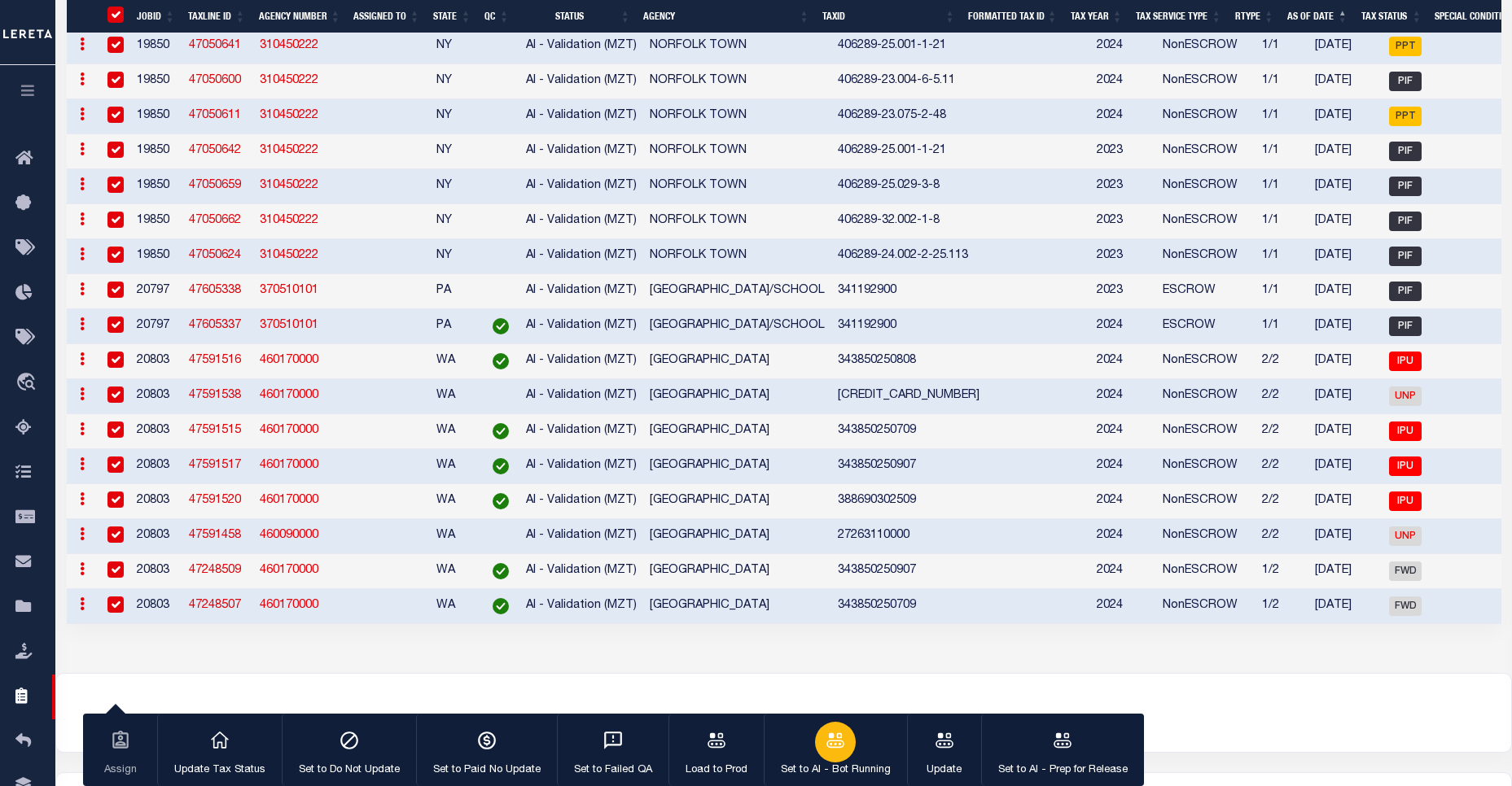
click at [833, 747] on icon "button" at bounding box center [836, 741] width 21 height 21
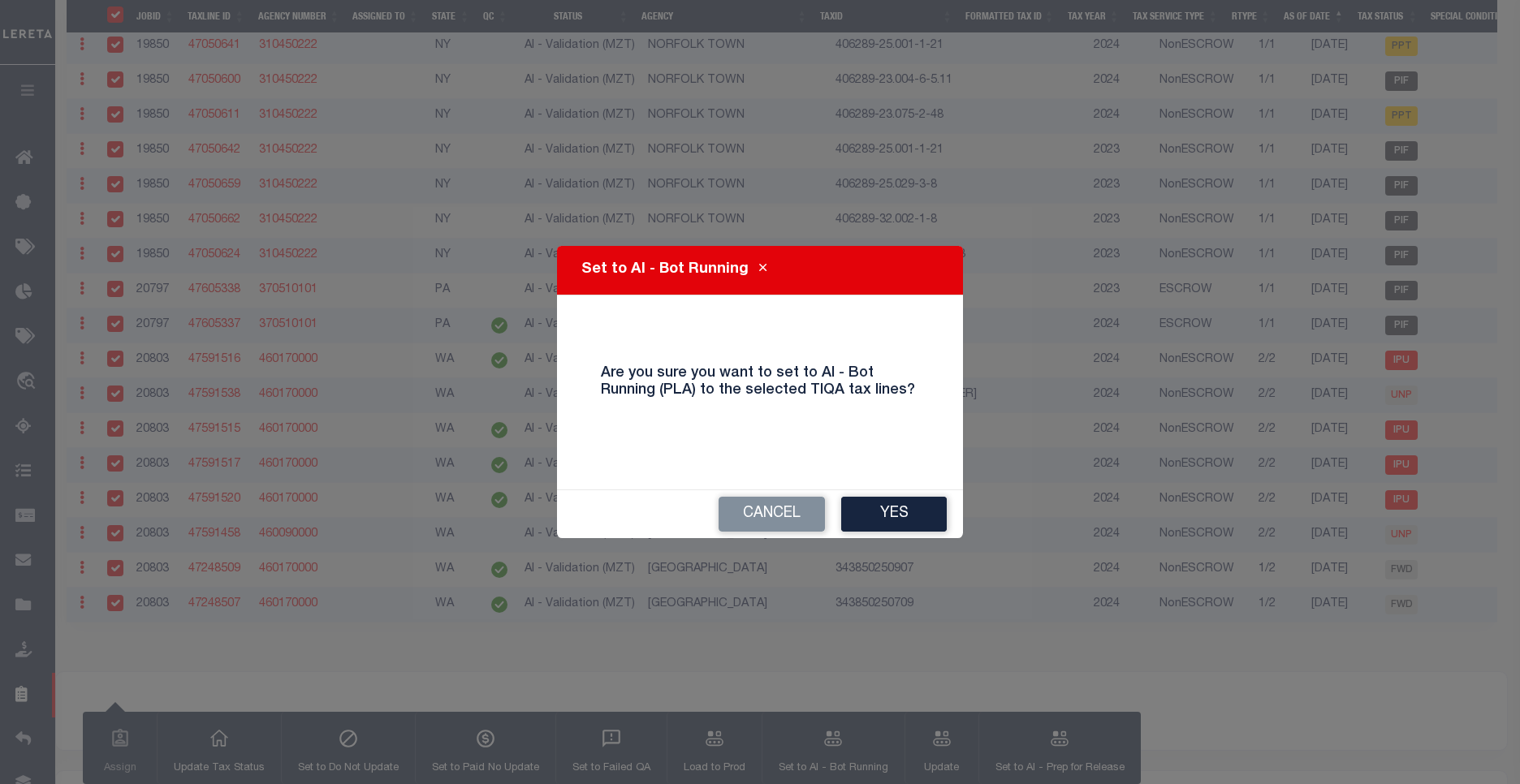
click at [879, 531] on div "Cancel Yes" at bounding box center [760, 514] width 406 height 48
click at [879, 529] on button "Yes" at bounding box center [894, 515] width 106 height 35
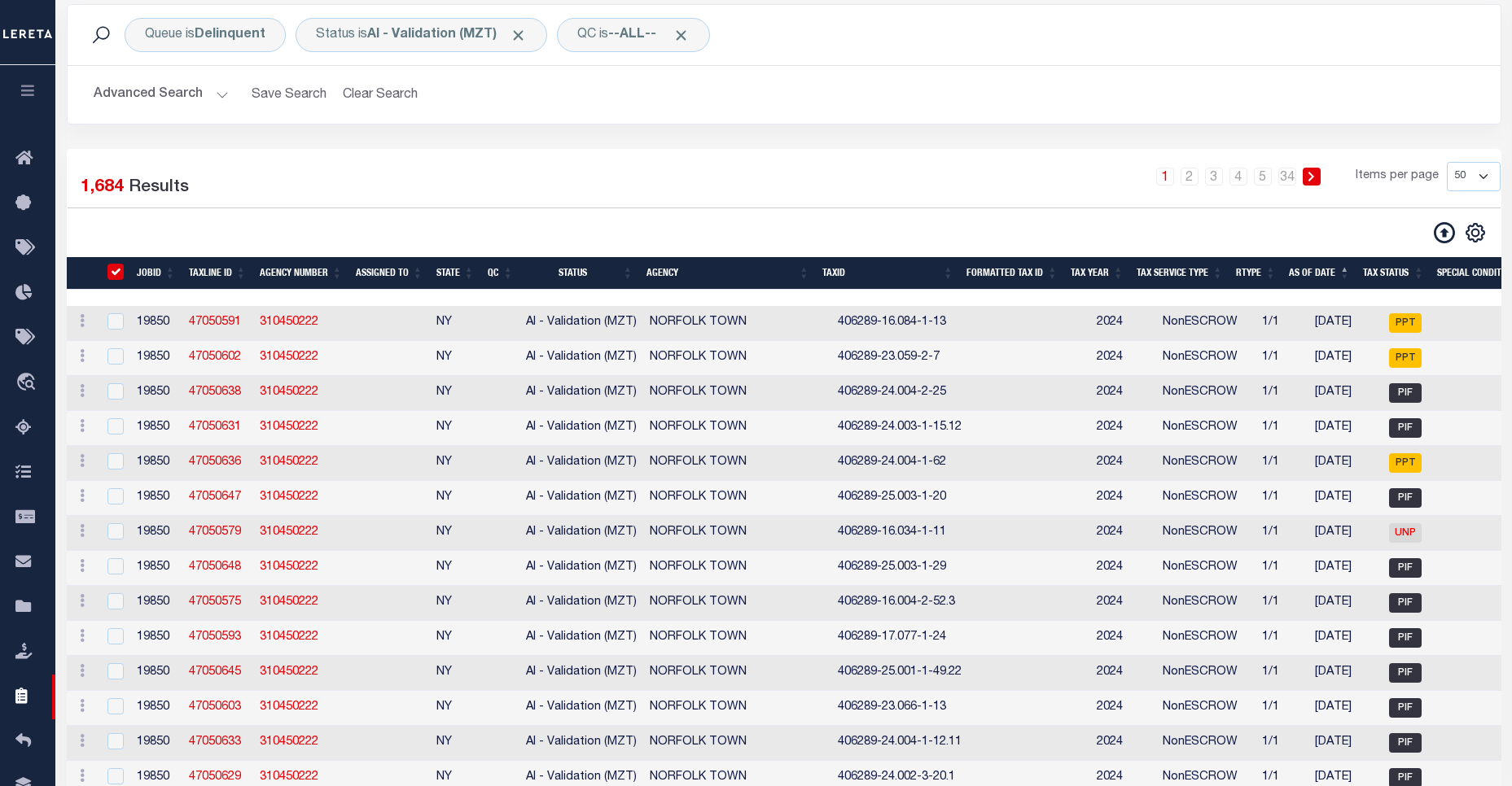
scroll to position [2, 0]
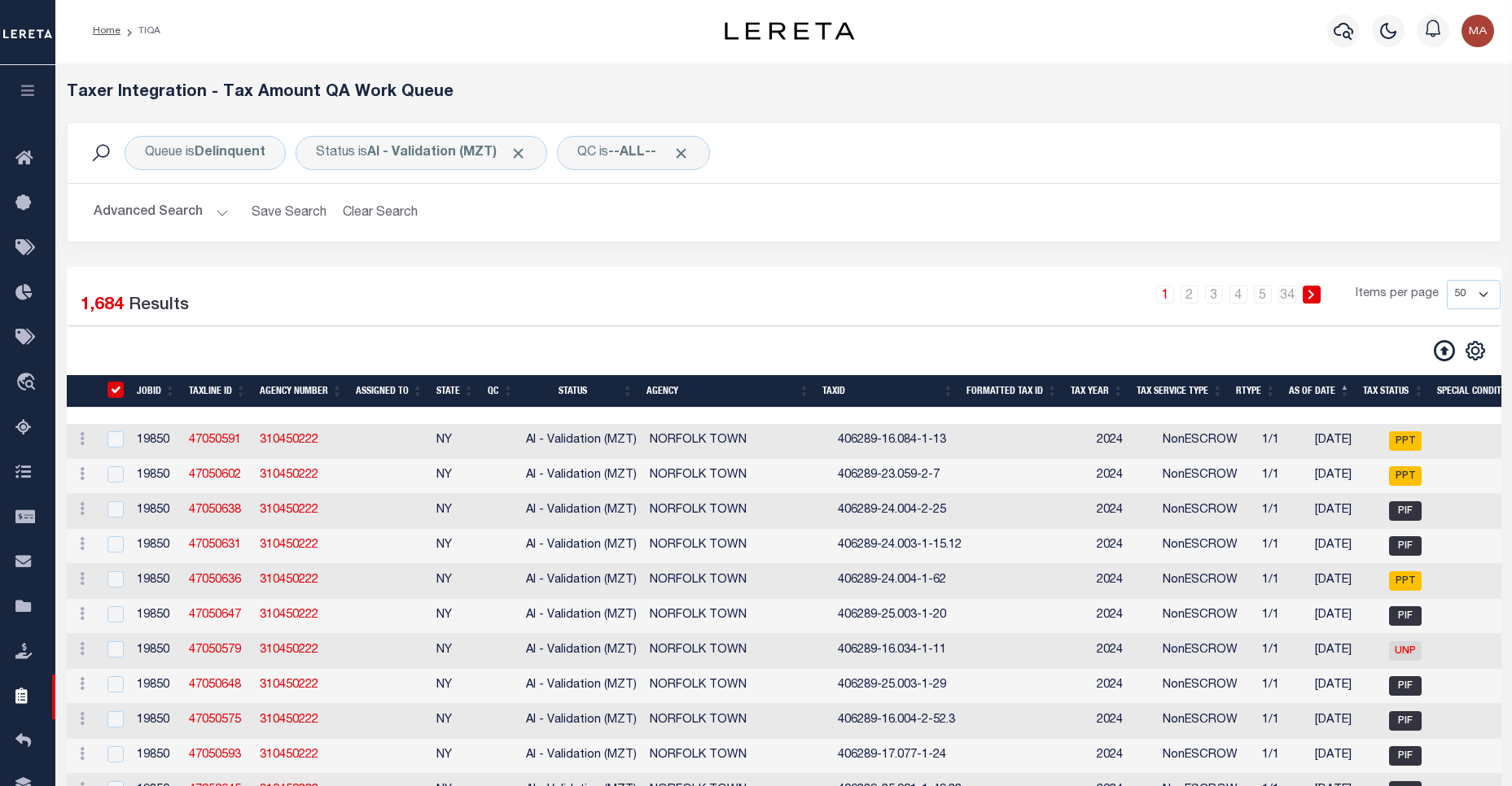
click at [121, 393] on input "TaxID" at bounding box center [116, 390] width 16 height 16
click at [121, 393] on input "TaxID" at bounding box center [116, 390] width 16 height 16
checkbox input "true"
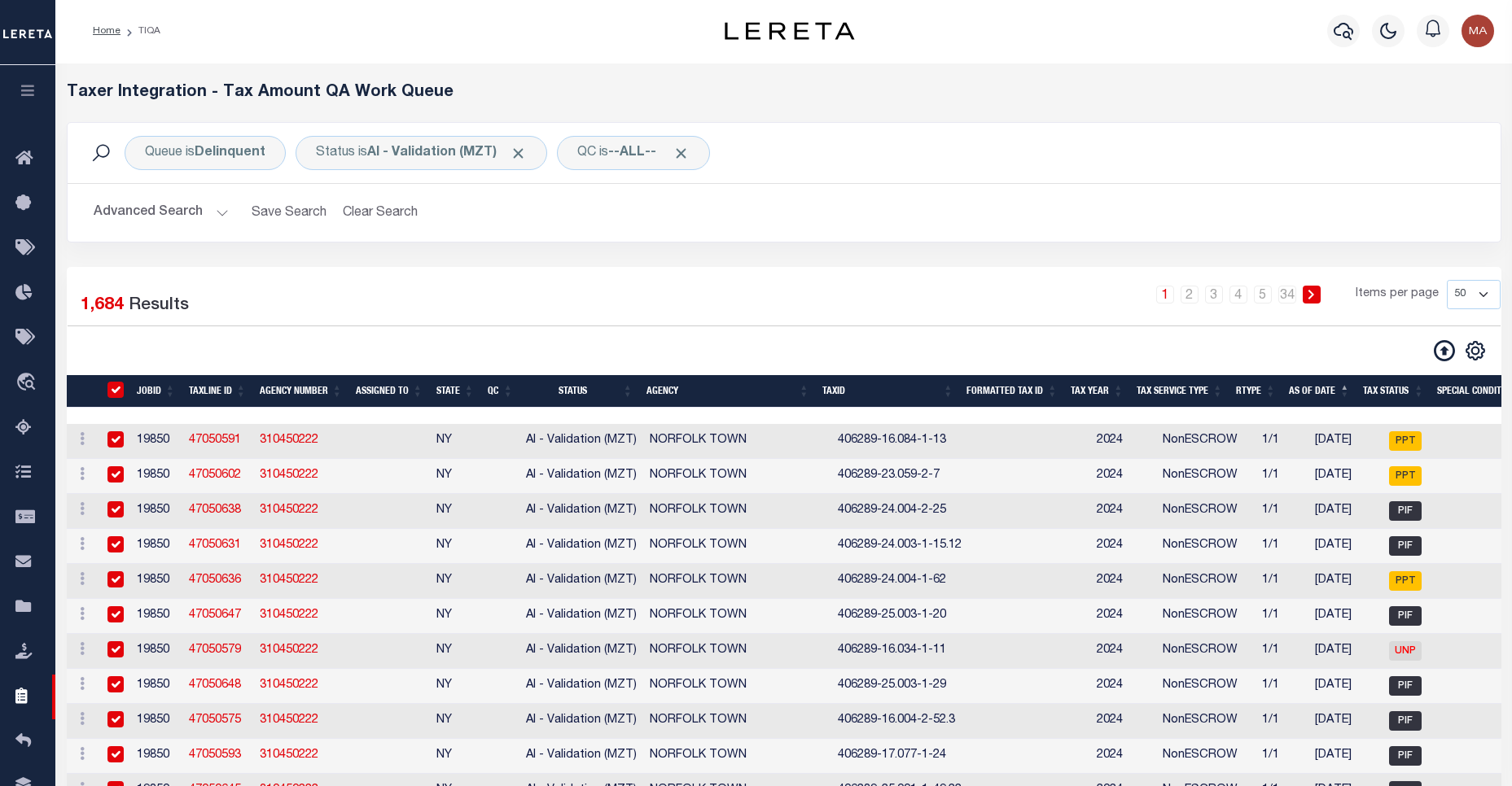
checkbox input "true"
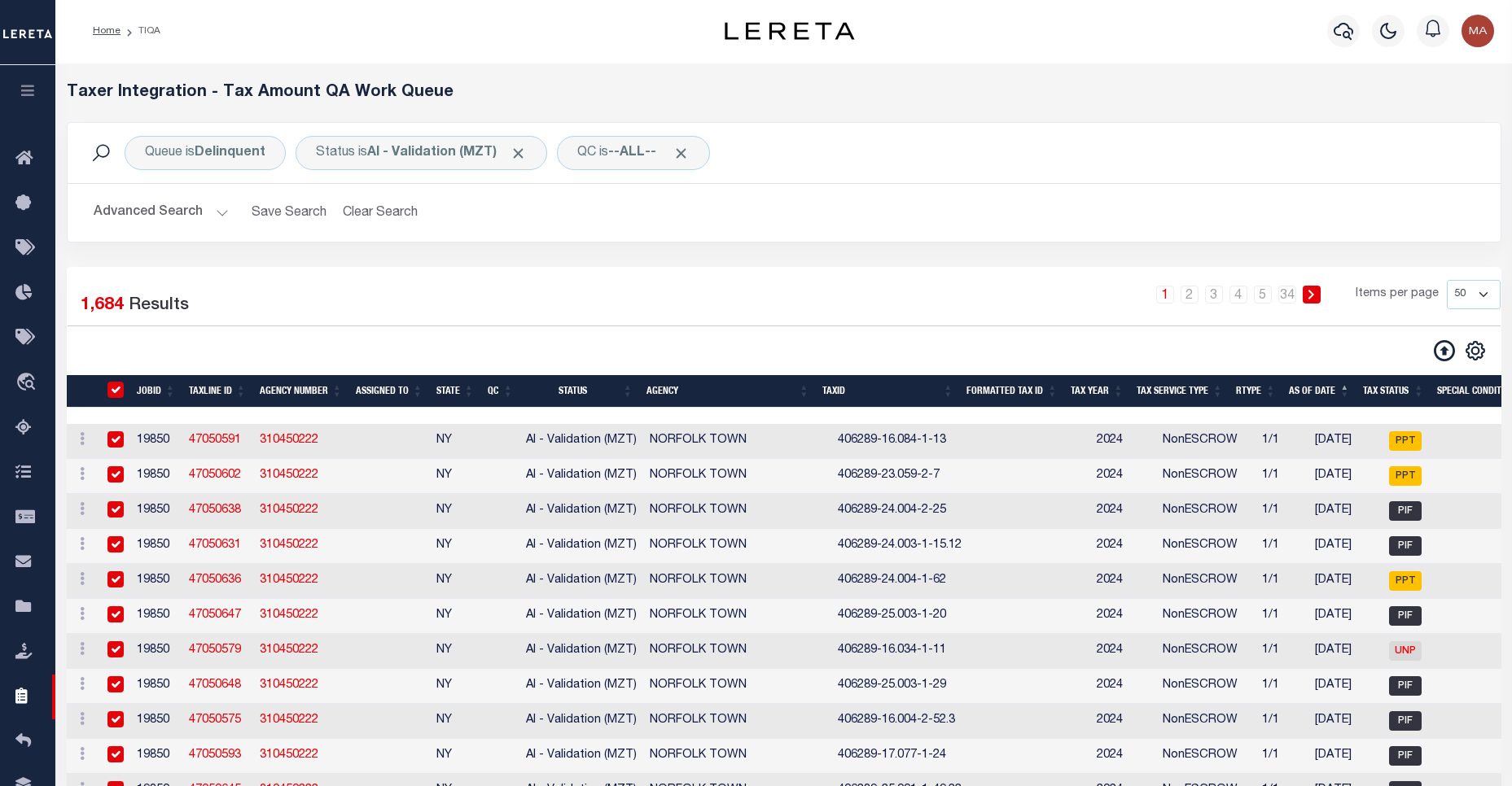
checkbox input "true"
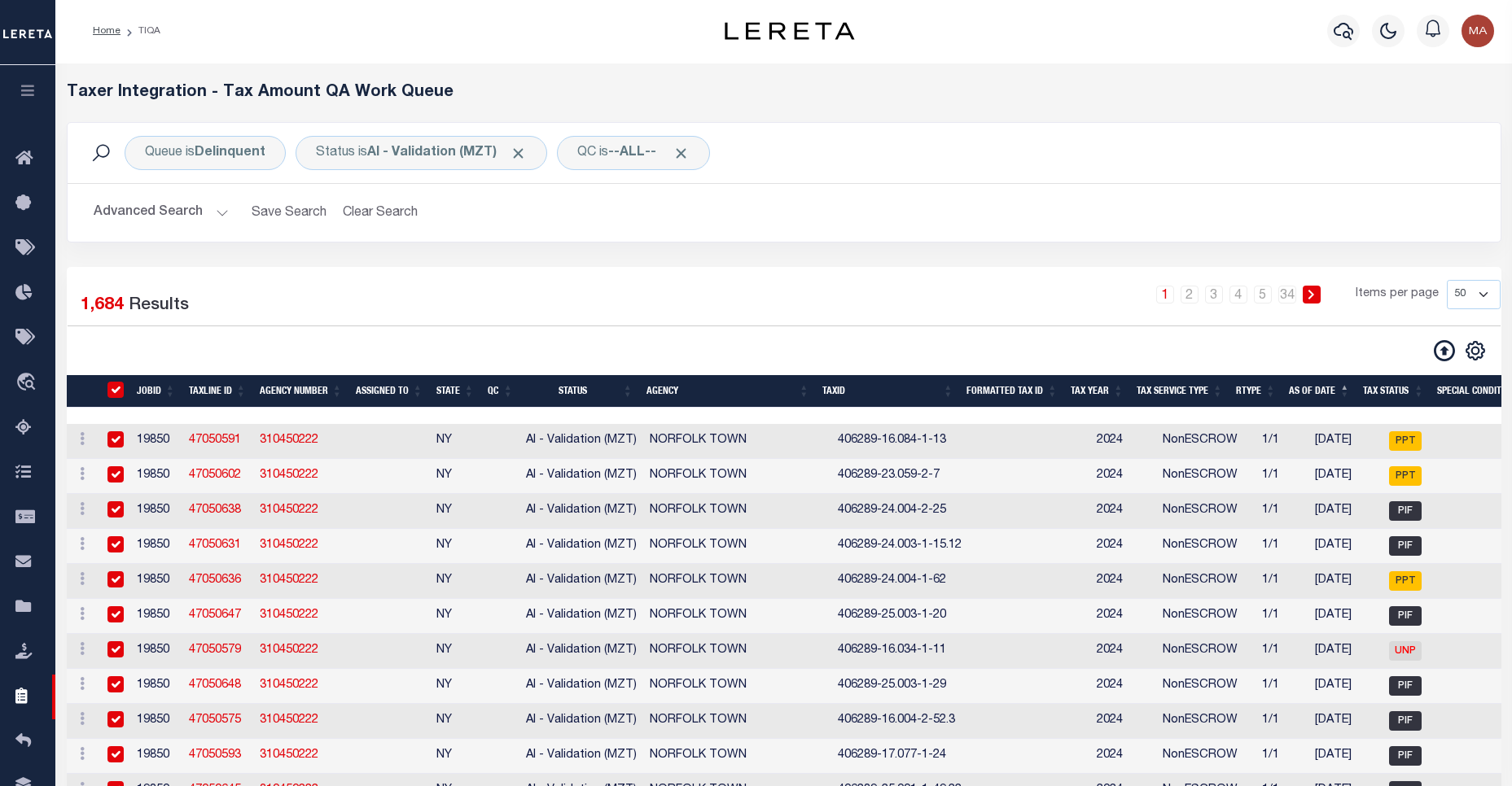
checkbox input "true"
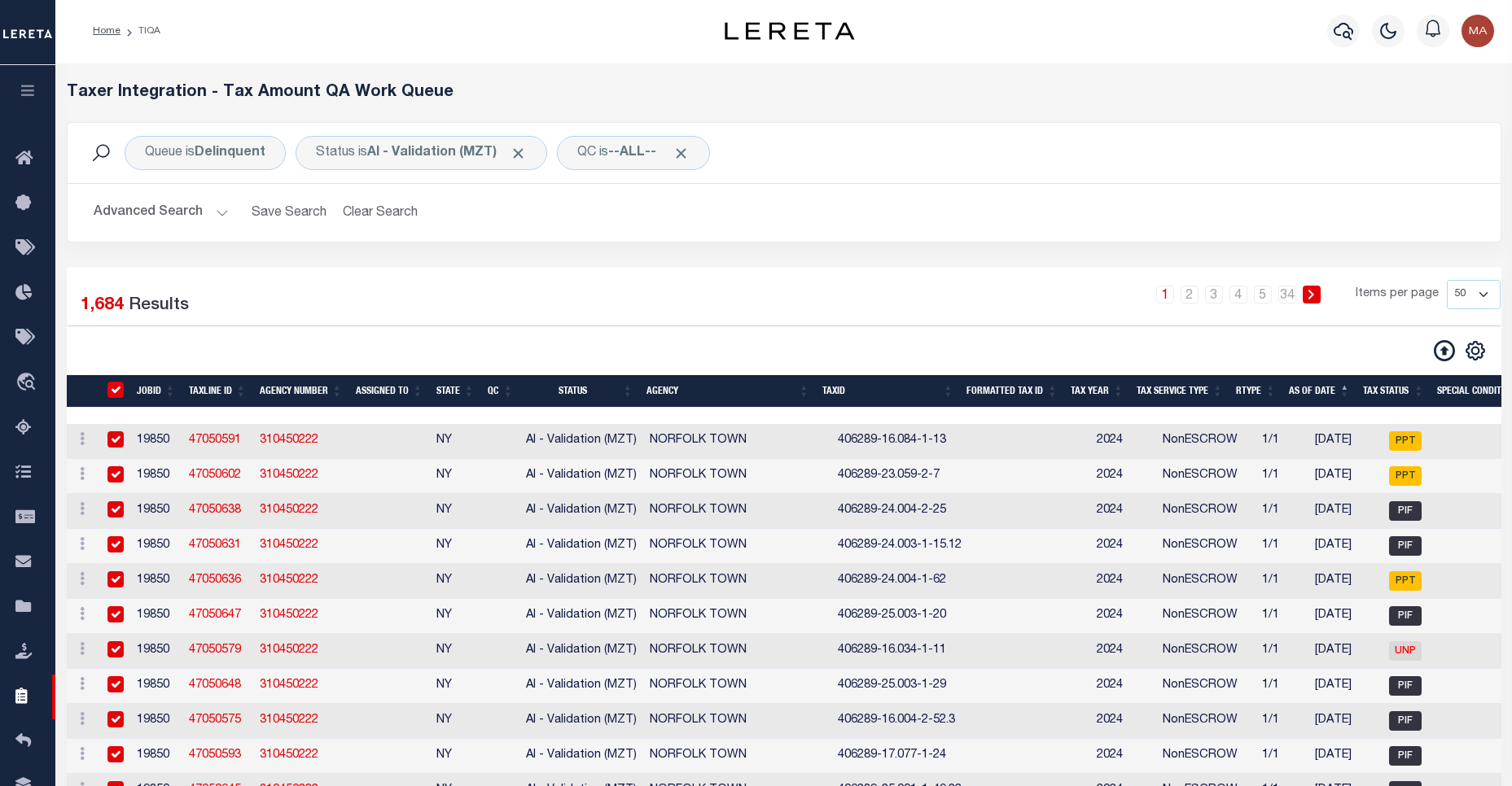
checkbox input "true"
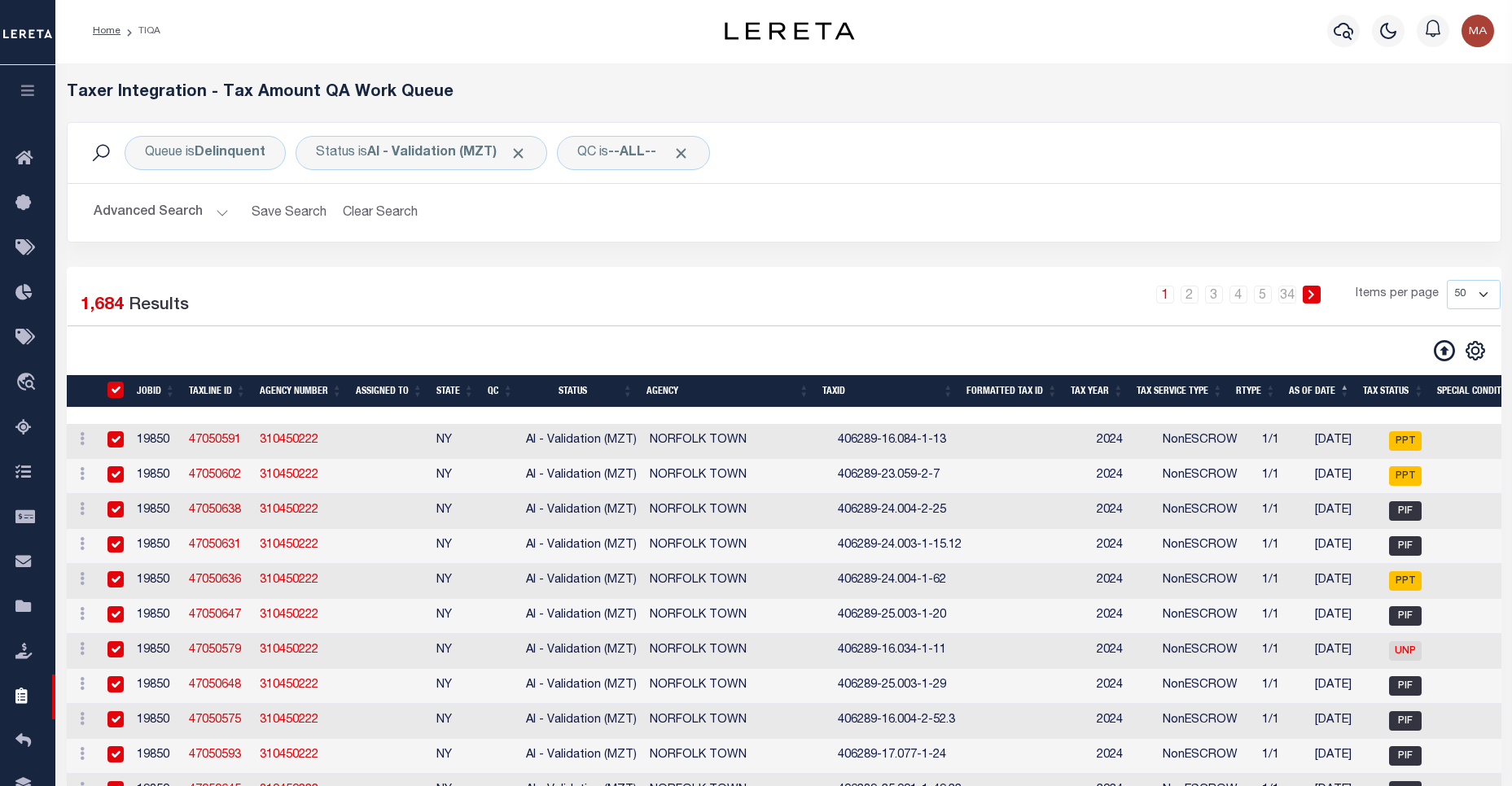
checkbox input "true"
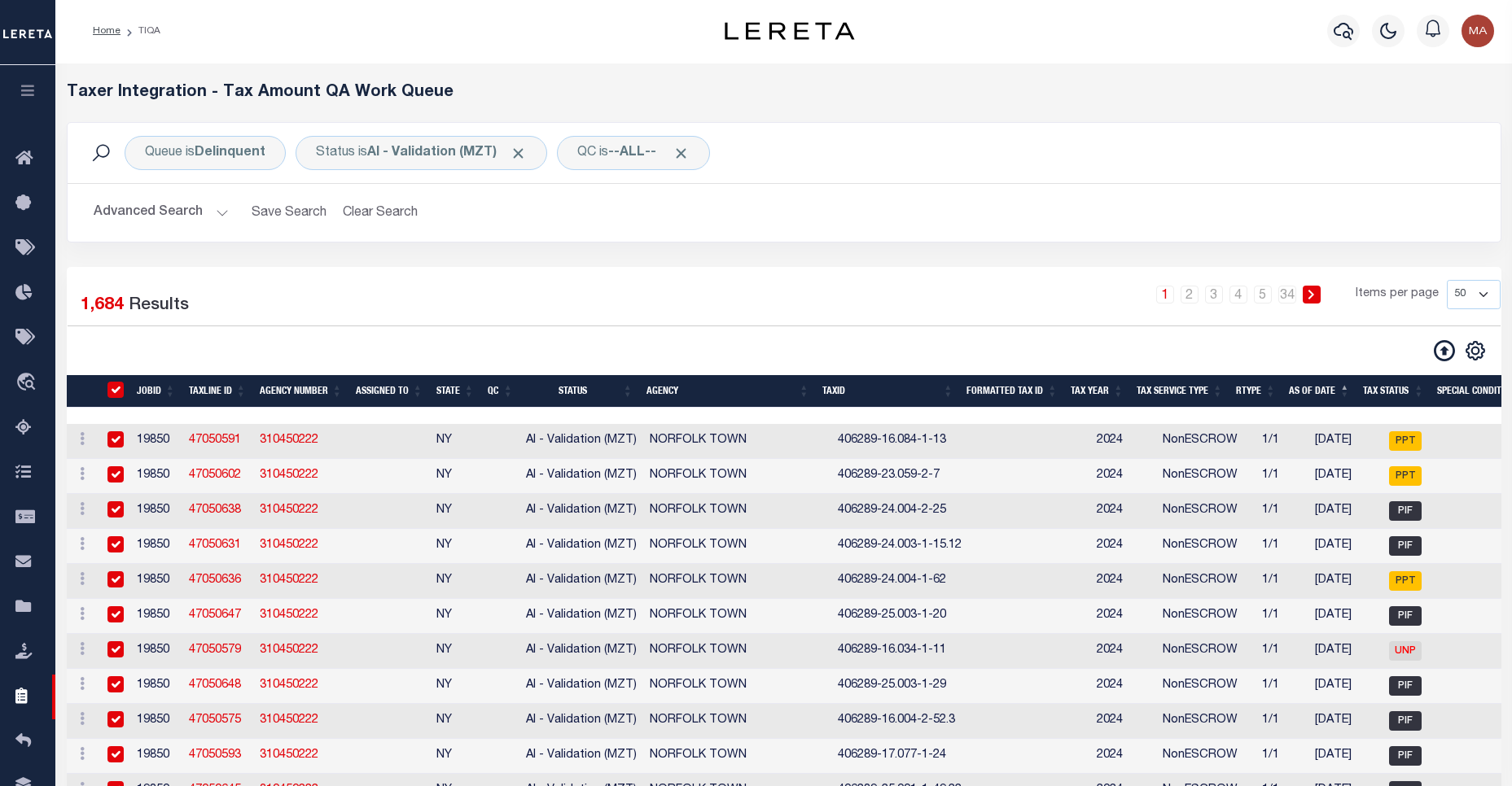
checkbox input "true"
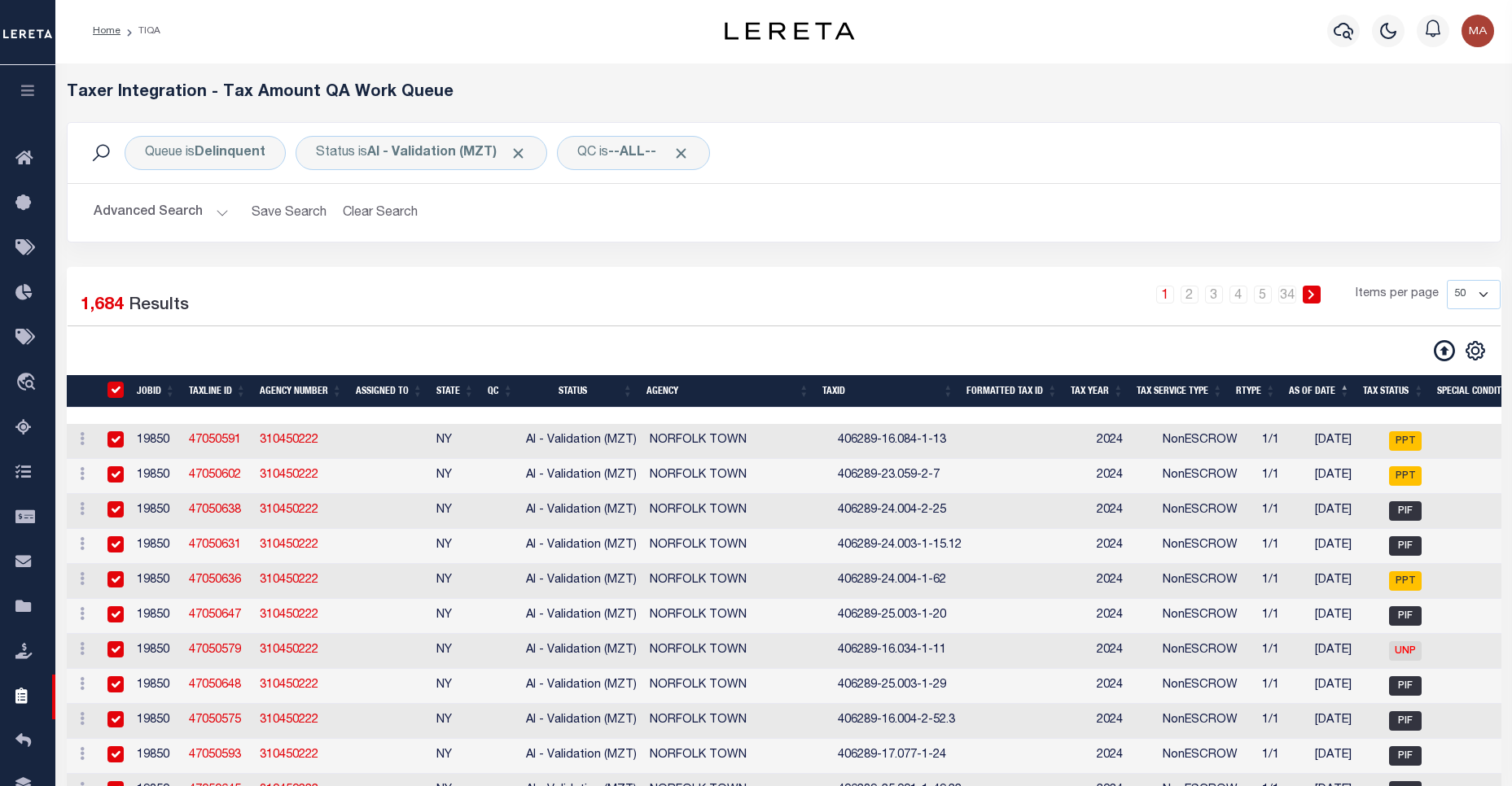
checkbox input "true"
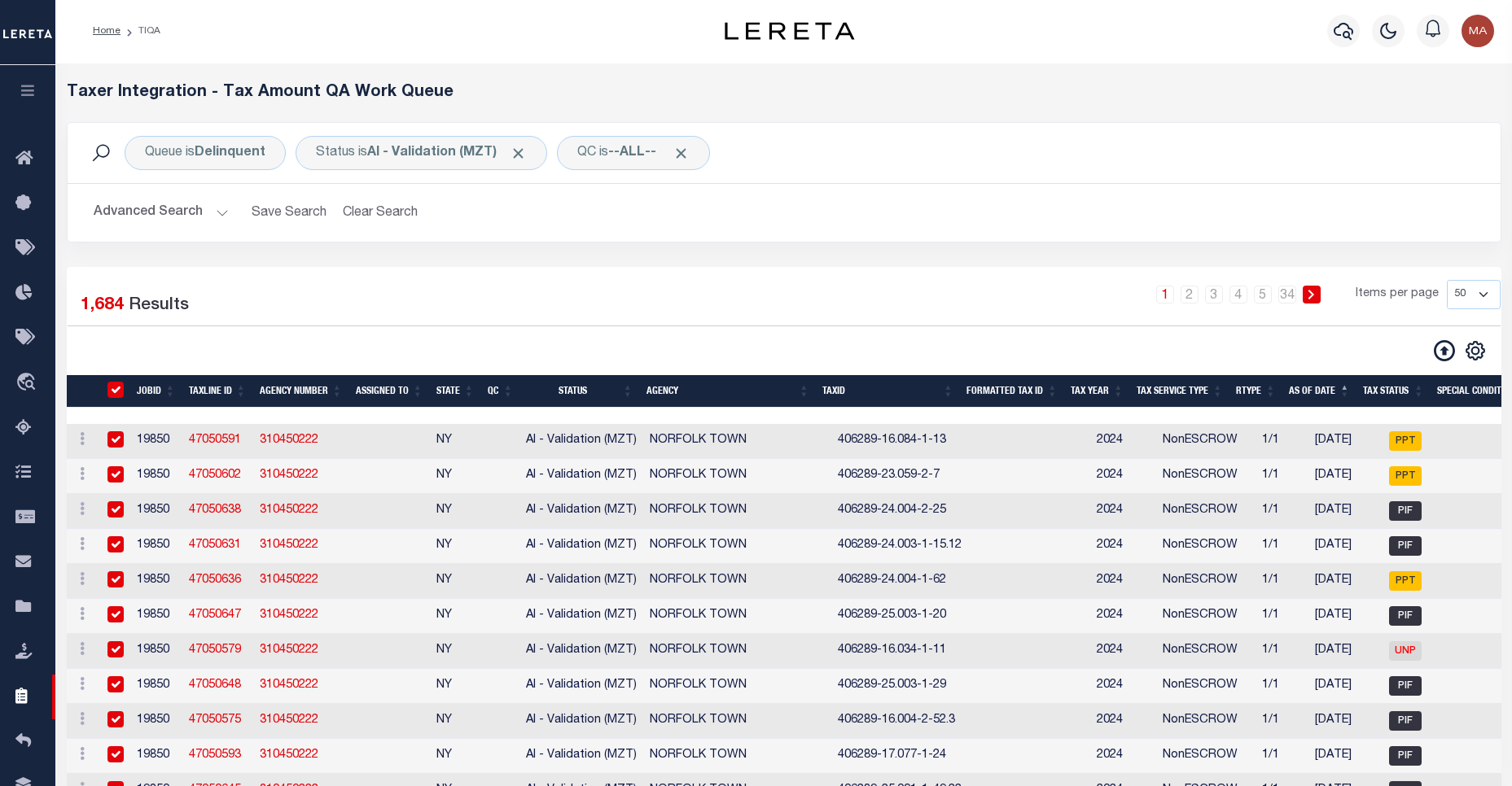
checkbox input "true"
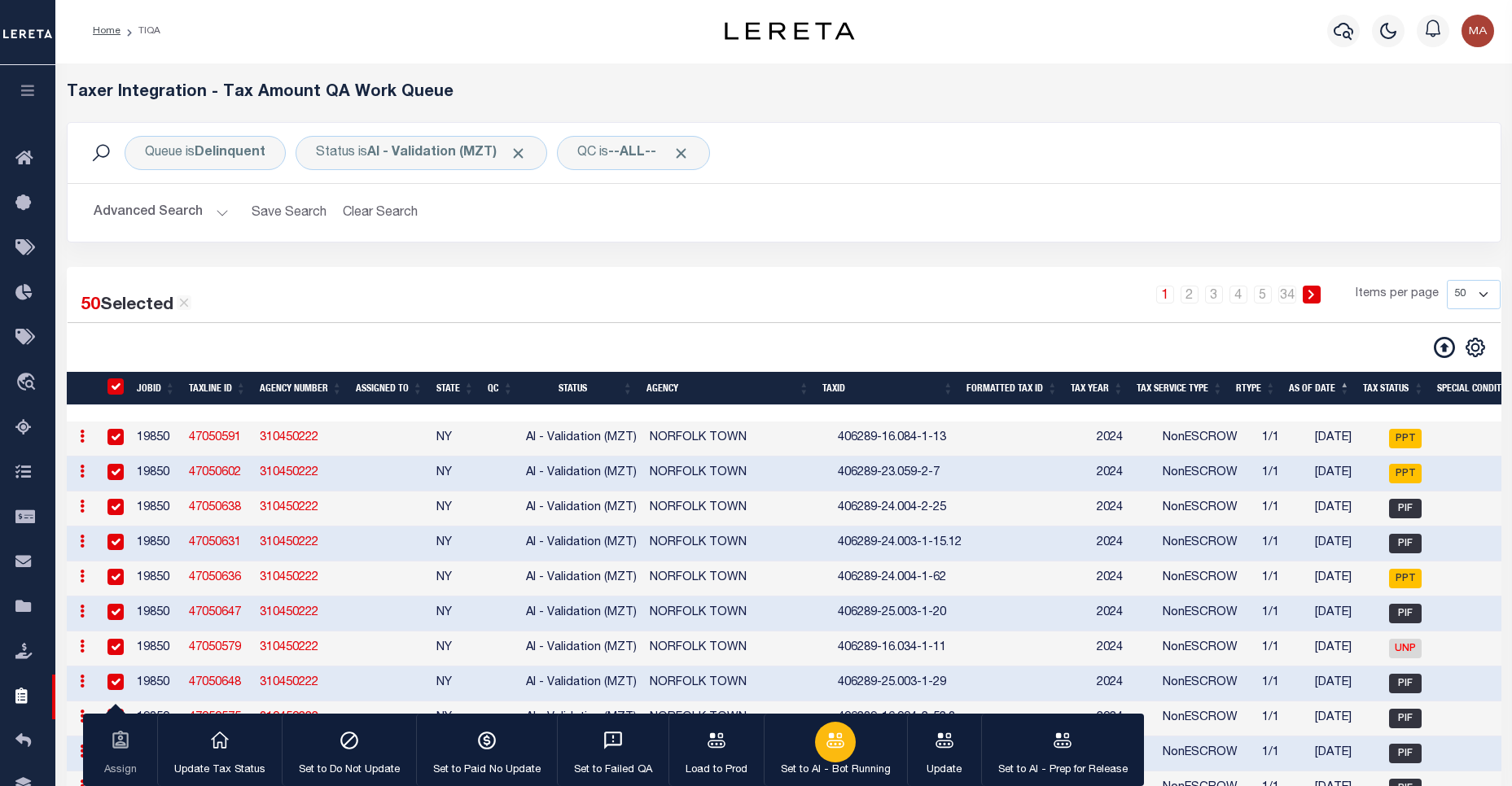
click at [837, 742] on icon "button" at bounding box center [835, 739] width 18 height 15
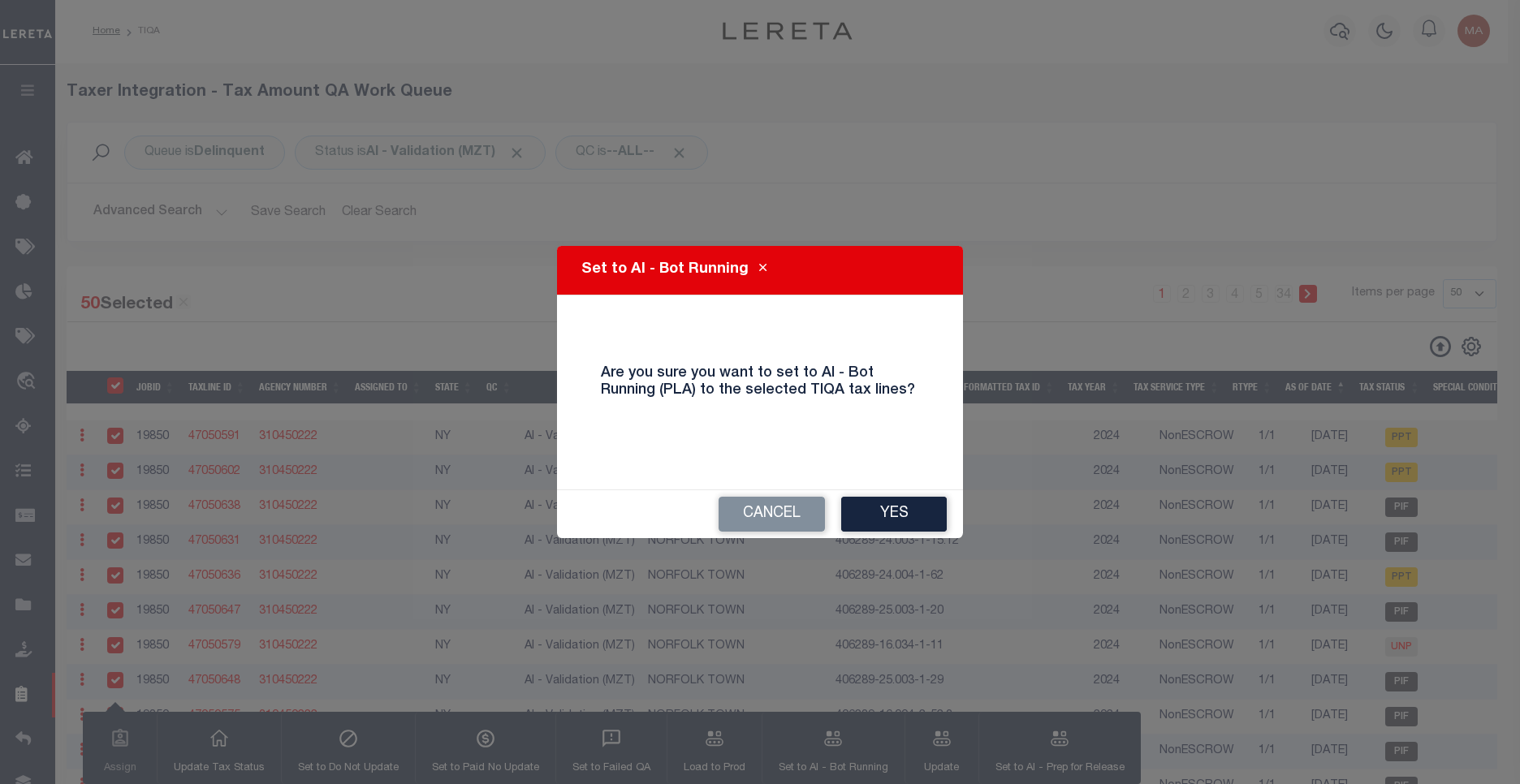
click at [905, 521] on button "Yes" at bounding box center [894, 515] width 106 height 35
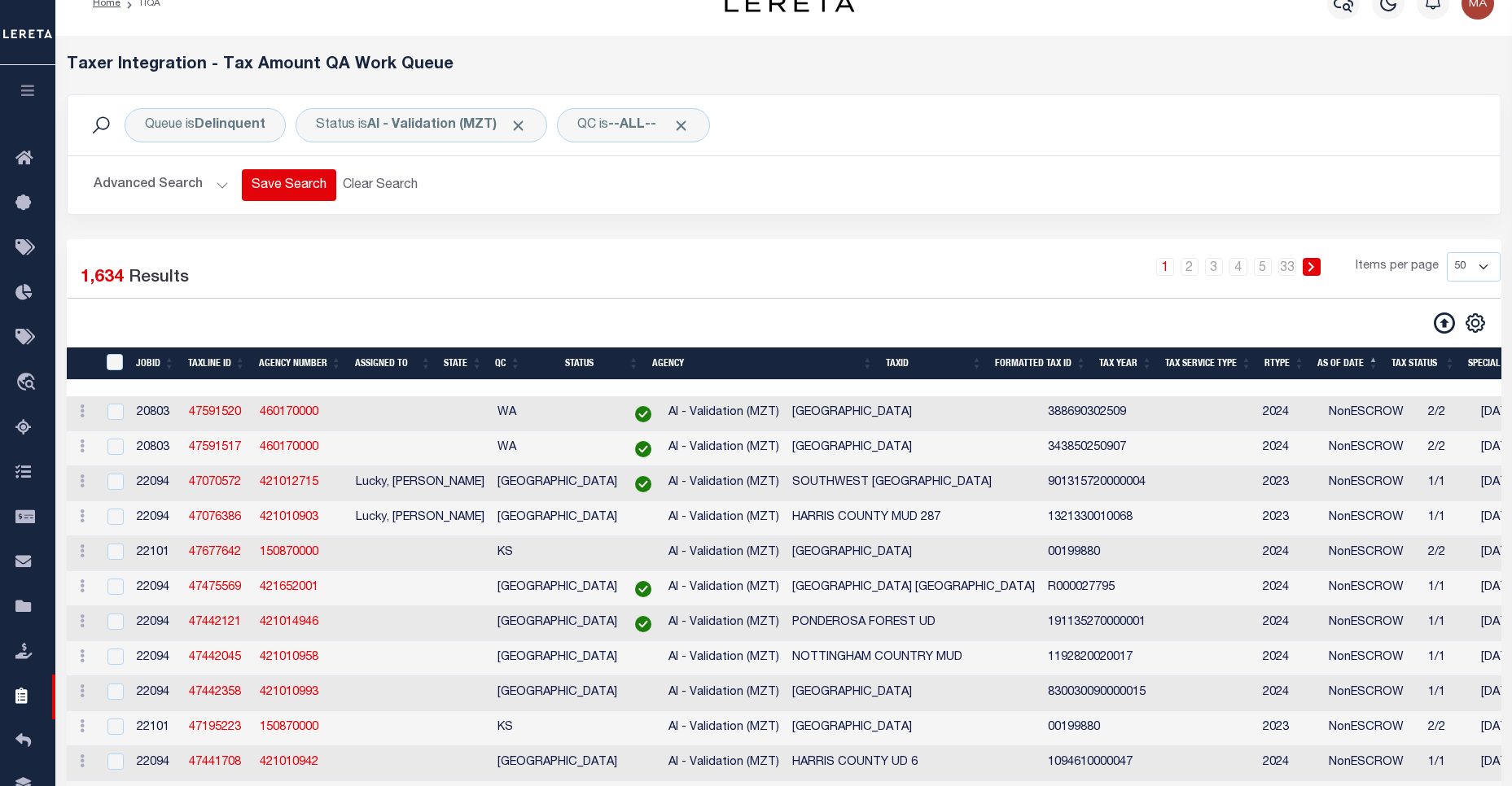
scroll to position [0, 0]
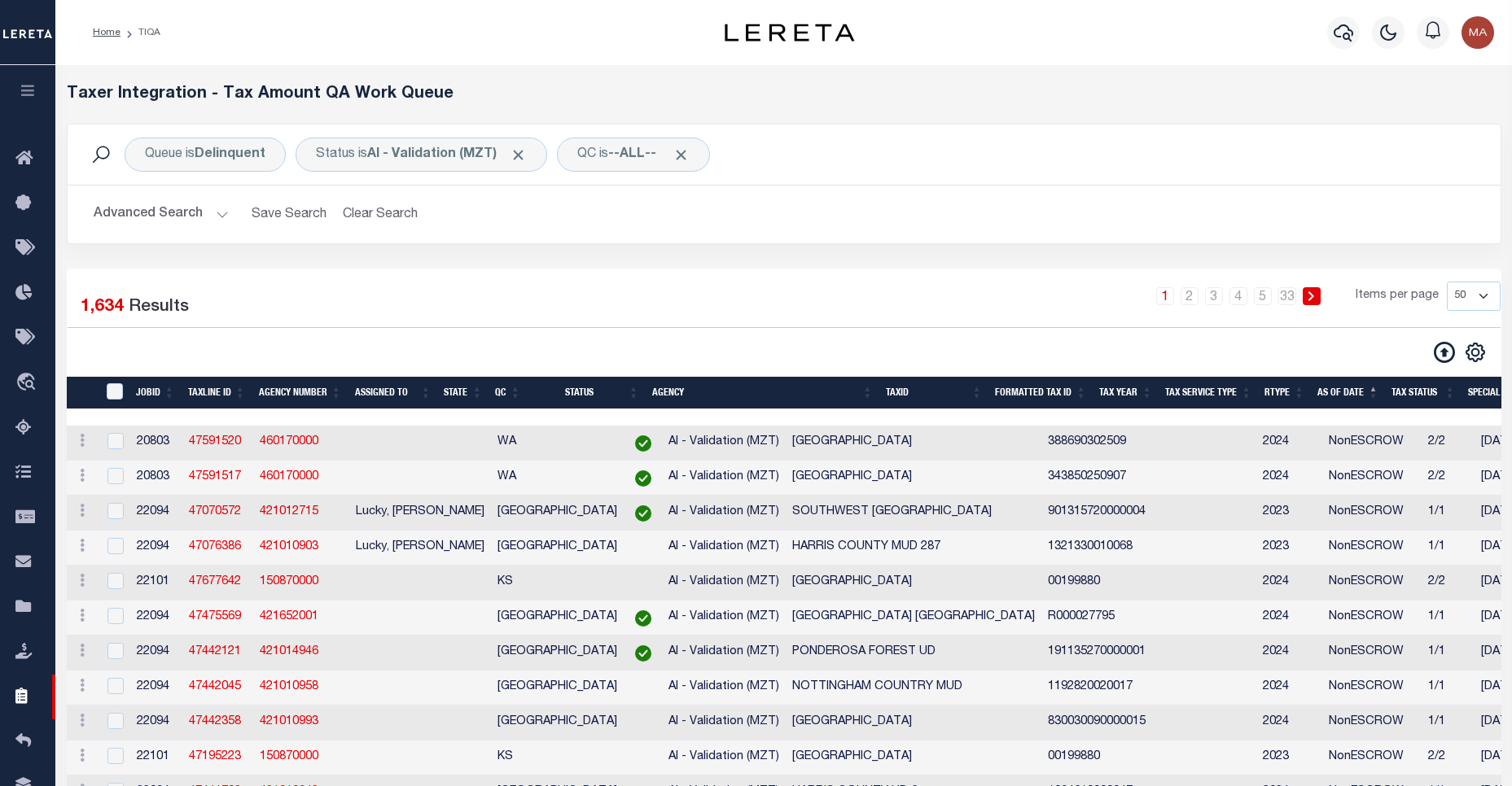
click at [117, 388] on input "TaxID" at bounding box center [115, 392] width 16 height 16
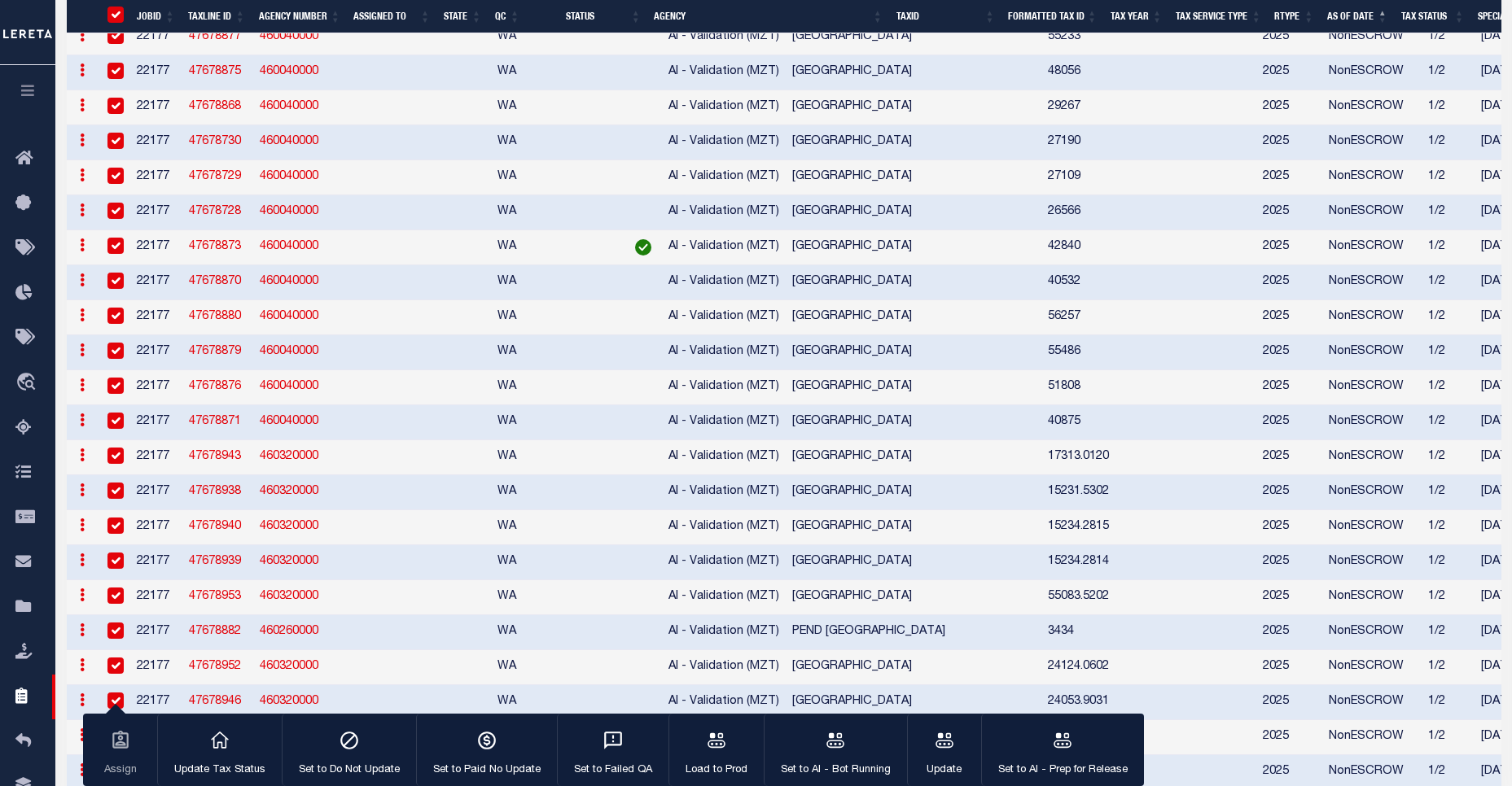
scroll to position [1678, 0]
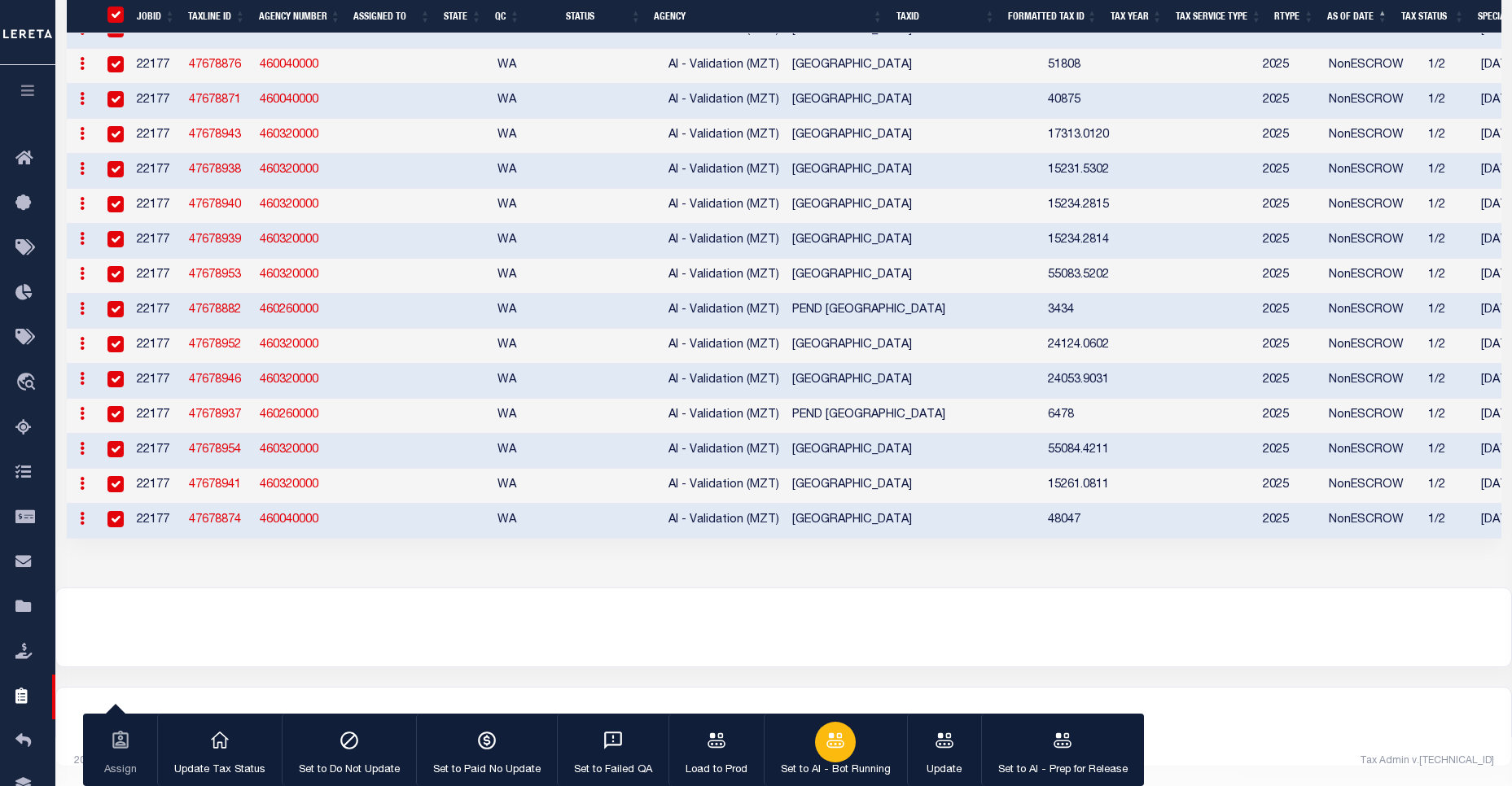
click at [836, 747] on icon "button" at bounding box center [836, 741] width 21 height 21
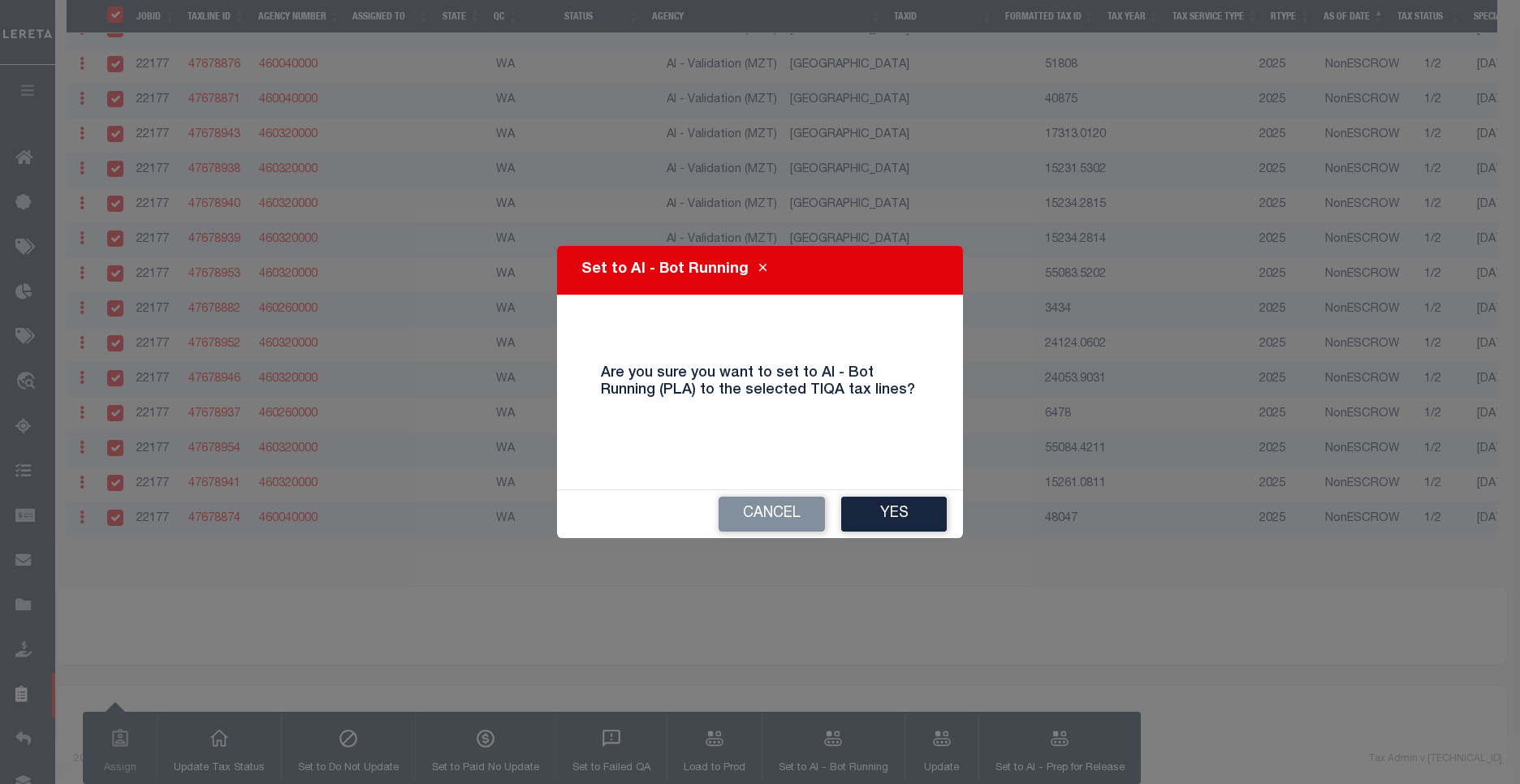
click at [879, 537] on div "Cancel Yes" at bounding box center [760, 514] width 406 height 48
click at [887, 523] on button "Yes" at bounding box center [894, 515] width 106 height 35
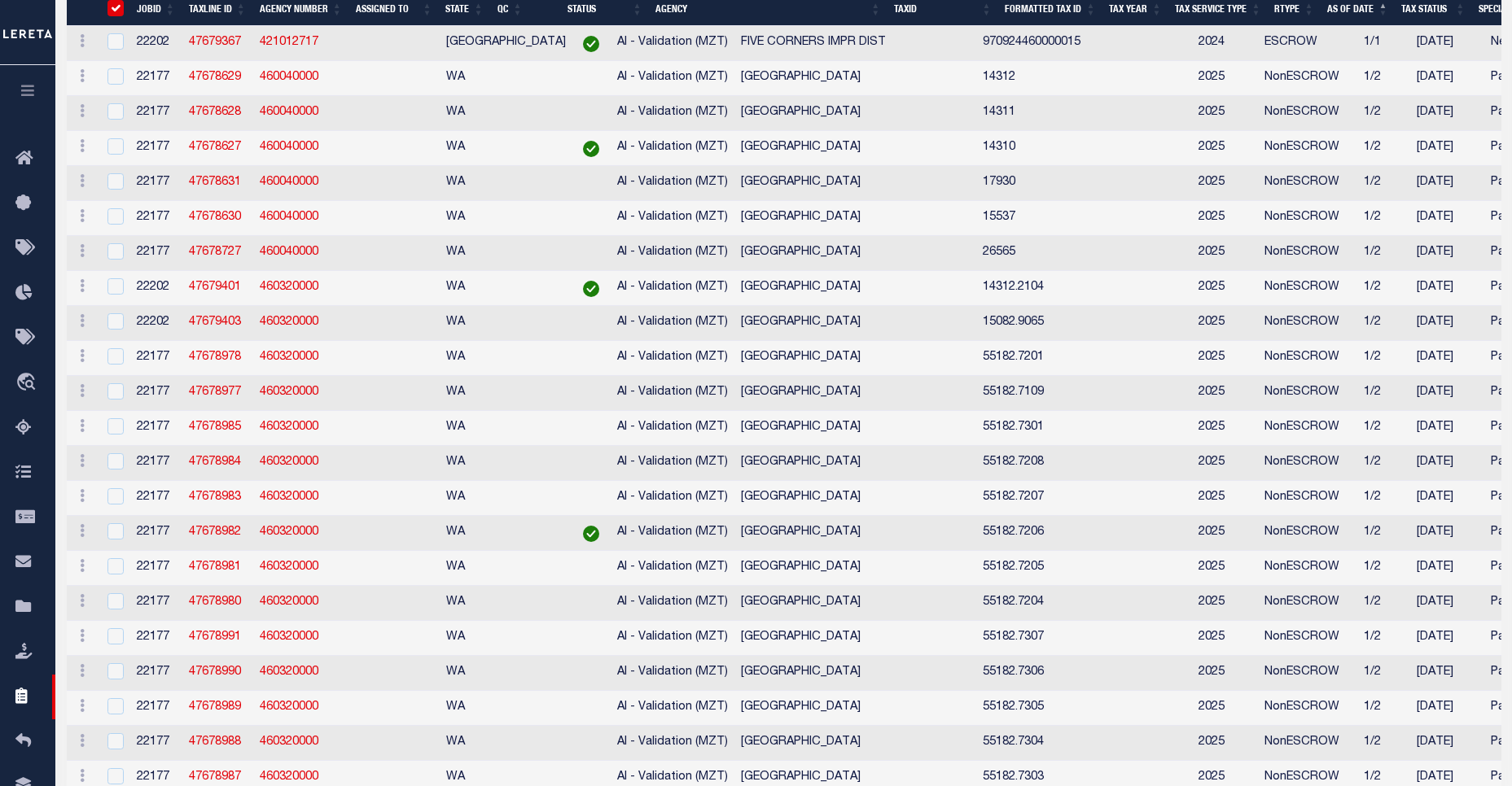
scroll to position [0, 0]
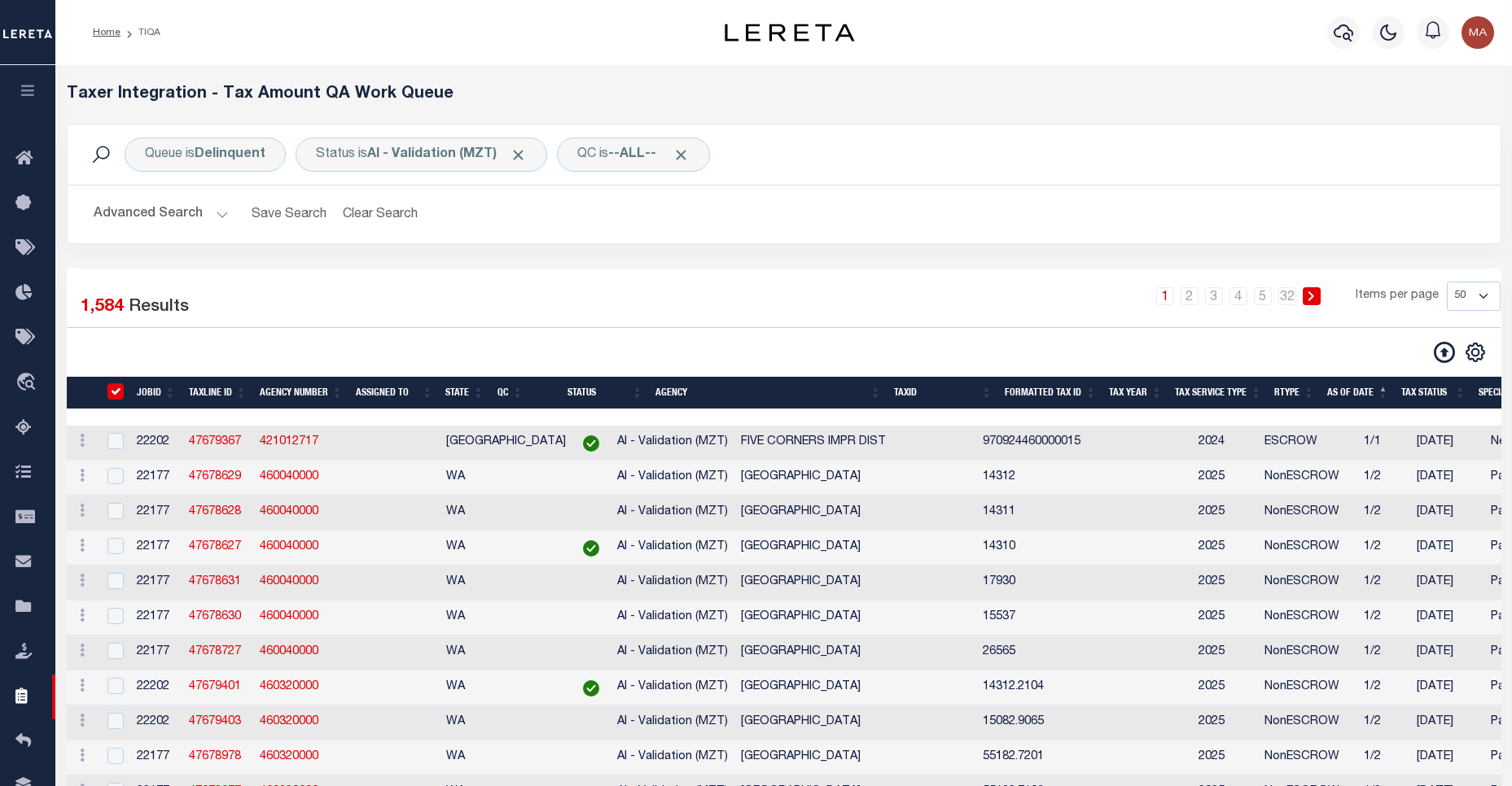
click at [117, 393] on input "TaxID" at bounding box center [116, 392] width 16 height 16
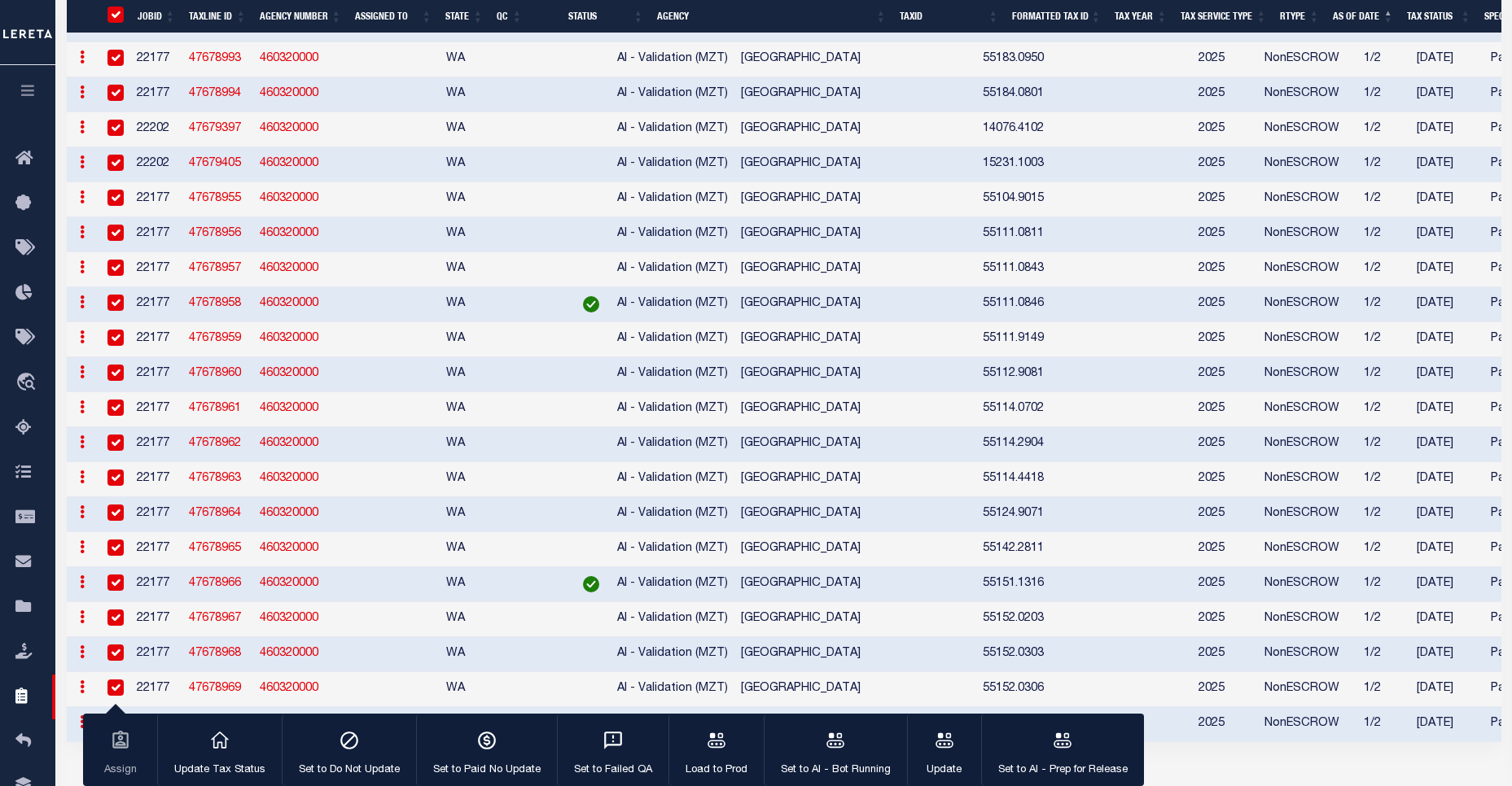
scroll to position [1678, 0]
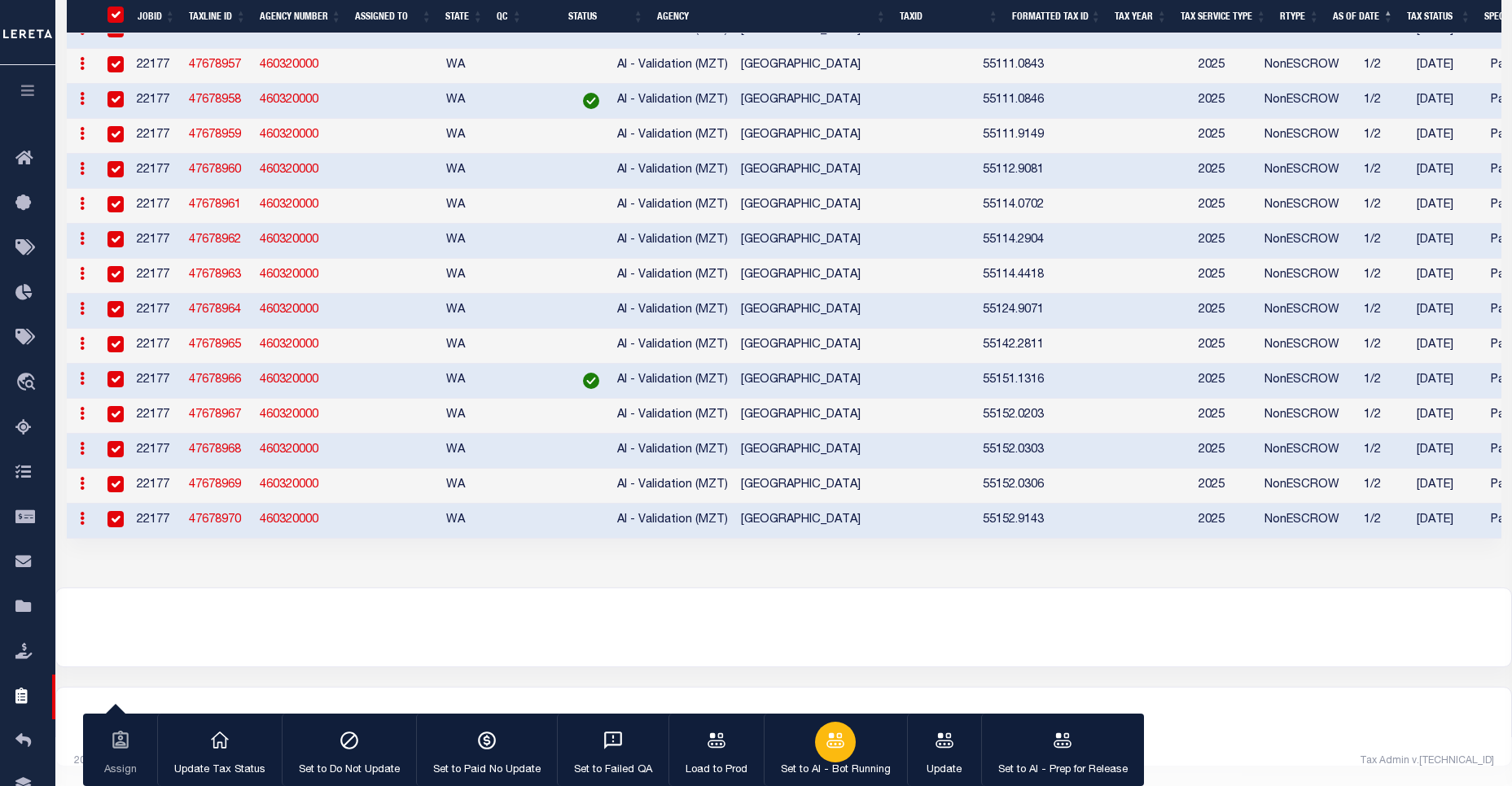
click at [852, 740] on div "button" at bounding box center [835, 742] width 41 height 41
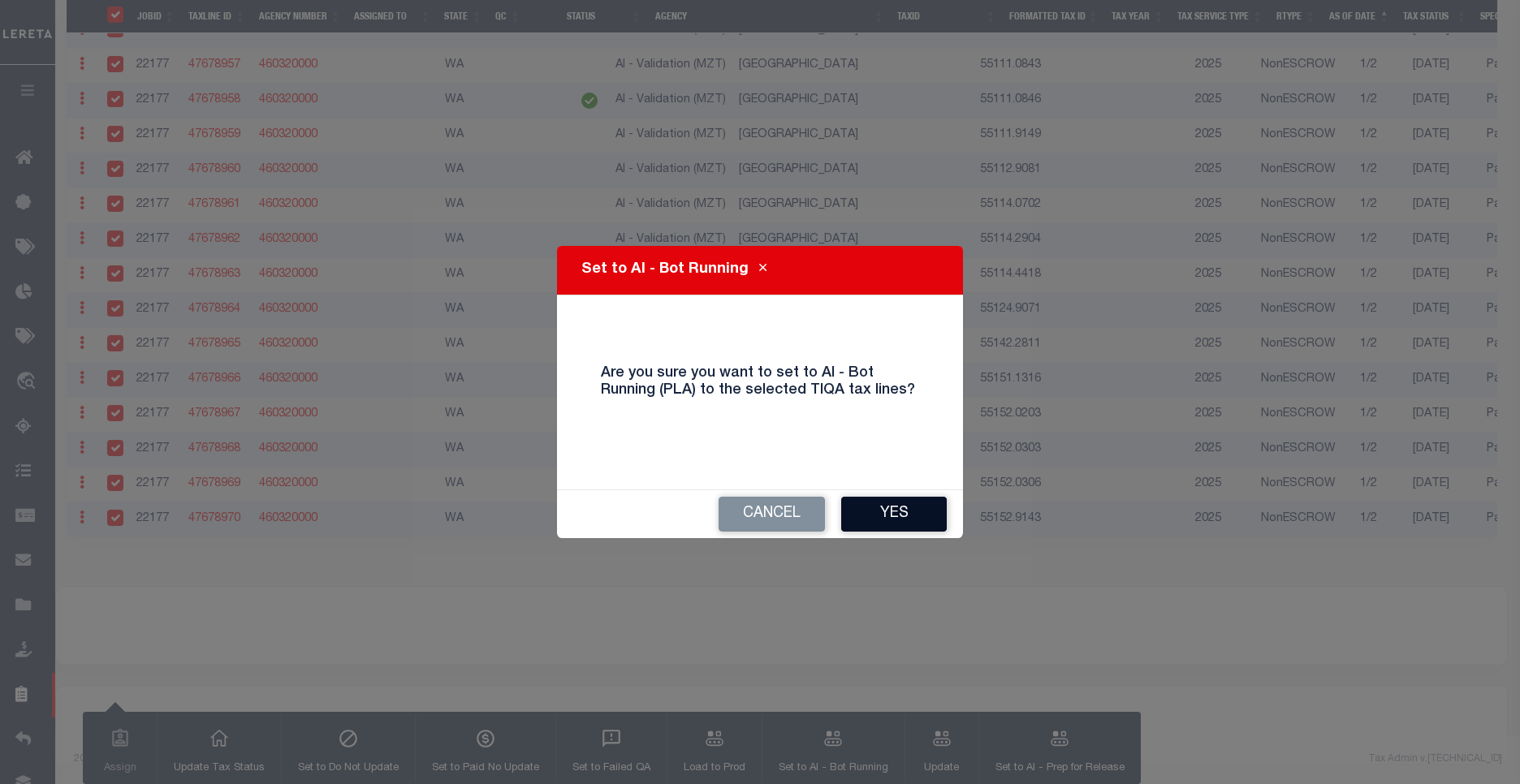
click at [875, 520] on button "Yes" at bounding box center [894, 515] width 106 height 35
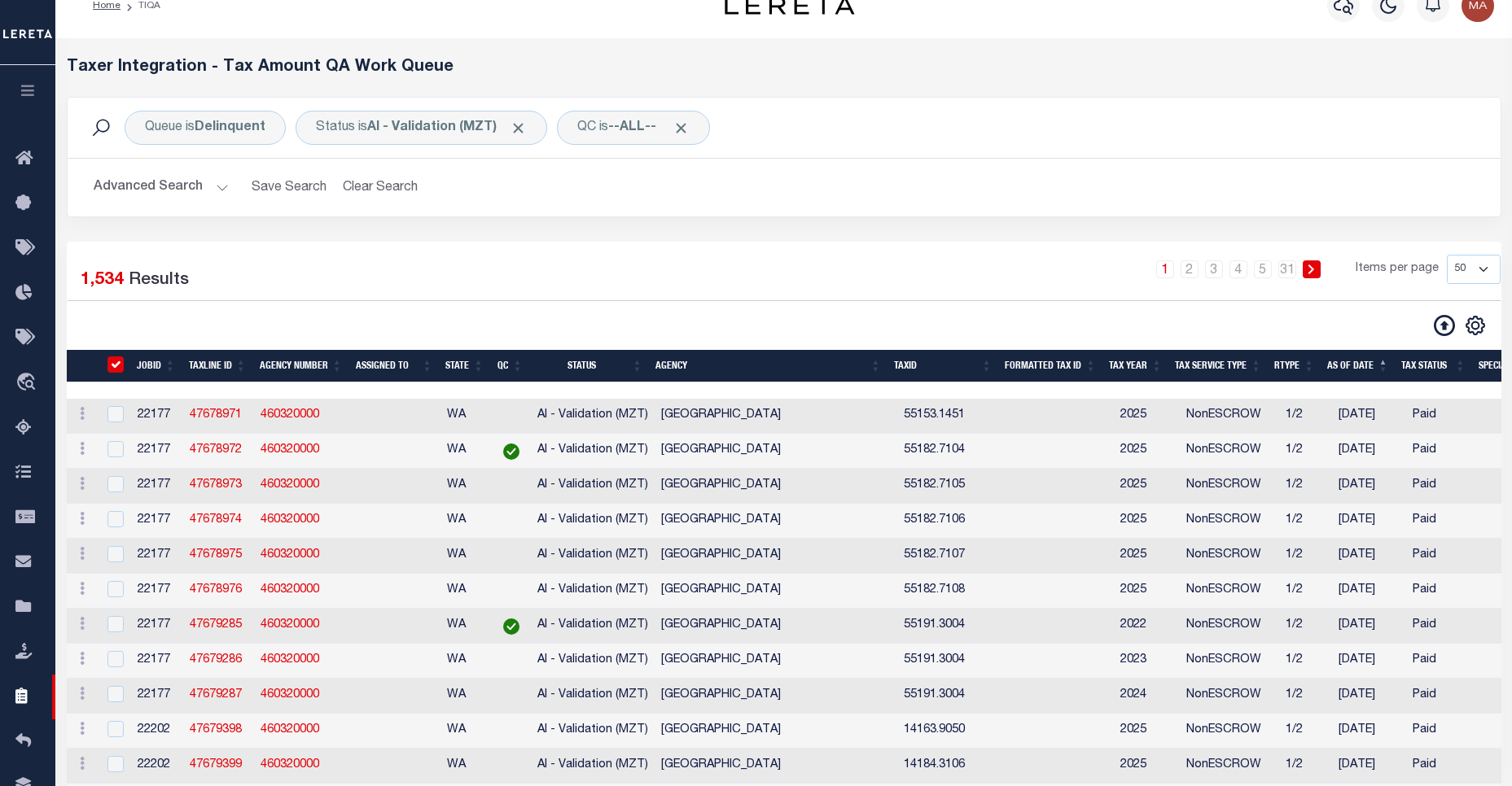
scroll to position [0, 0]
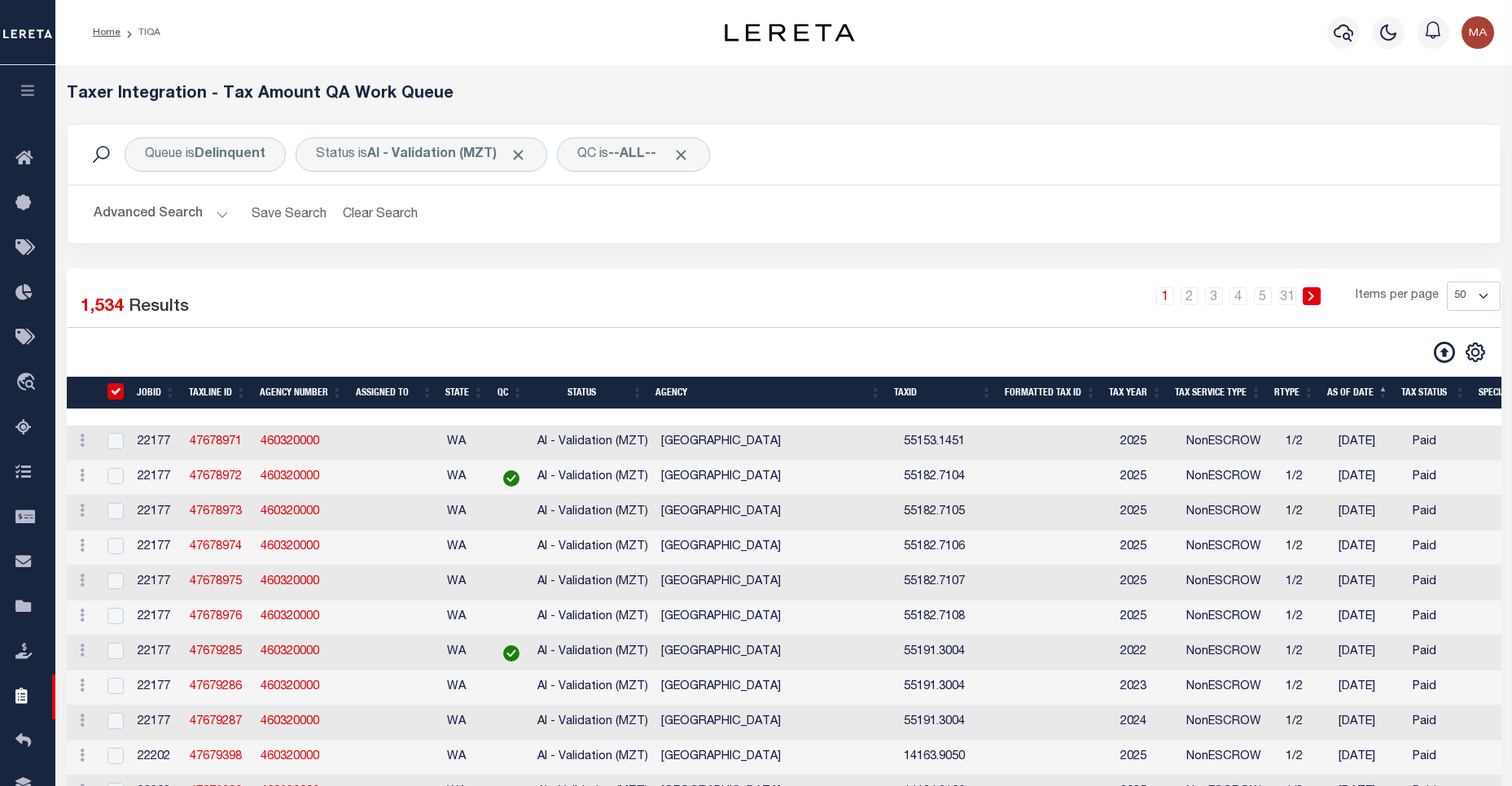
click at [118, 397] on input "TaxID" at bounding box center [116, 392] width 16 height 16
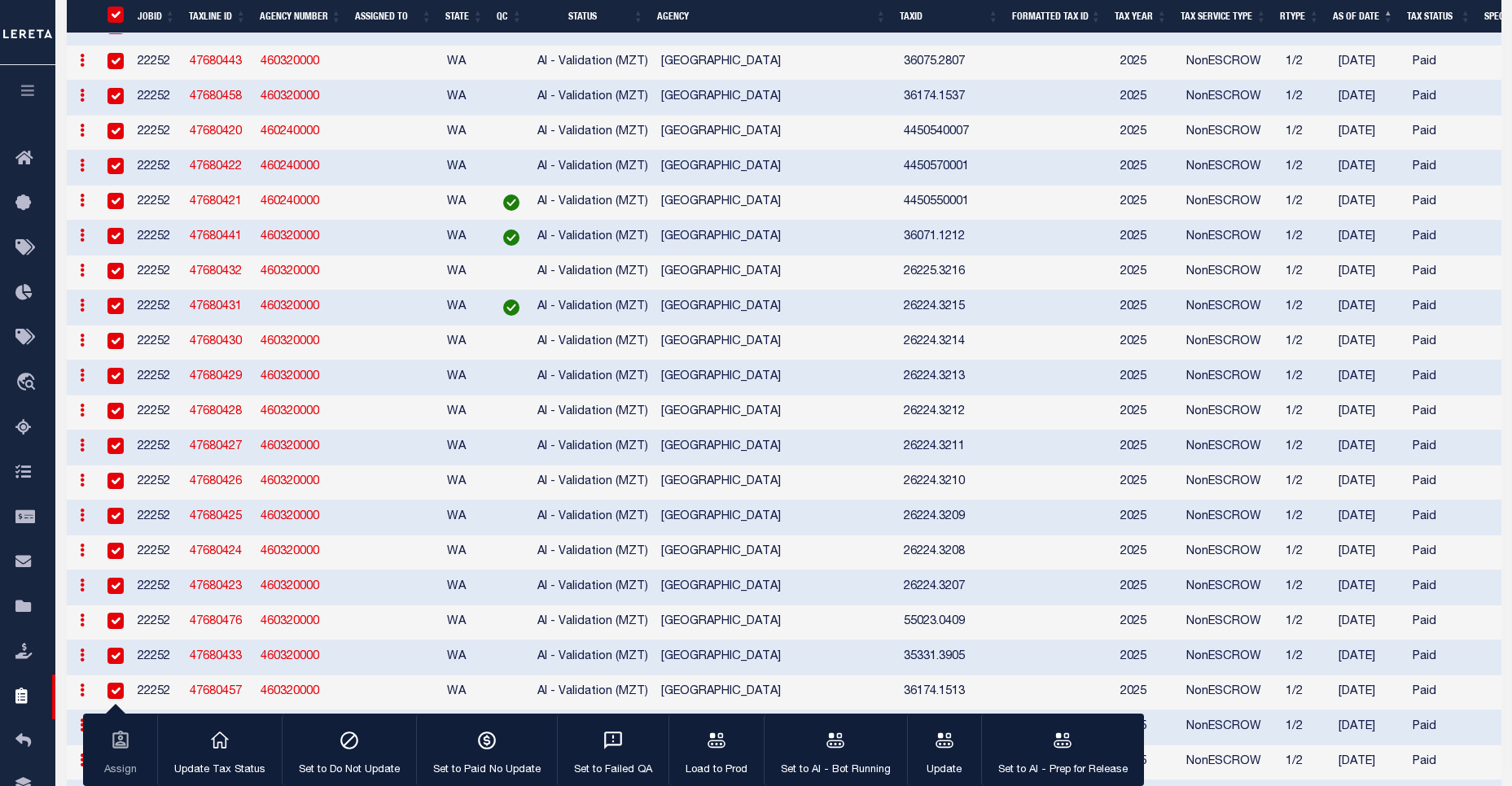
scroll to position [1532, 0]
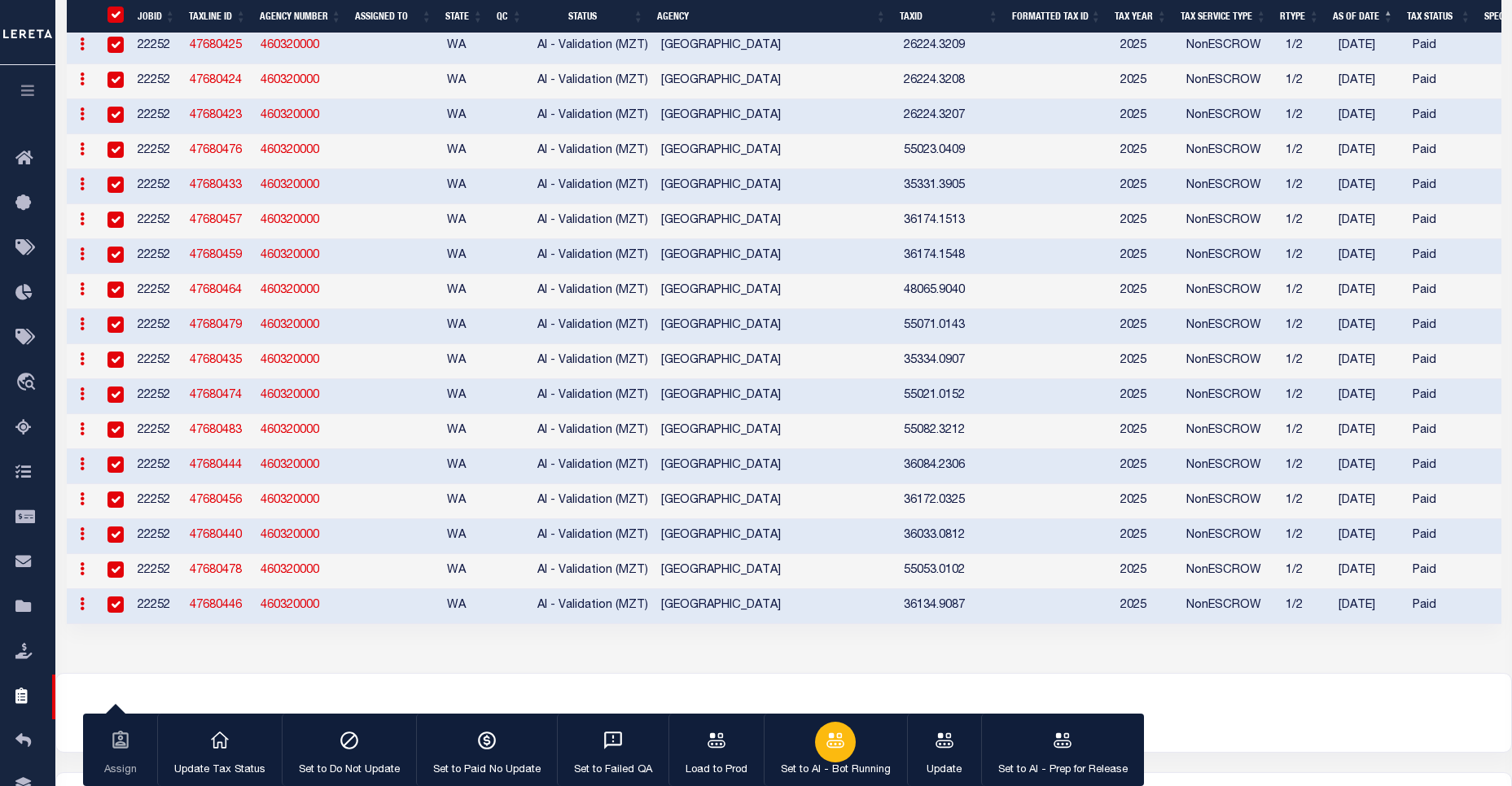
click at [836, 750] on icon "button" at bounding box center [836, 741] width 21 height 21
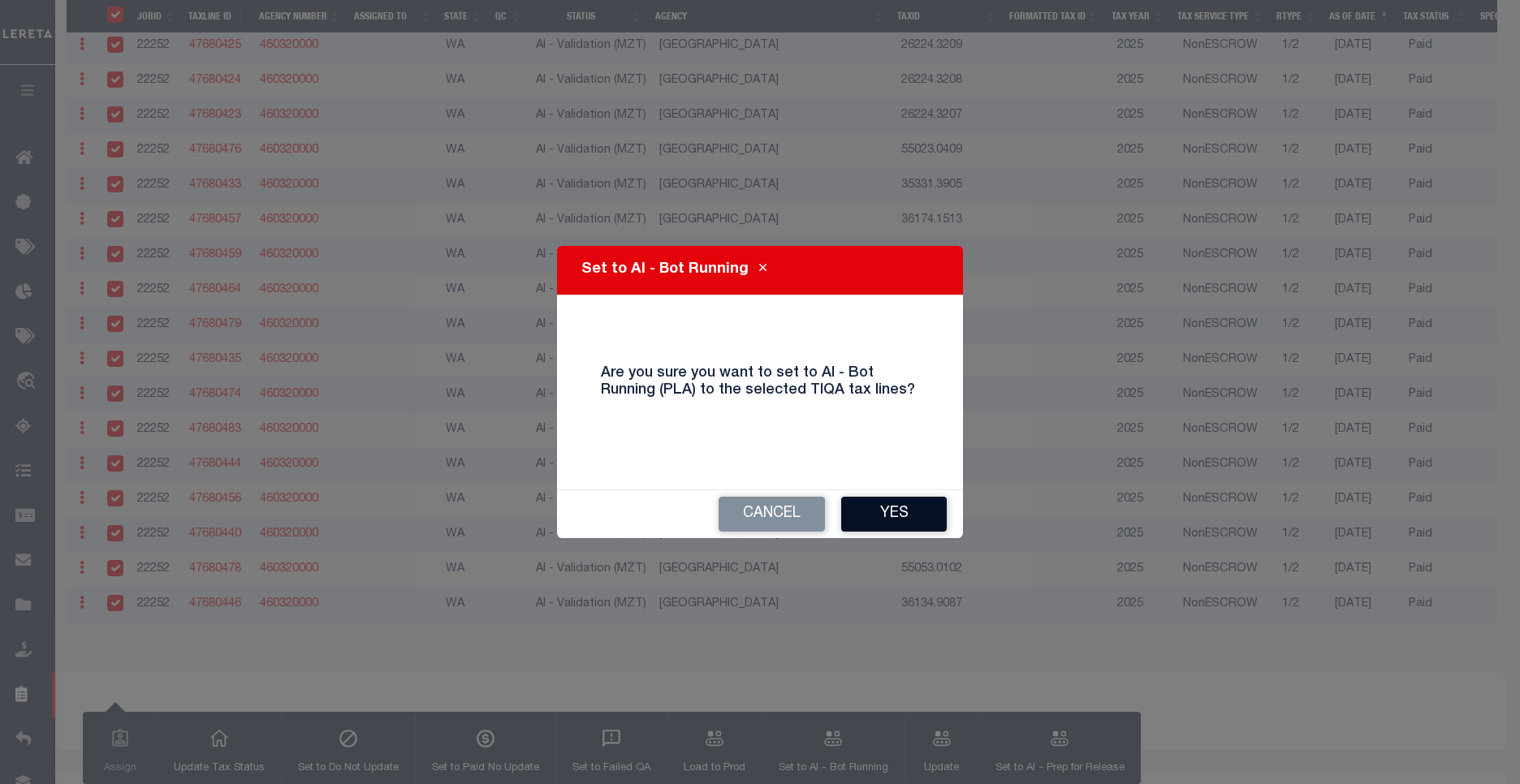
click at [904, 517] on button "Yes" at bounding box center [894, 515] width 106 height 35
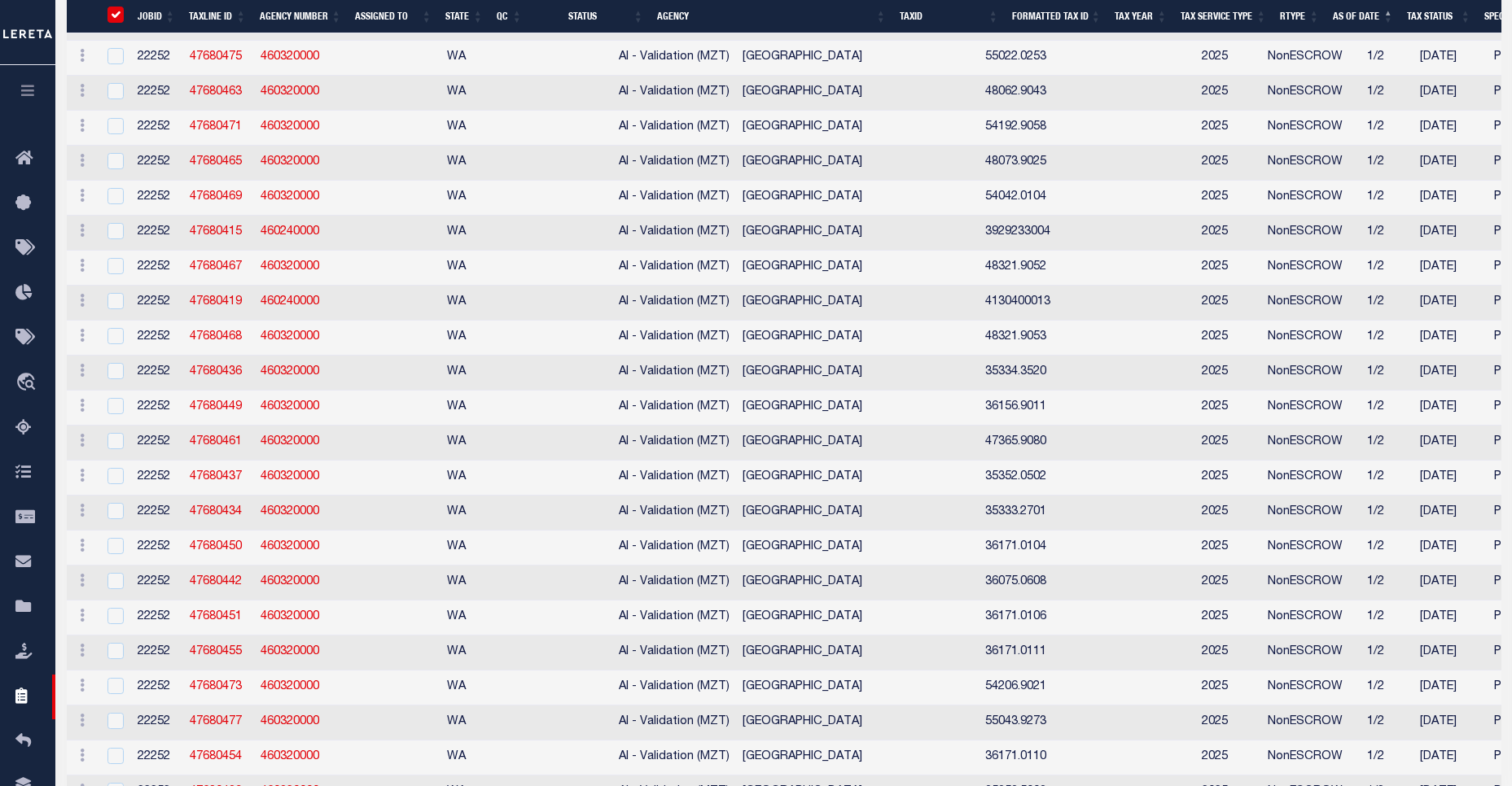
scroll to position [2, 0]
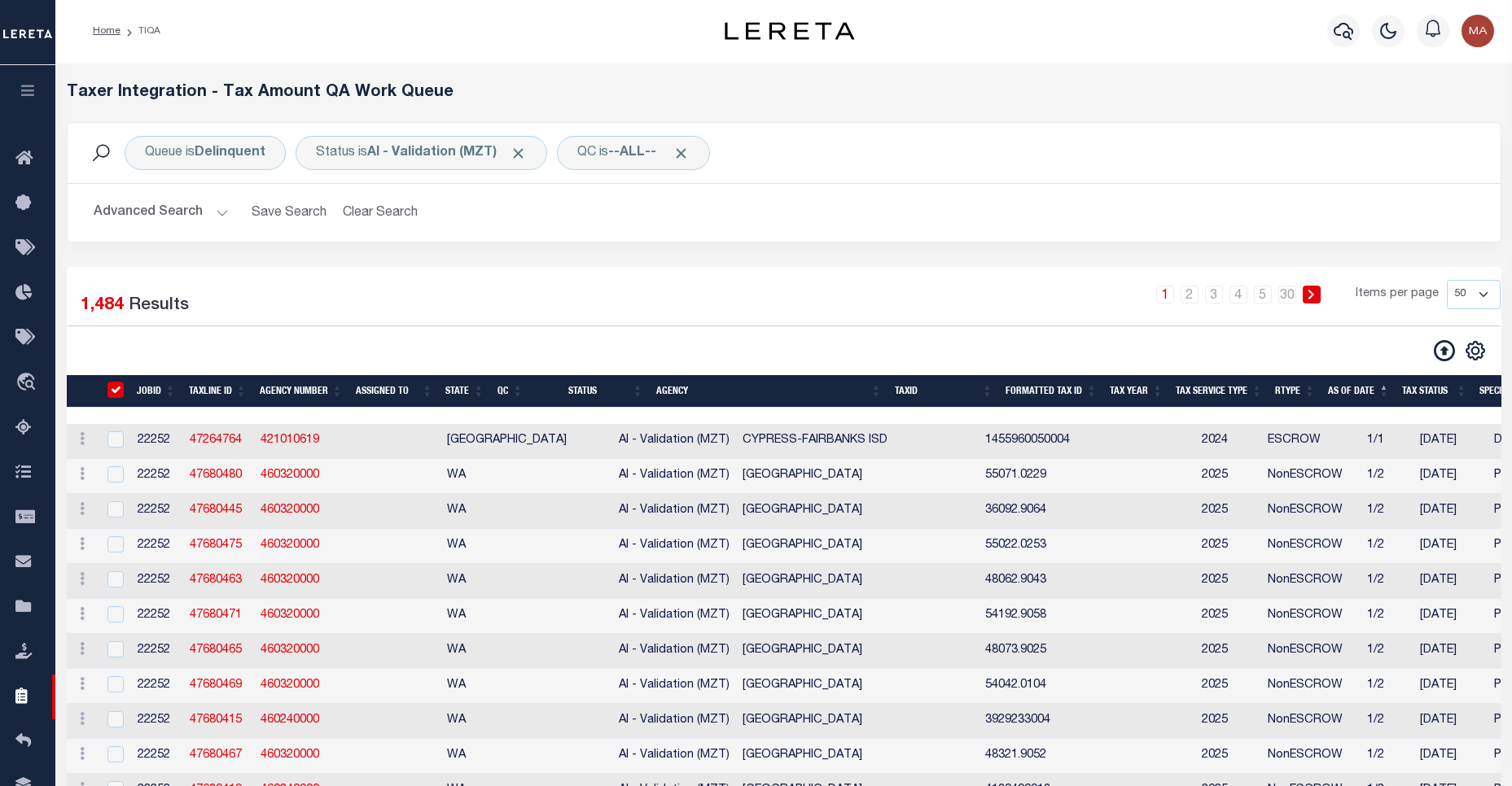
click at [118, 391] on input "TaxID" at bounding box center [116, 390] width 16 height 16
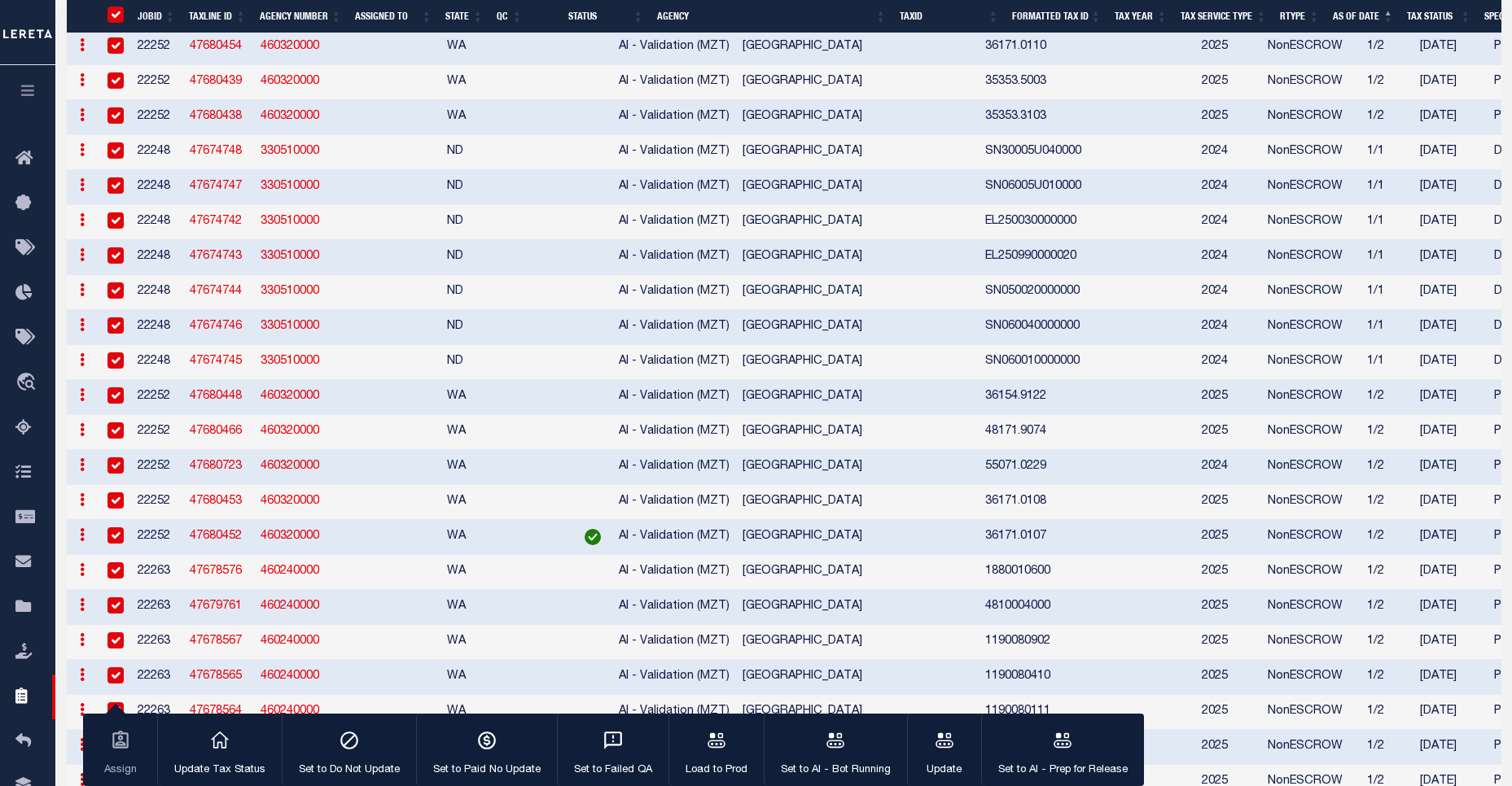
scroll to position [1535, 0]
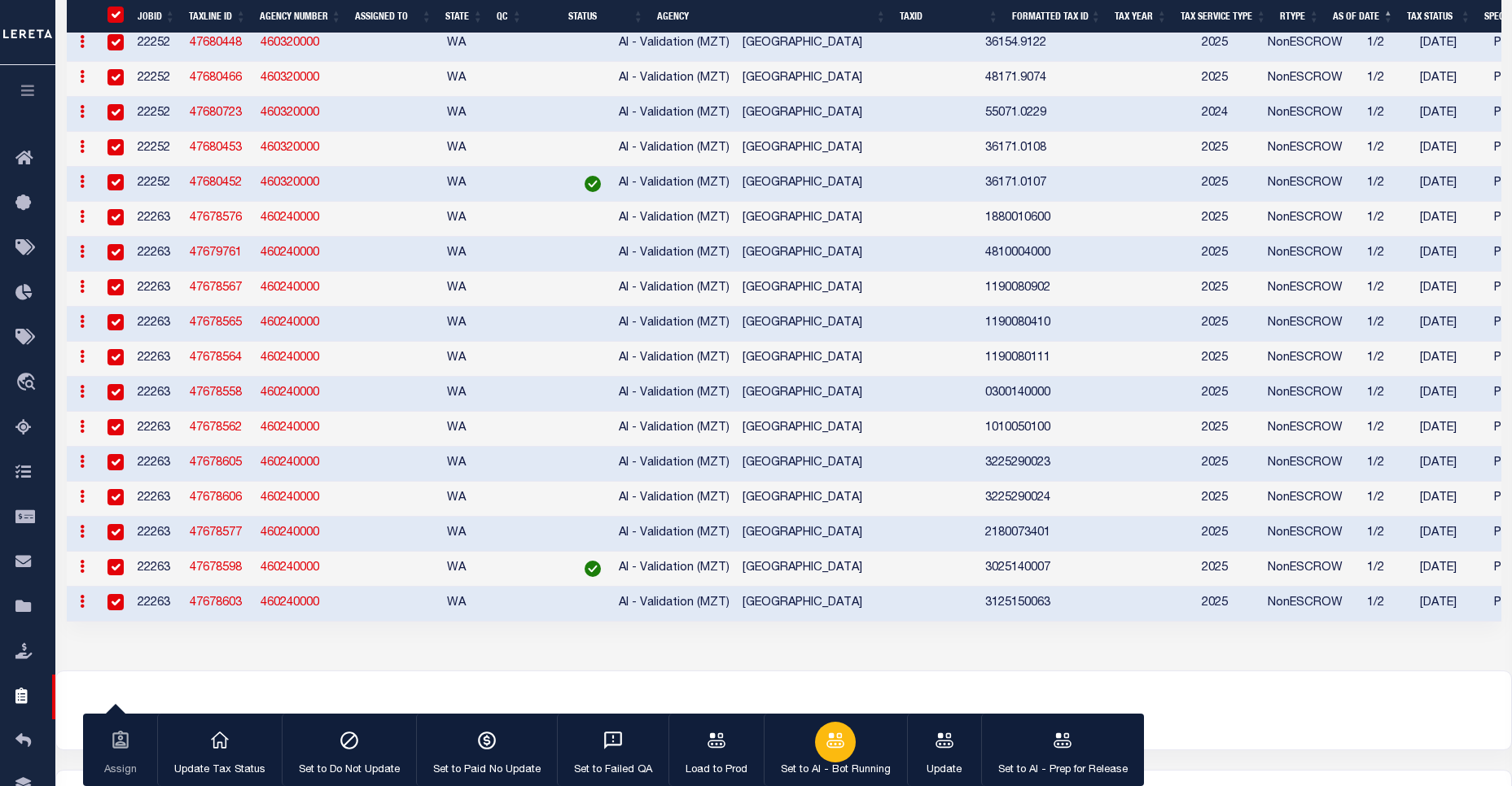
click at [839, 744] on icon "button" at bounding box center [836, 741] width 21 height 21
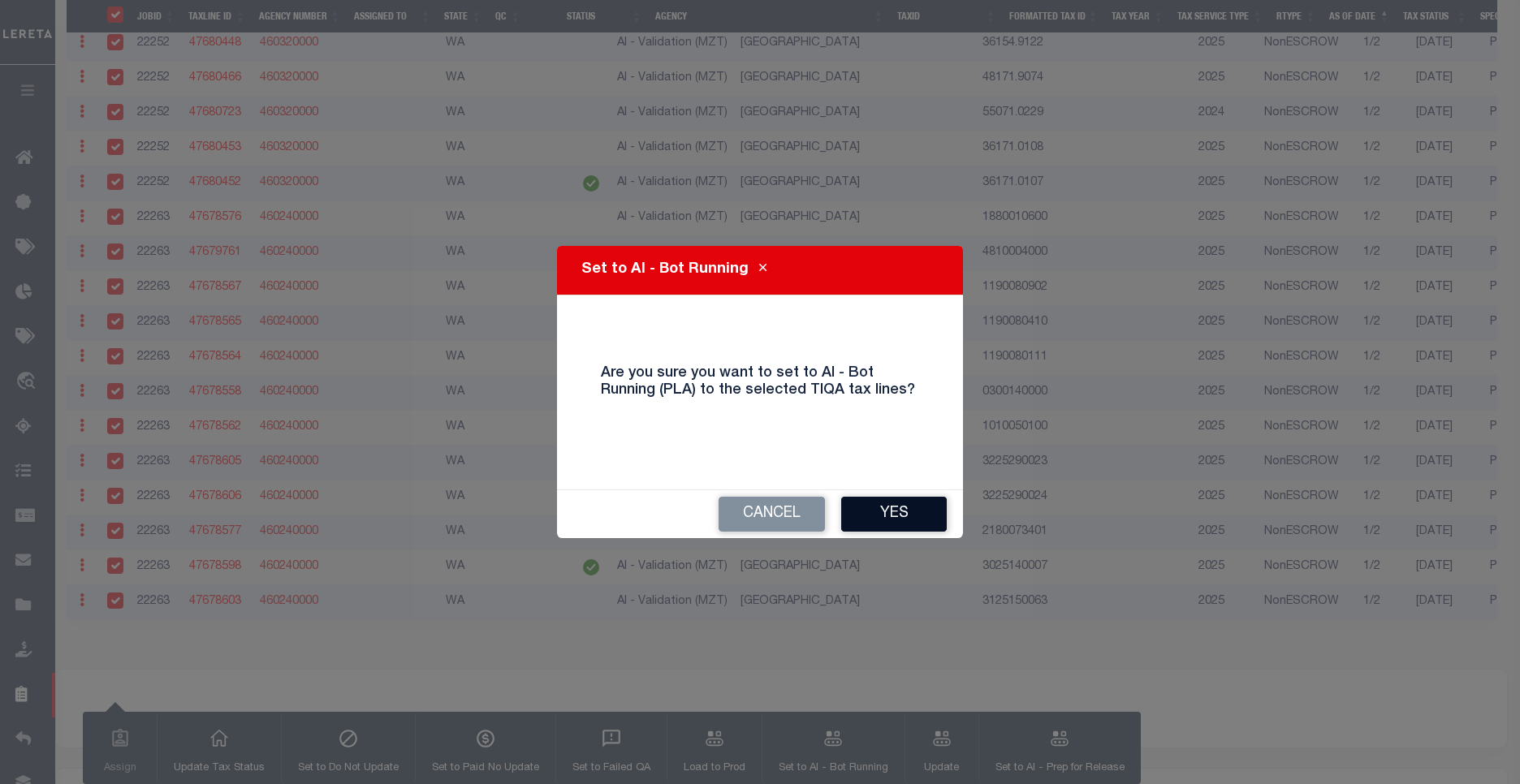
click at [872, 518] on button "Yes" at bounding box center [894, 515] width 106 height 35
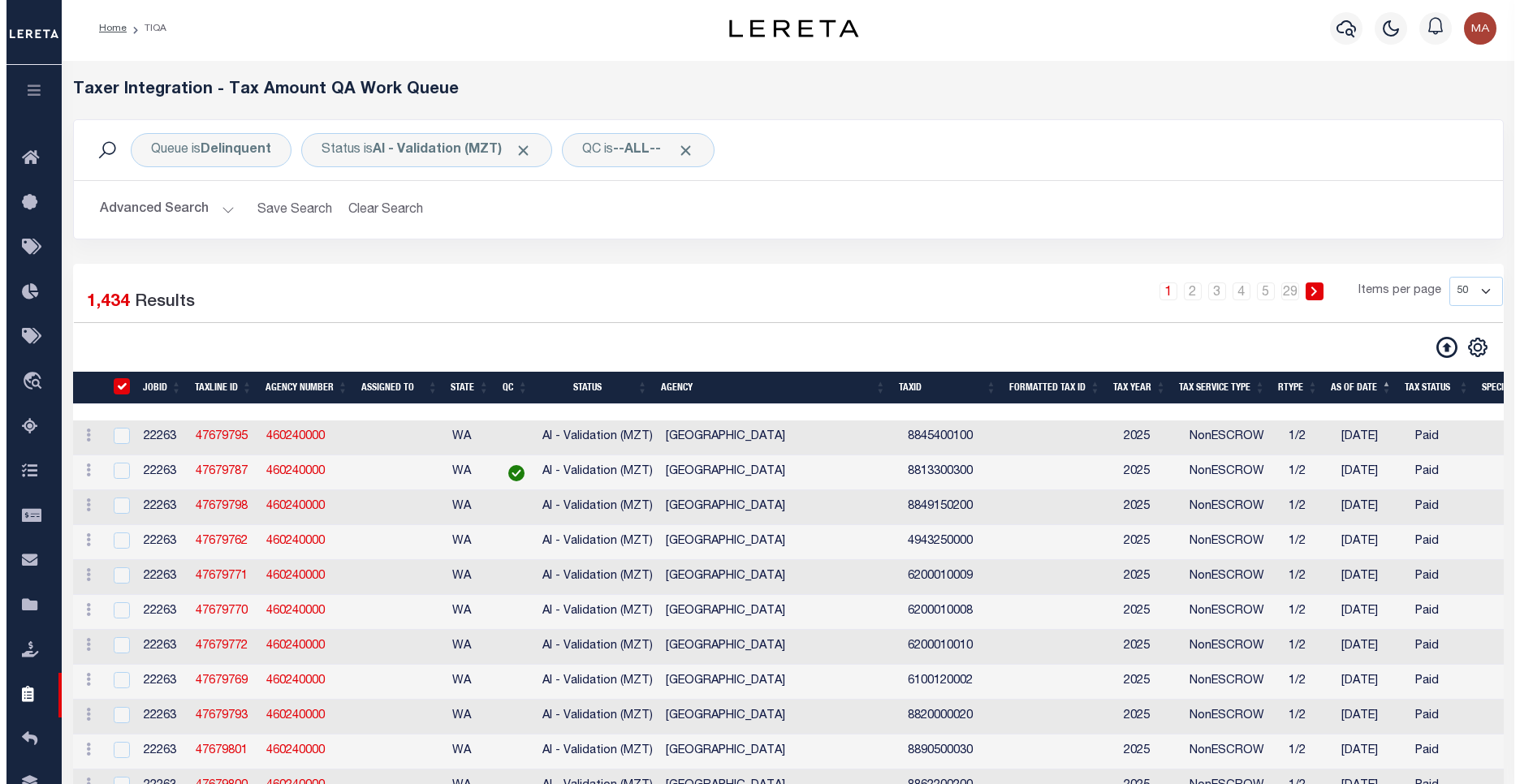
scroll to position [0, 0]
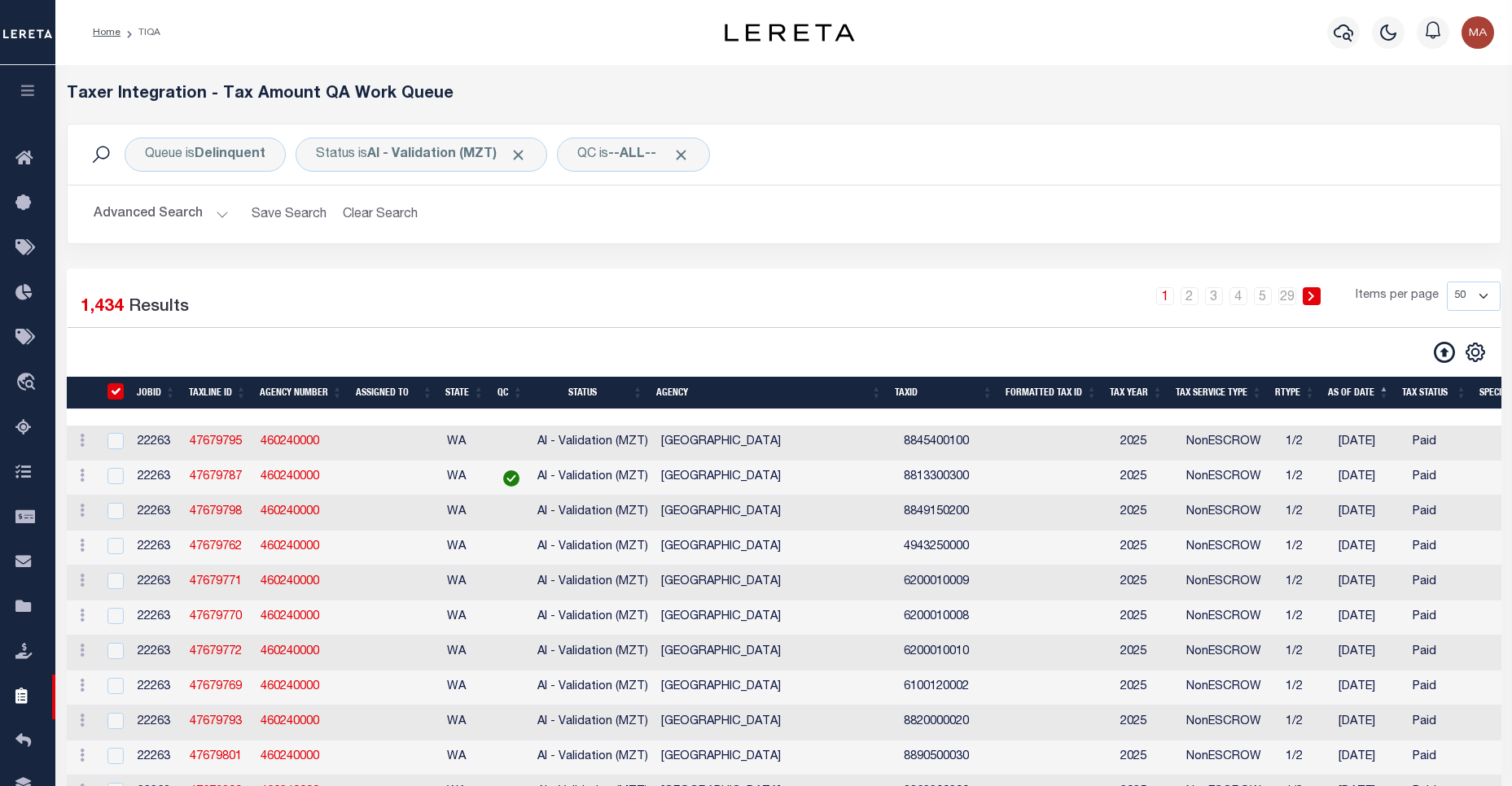
click at [117, 390] on input "TaxID" at bounding box center [116, 392] width 16 height 16
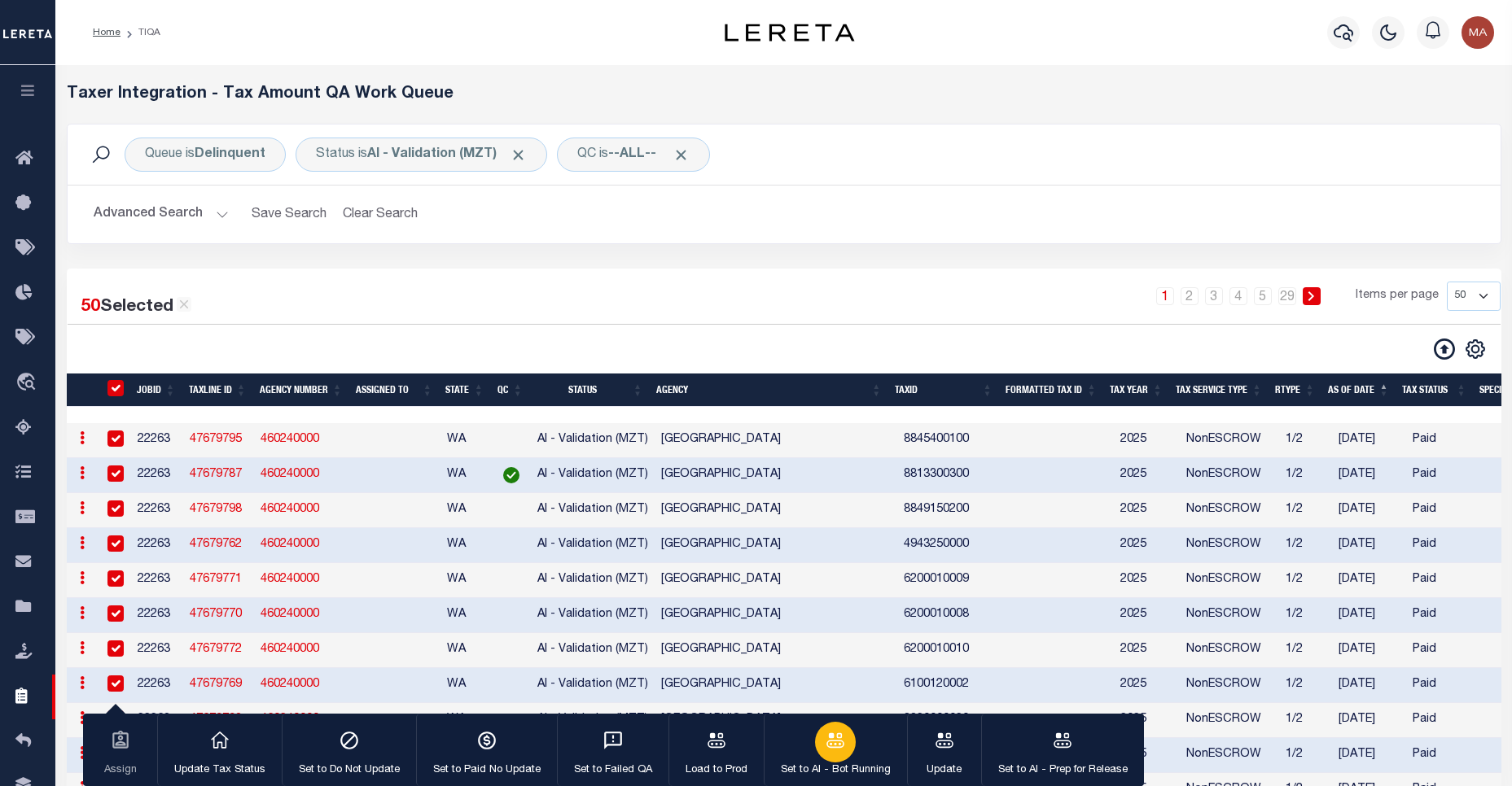
click at [848, 752] on div "button" at bounding box center [835, 742] width 41 height 41
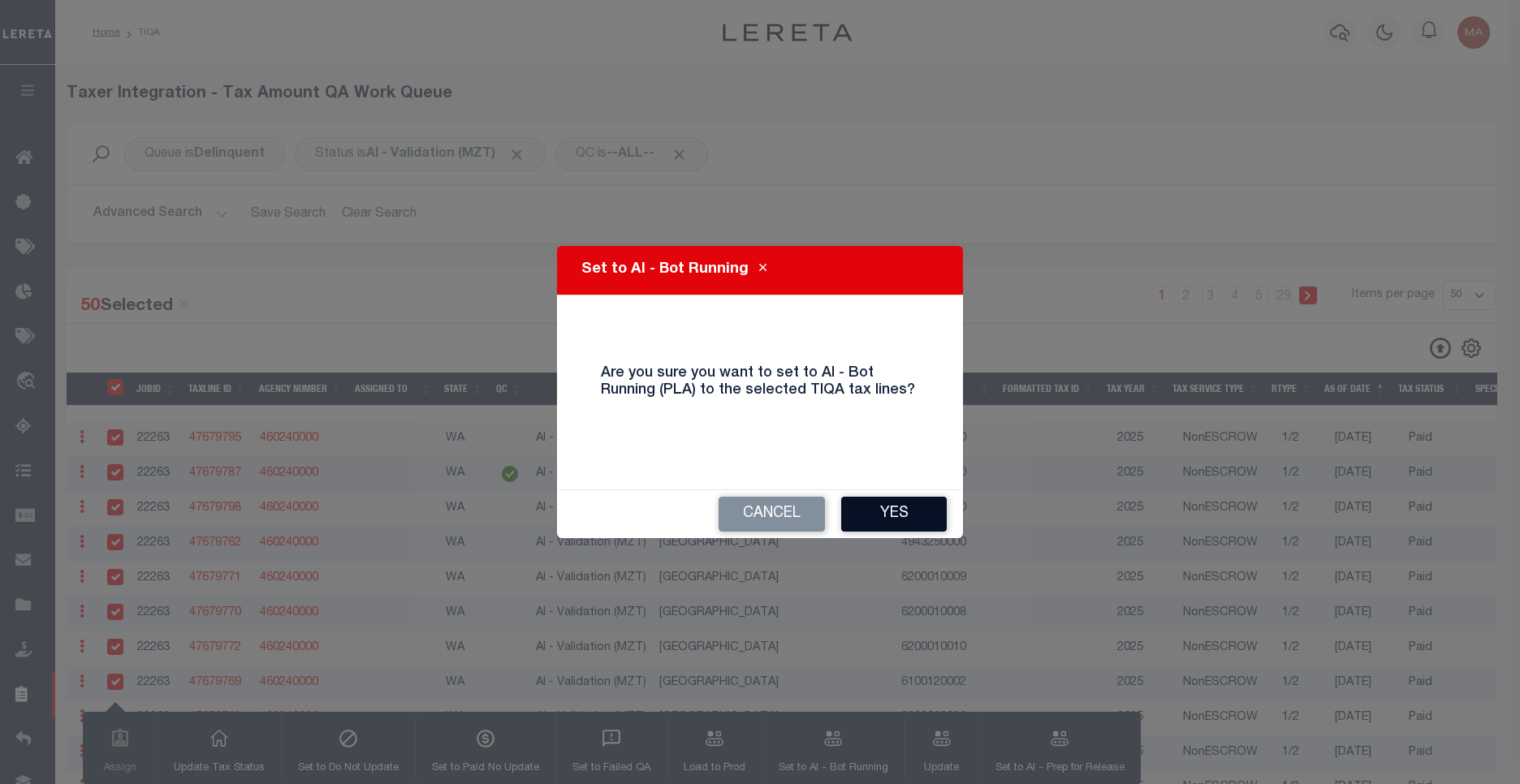
click at [892, 518] on button "Yes" at bounding box center [894, 515] width 106 height 35
